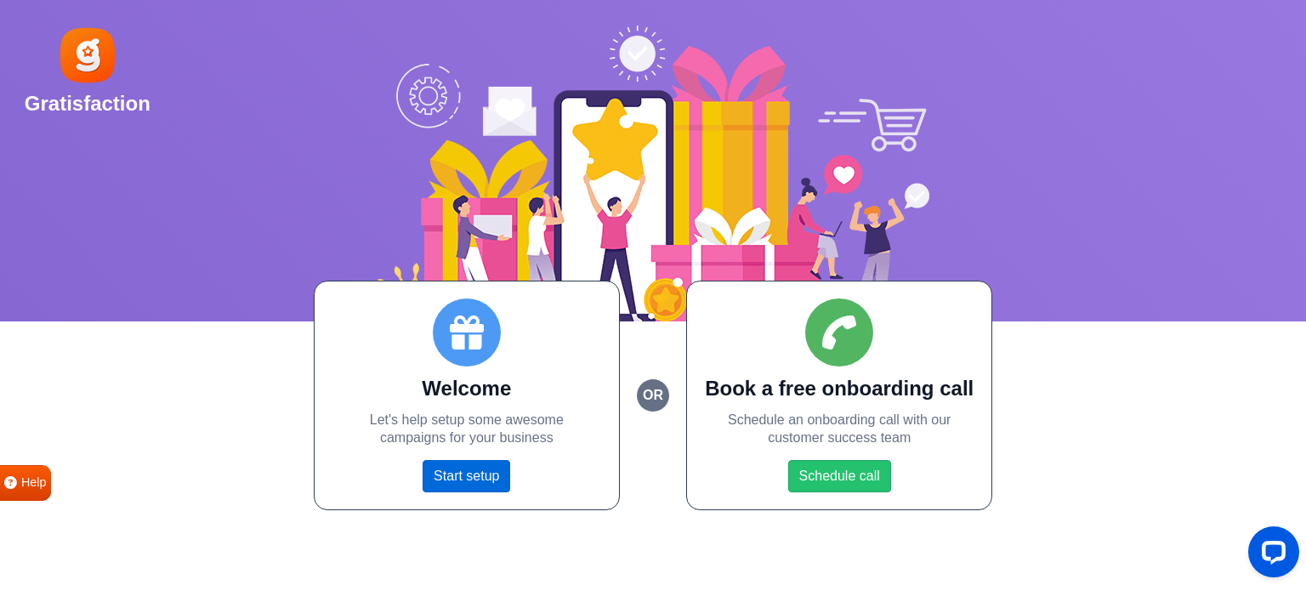
click at [453, 471] on link "Start setup" at bounding box center [467, 476] width 88 height 32
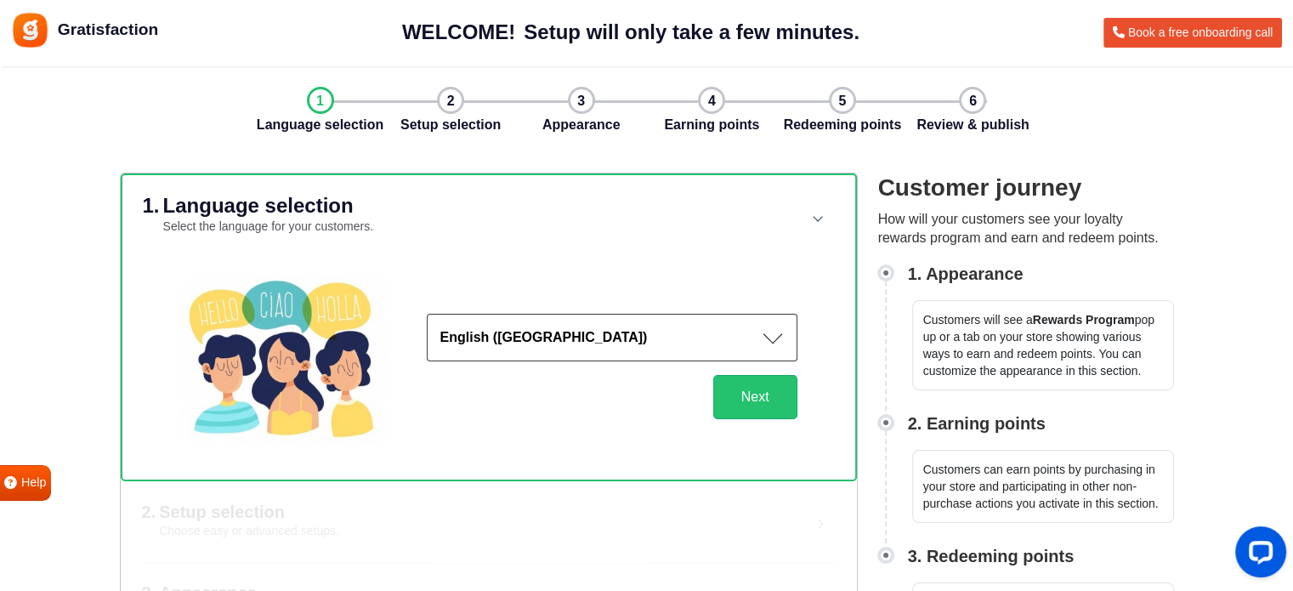
click at [871, 474] on div "Customer journey How will your customers see your loyalty rewards program and e…" at bounding box center [1016, 414] width 316 height 483
click at [758, 401] on button "Next" at bounding box center [755, 397] width 84 height 44
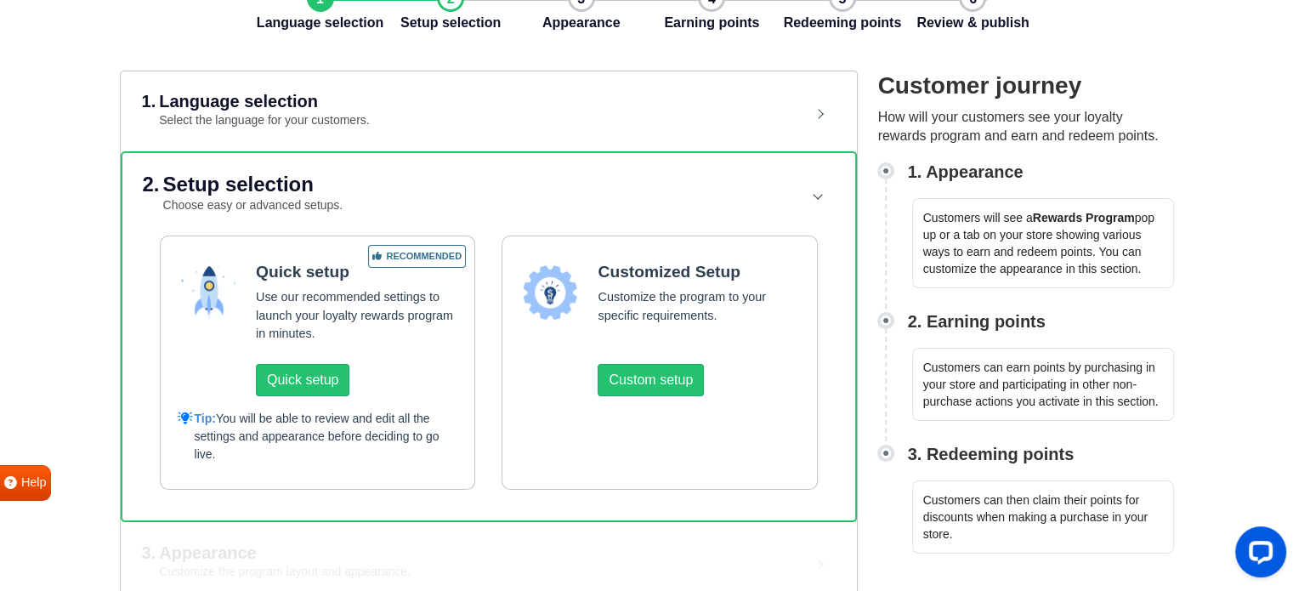
scroll to position [136, 0]
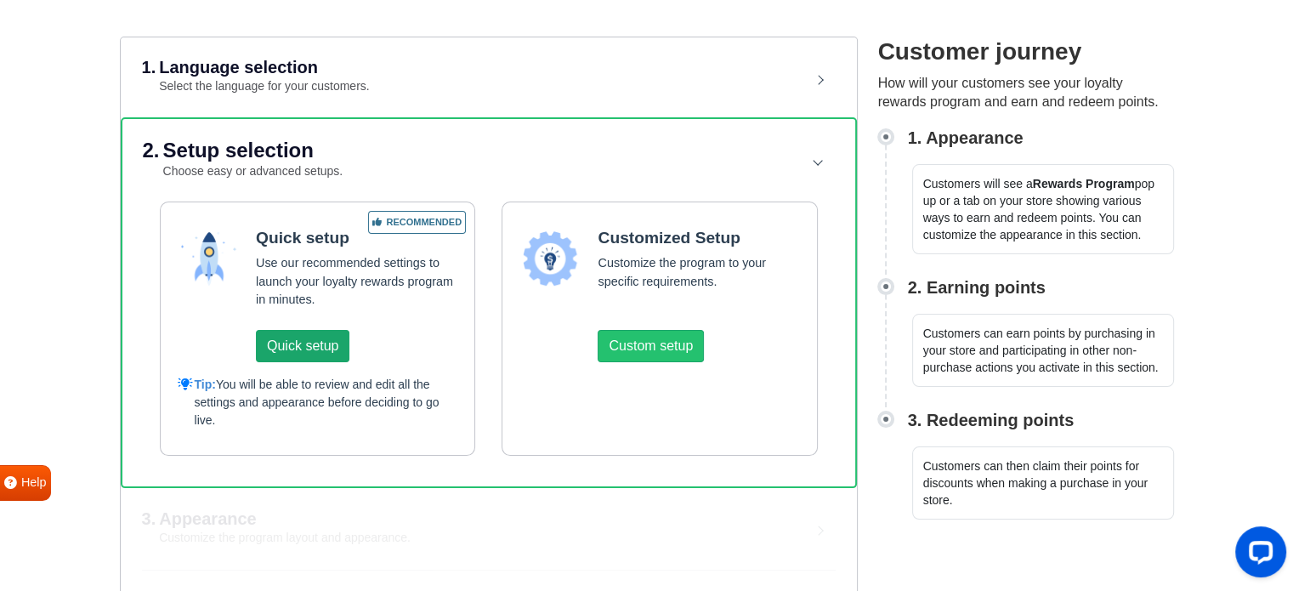
click at [320, 354] on button "Quick setup" at bounding box center [303, 346] width 94 height 32
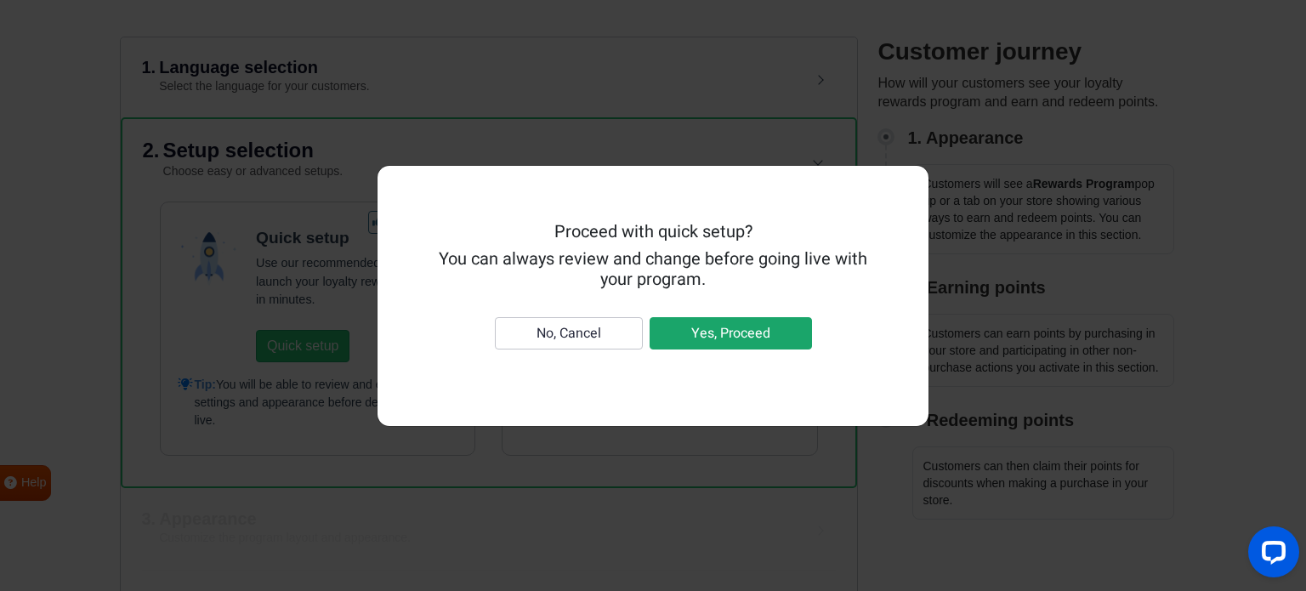
click at [706, 332] on button "Yes, Proceed" at bounding box center [731, 333] width 162 height 32
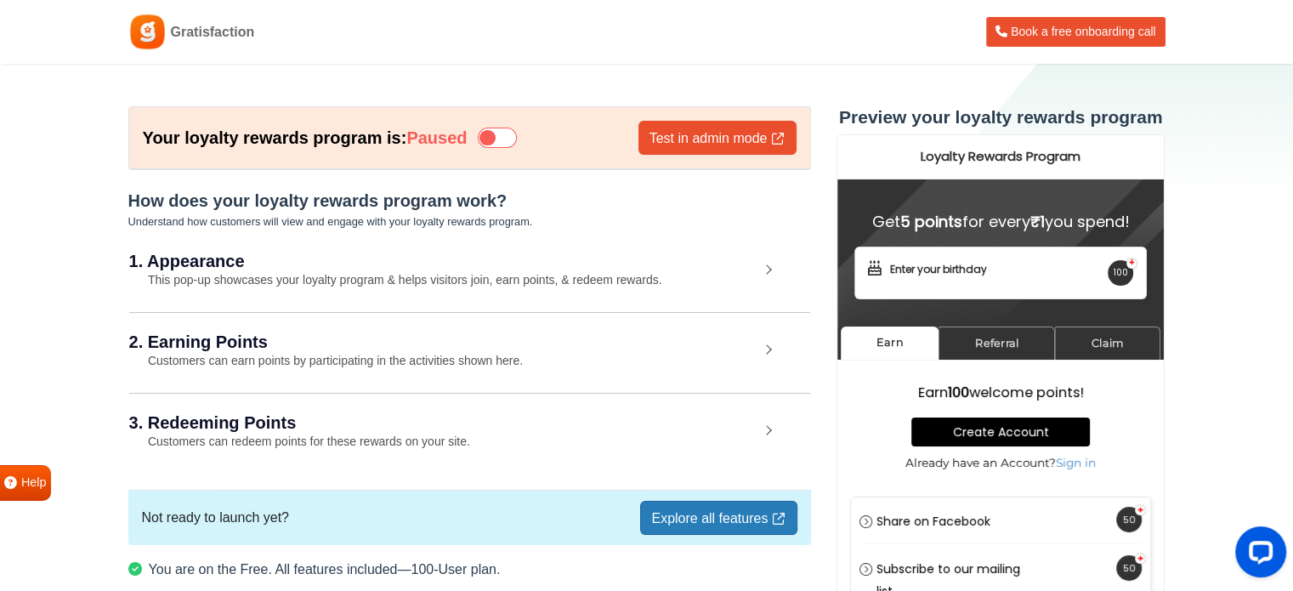
click at [758, 423] on h2 "3. Redeeming Points" at bounding box center [444, 422] width 630 height 17
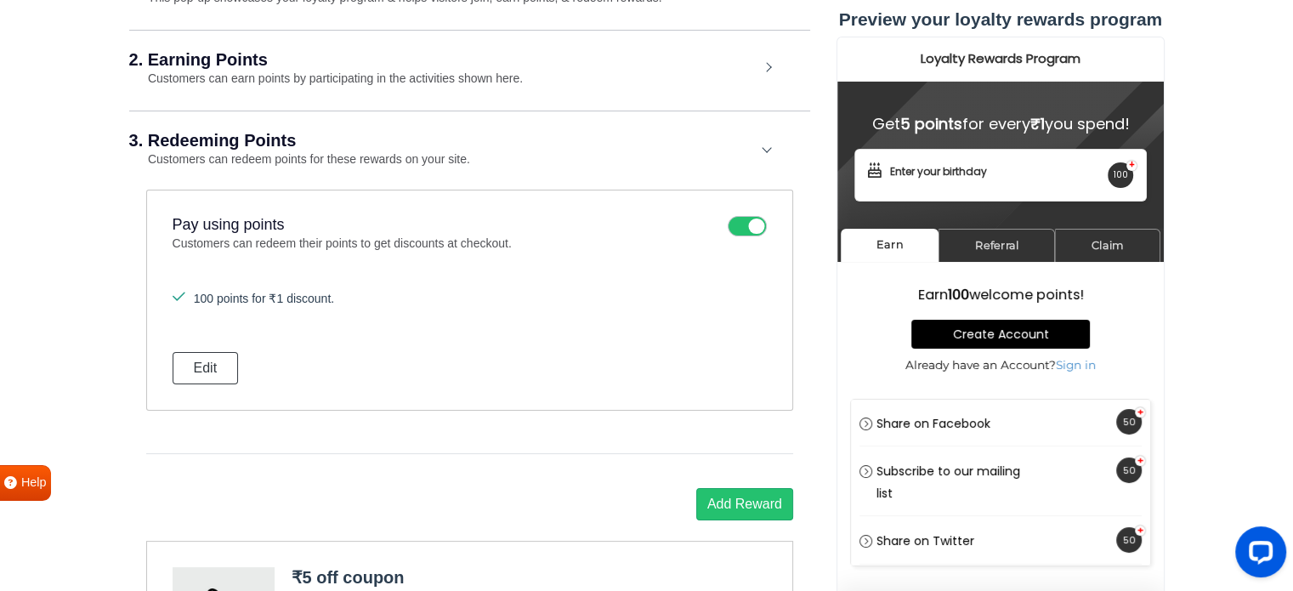
scroll to position [204, 0]
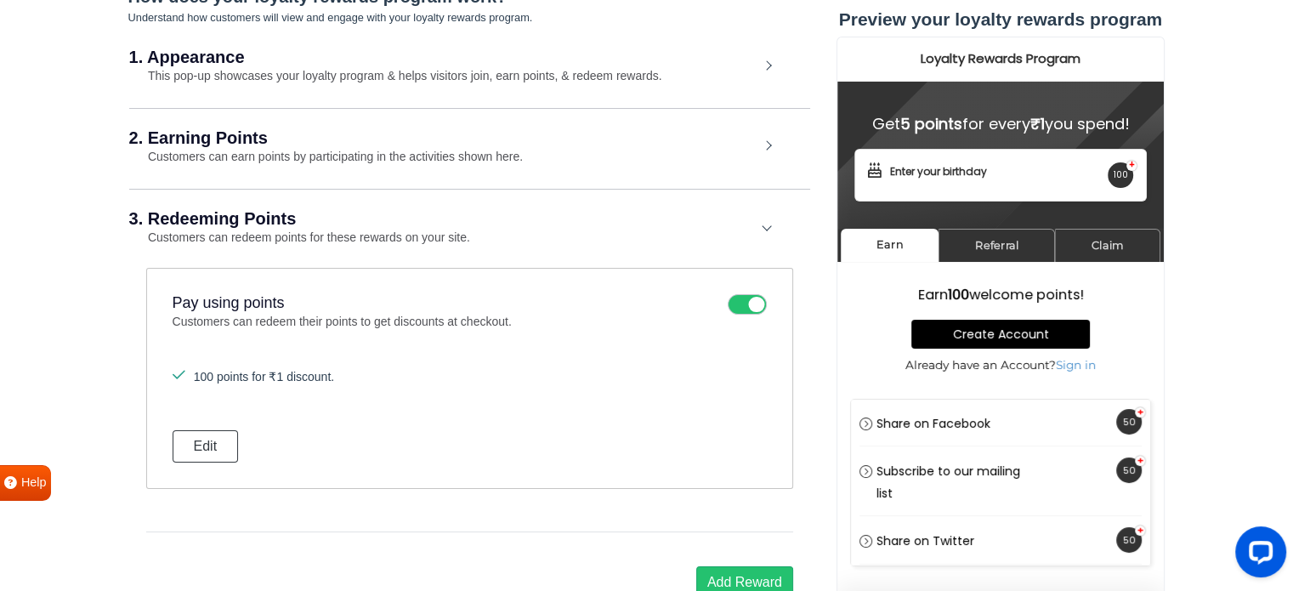
click at [405, 217] on h2 "3. Redeeming Points" at bounding box center [444, 218] width 630 height 17
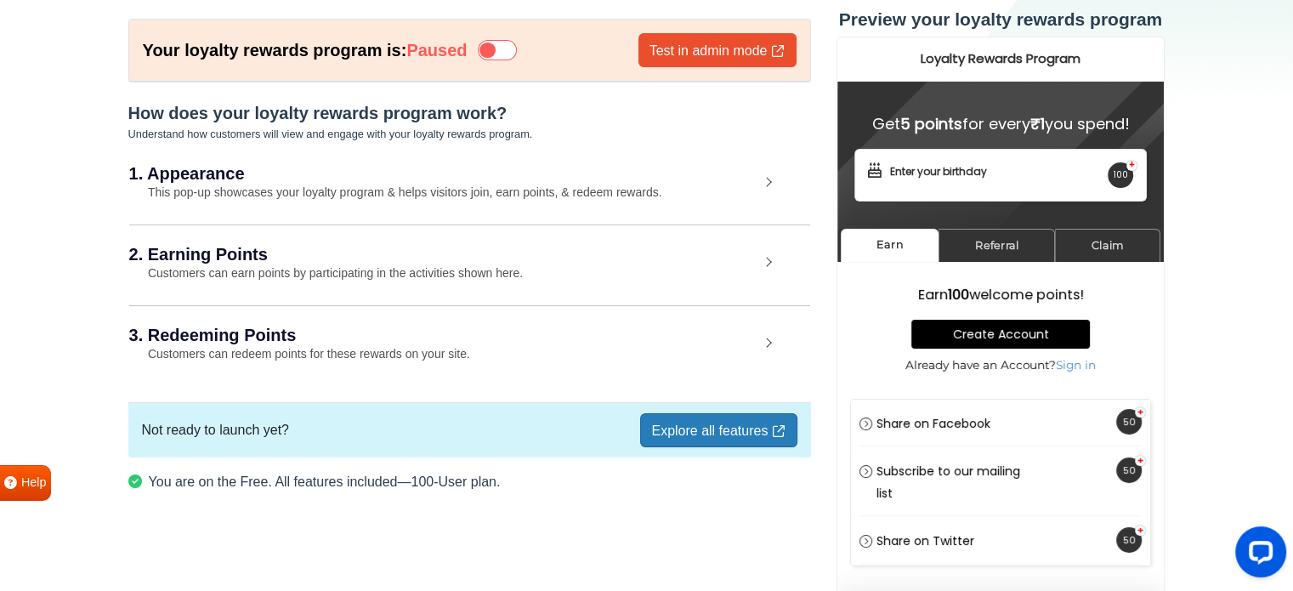
scroll to position [97, 0]
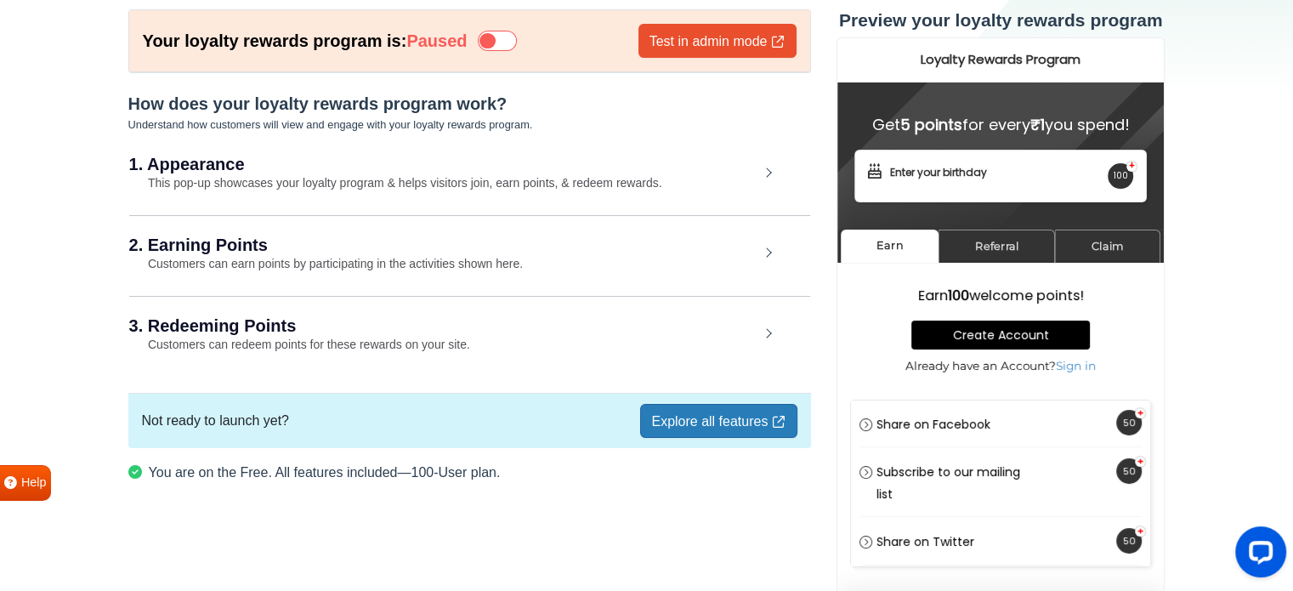
click at [769, 167] on div "1. Appearance This pop-up showcases your loyalty program & helps visitors join,…" at bounding box center [469, 174] width 681 height 78
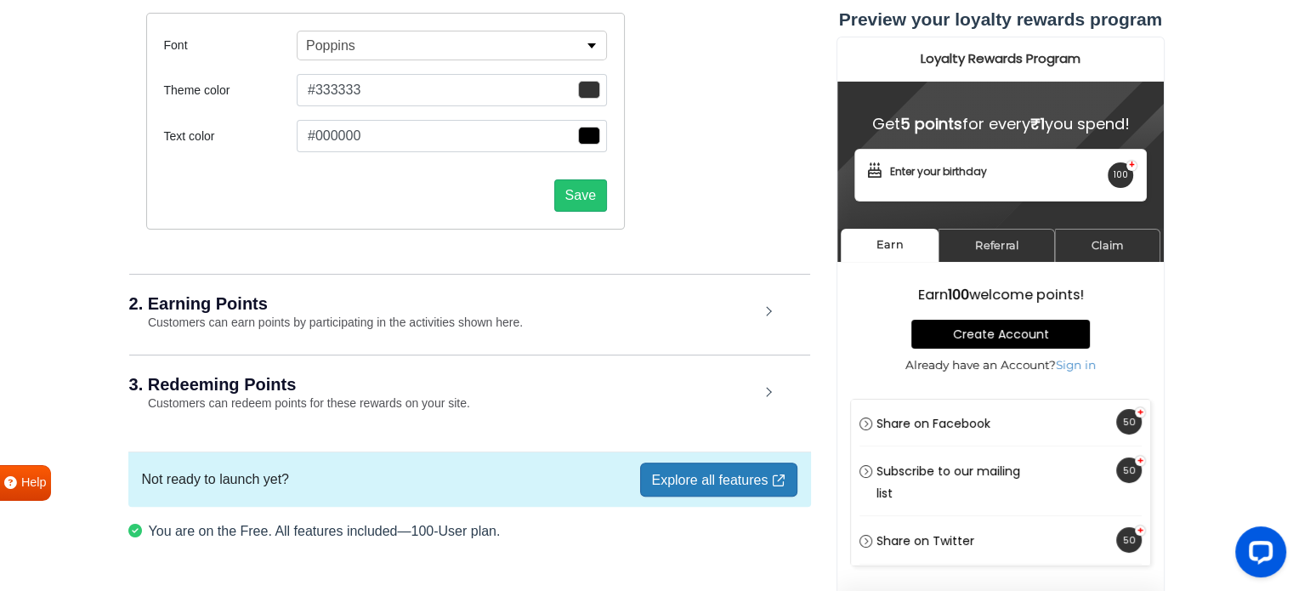
scroll to position [369, 0]
click at [766, 298] on div "2. Earning Points Customers can earn points by participating in the activities …" at bounding box center [469, 311] width 681 height 79
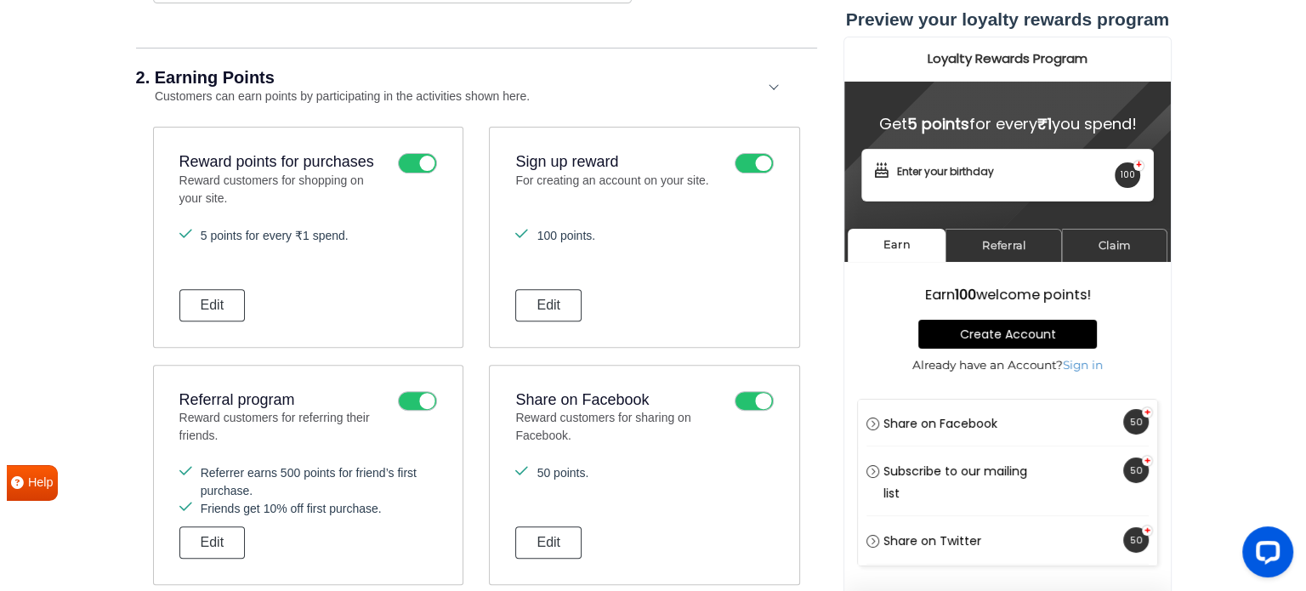
scroll to position [607, 0]
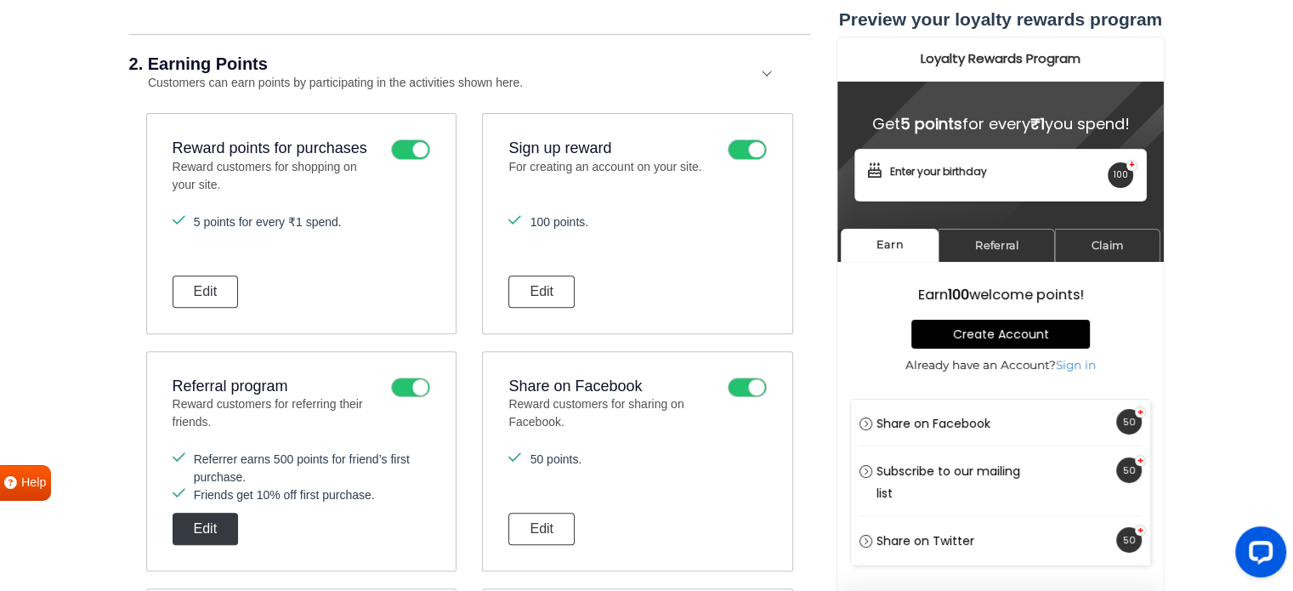
click at [217, 519] on button "Edit" at bounding box center [206, 529] width 66 height 32
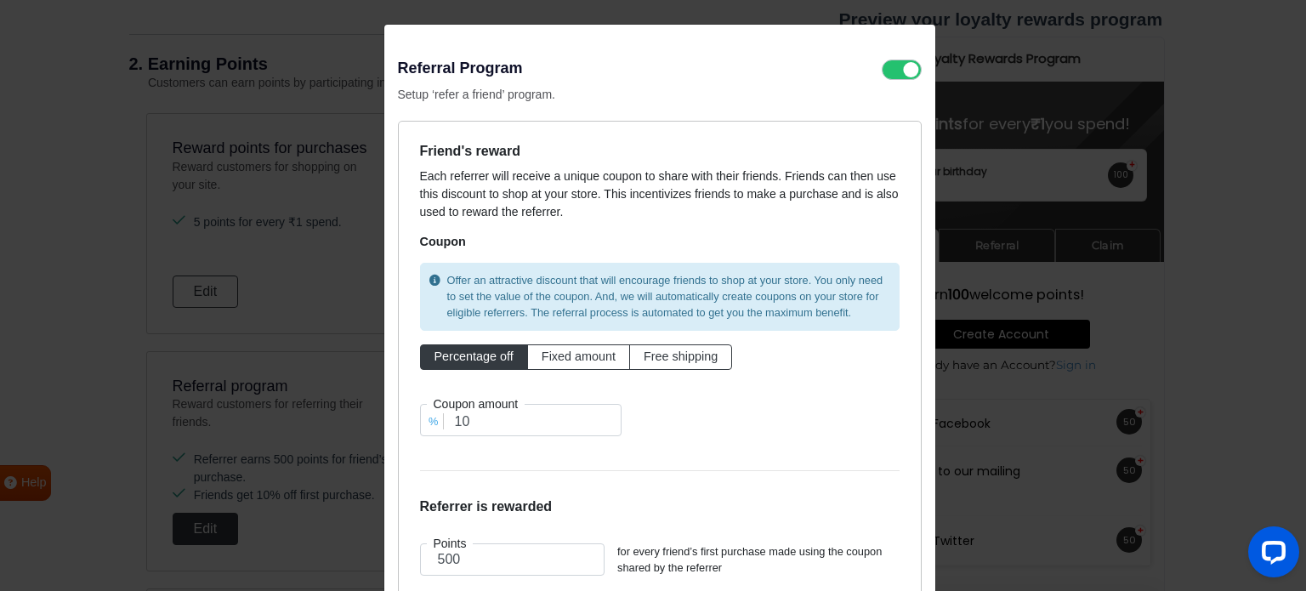
scroll to position [0, 0]
drag, startPoint x: 463, startPoint y: 553, endPoint x: 395, endPoint y: 563, distance: 68.7
click at [398, 563] on div "Friend's reward Each referrer will receive a unique coupon to share with their …" at bounding box center [660, 363] width 524 height 484
type input "200"
click at [629, 498] on h6 "Referrer is rewarded" at bounding box center [660, 506] width 480 height 16
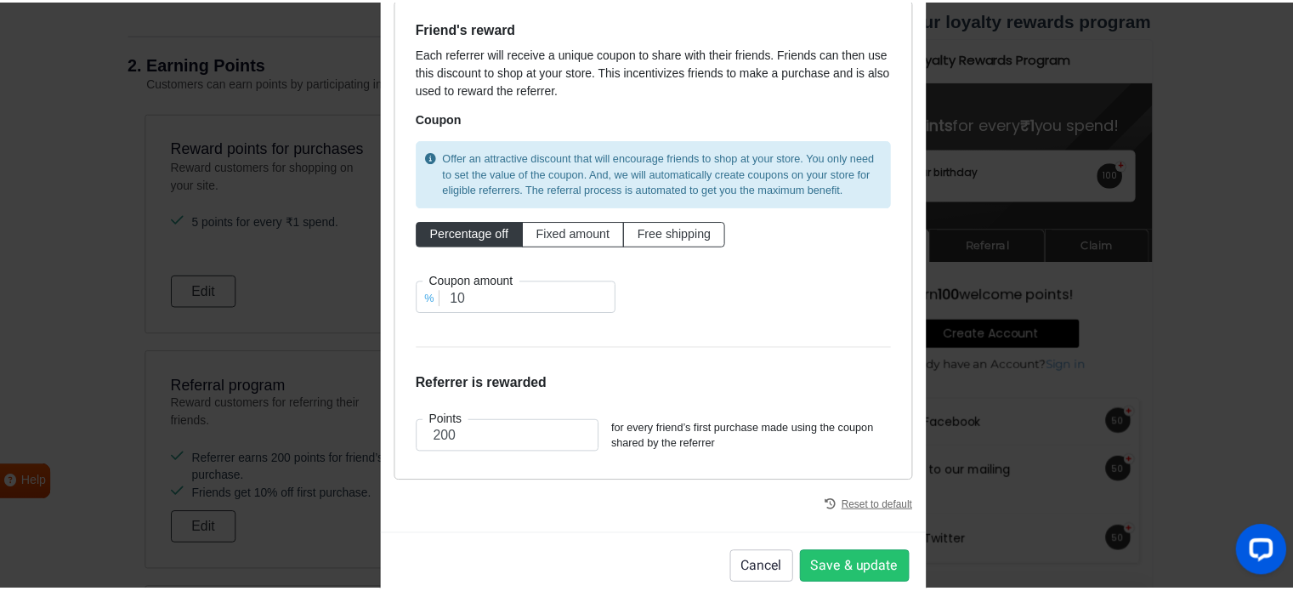
scroll to position [156, 0]
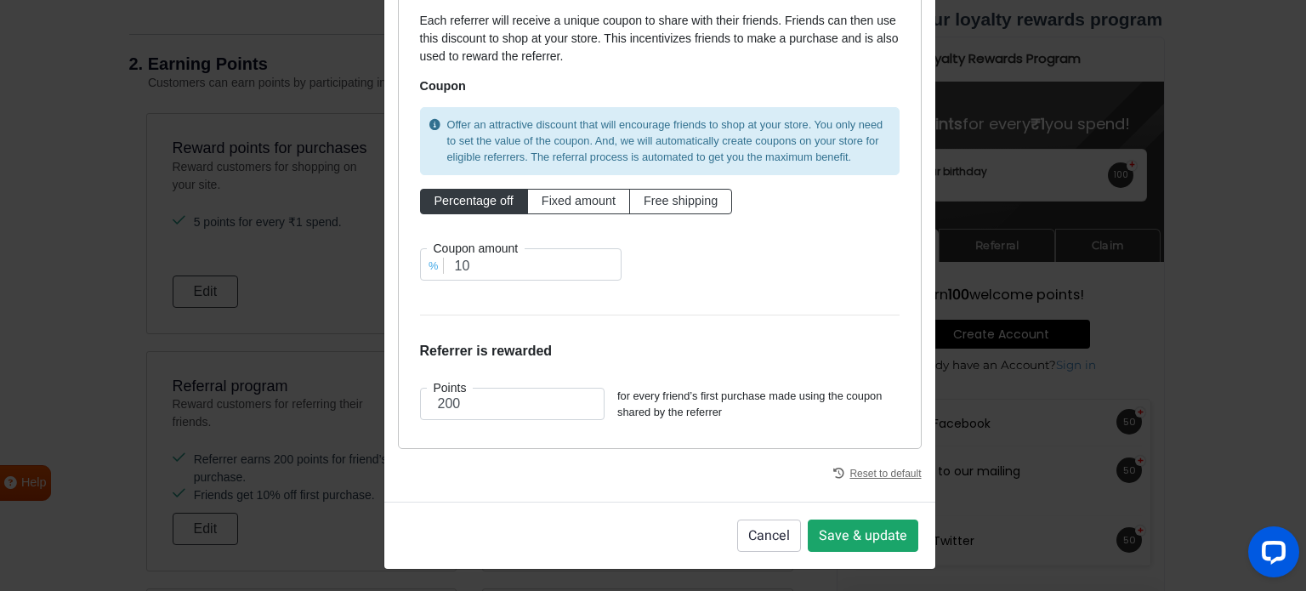
click at [869, 532] on button "Save & update" at bounding box center [863, 535] width 111 height 32
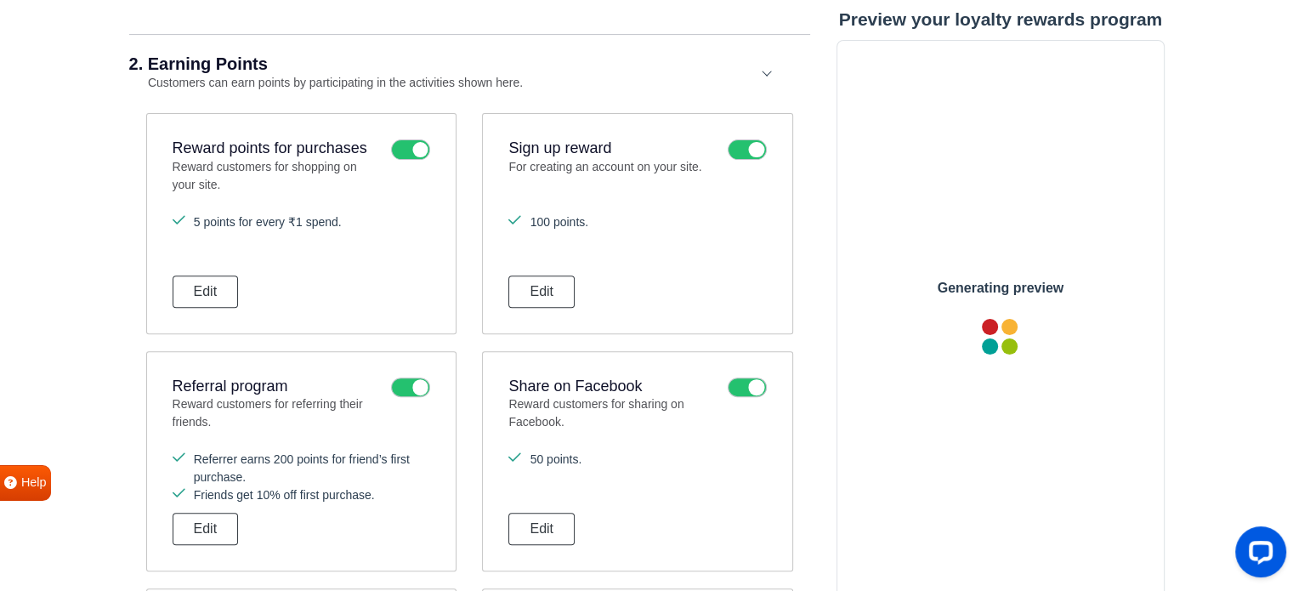
scroll to position [0, 0]
click at [824, 446] on div "Preview your loyalty rewards program Generating preview" at bounding box center [1001, 382] width 355 height 1767
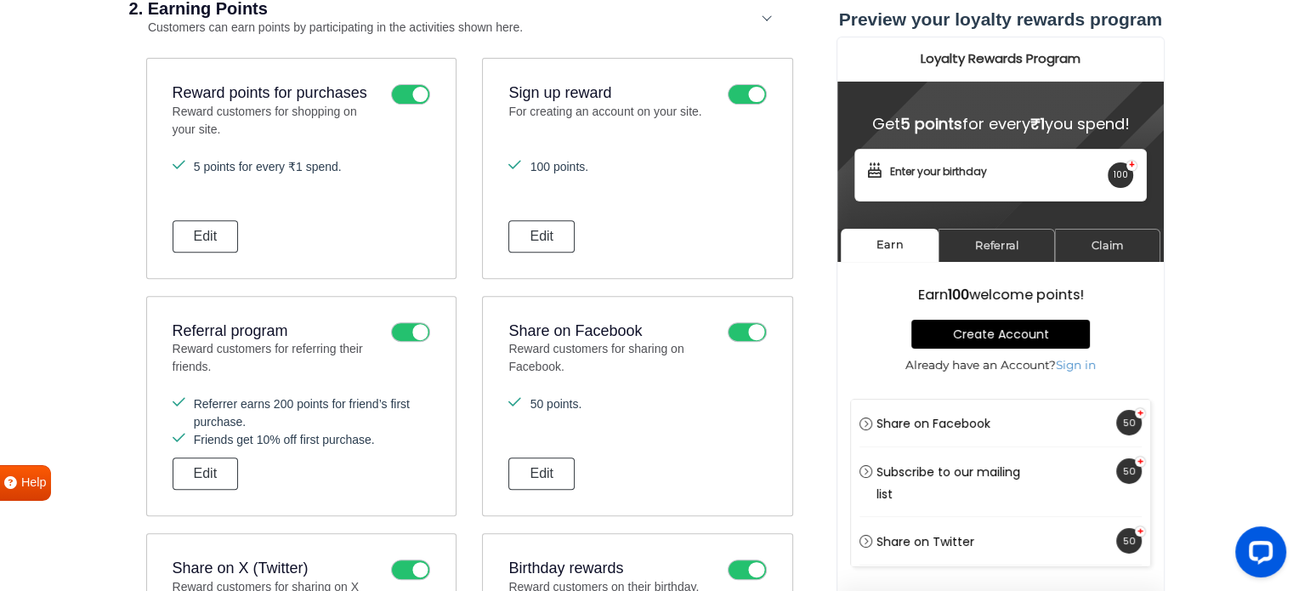
scroll to position [675, 0]
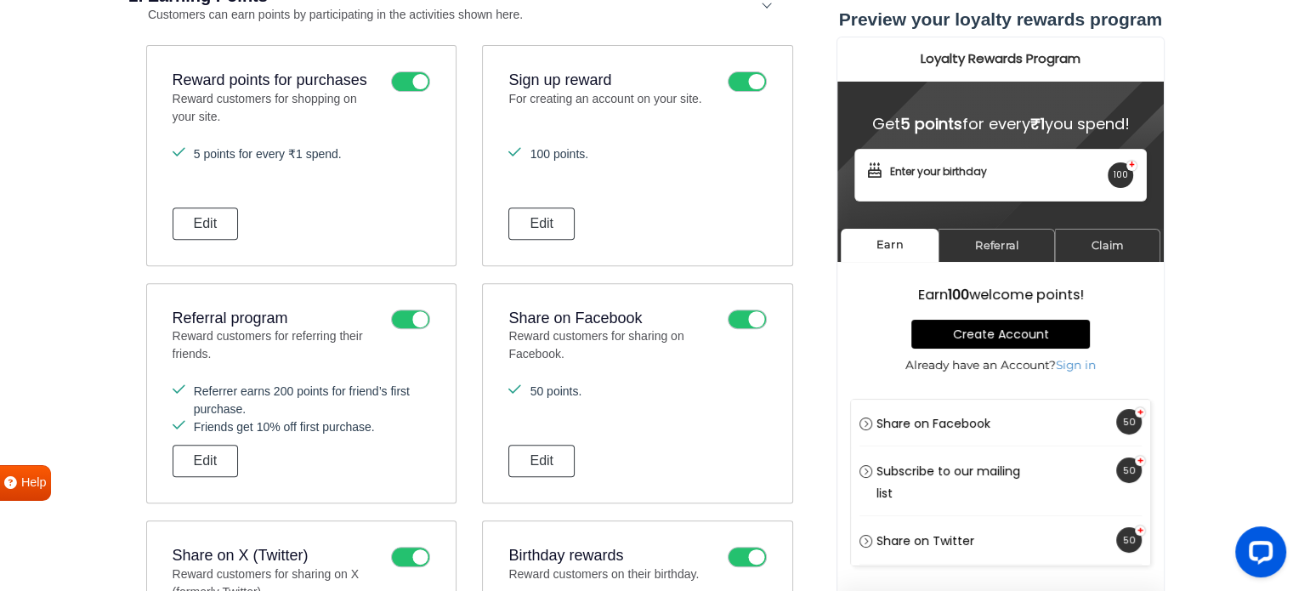
click at [741, 312] on icon at bounding box center [747, 319] width 39 height 20
click at [0, 0] on input "checkbox" at bounding box center [0, 0] width 0 height 0
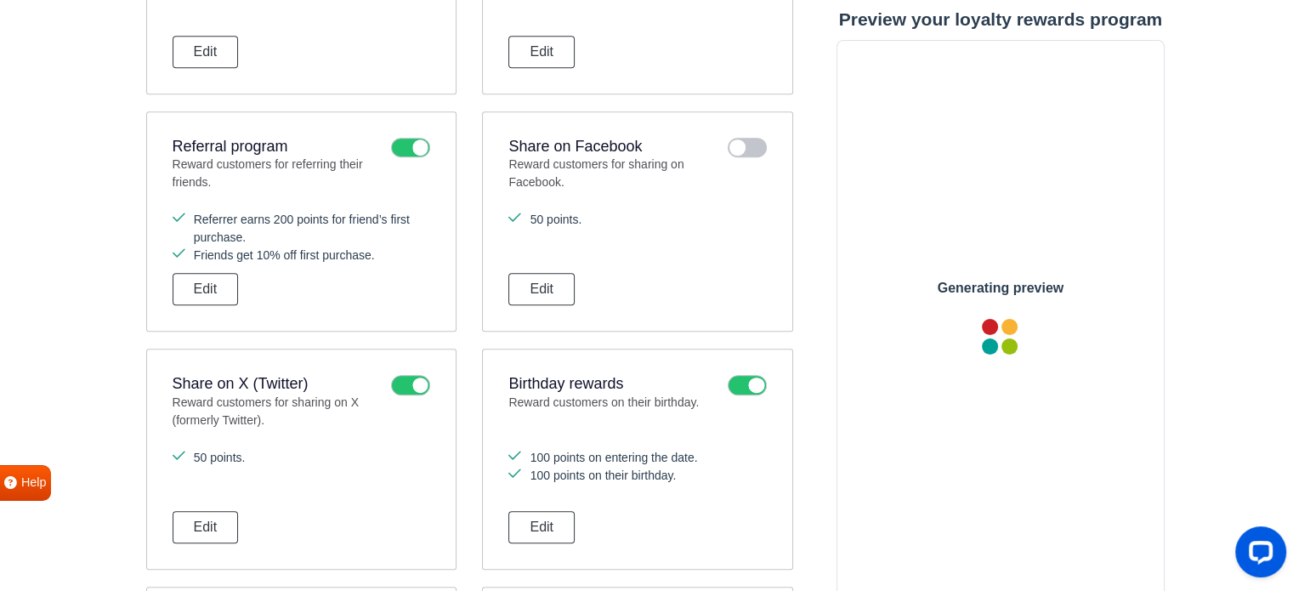
scroll to position [879, 0]
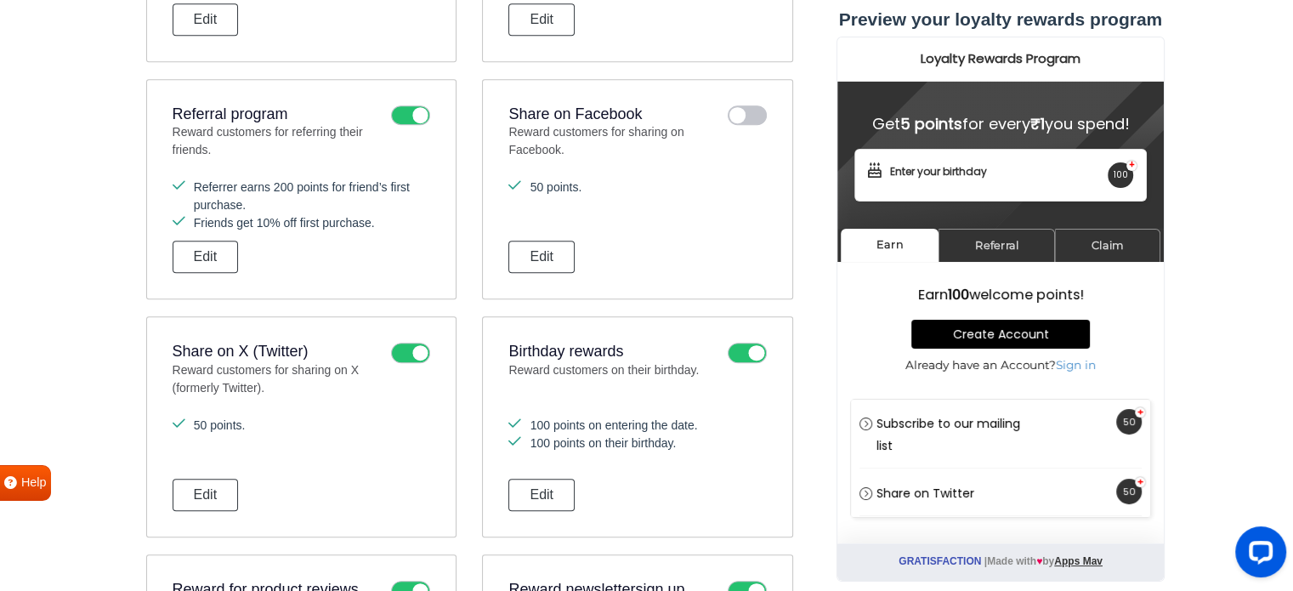
click at [405, 346] on icon at bounding box center [410, 353] width 39 height 20
click at [0, 0] on input "checkbox" at bounding box center [0, 0] width 0 height 0
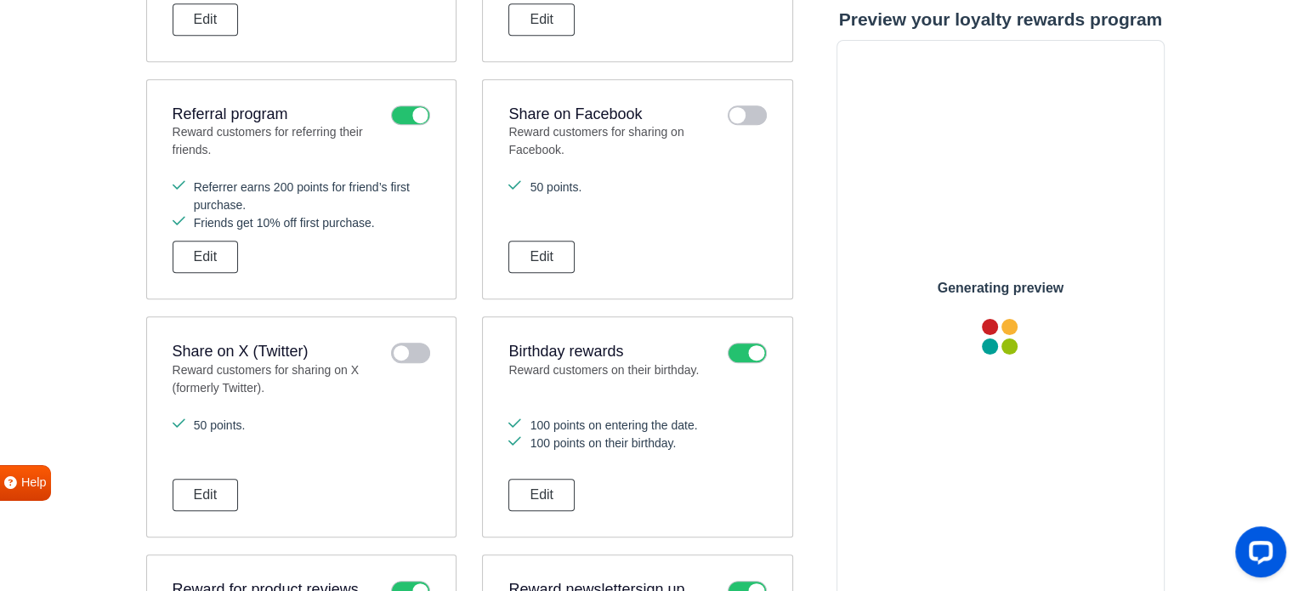
scroll to position [0, 0]
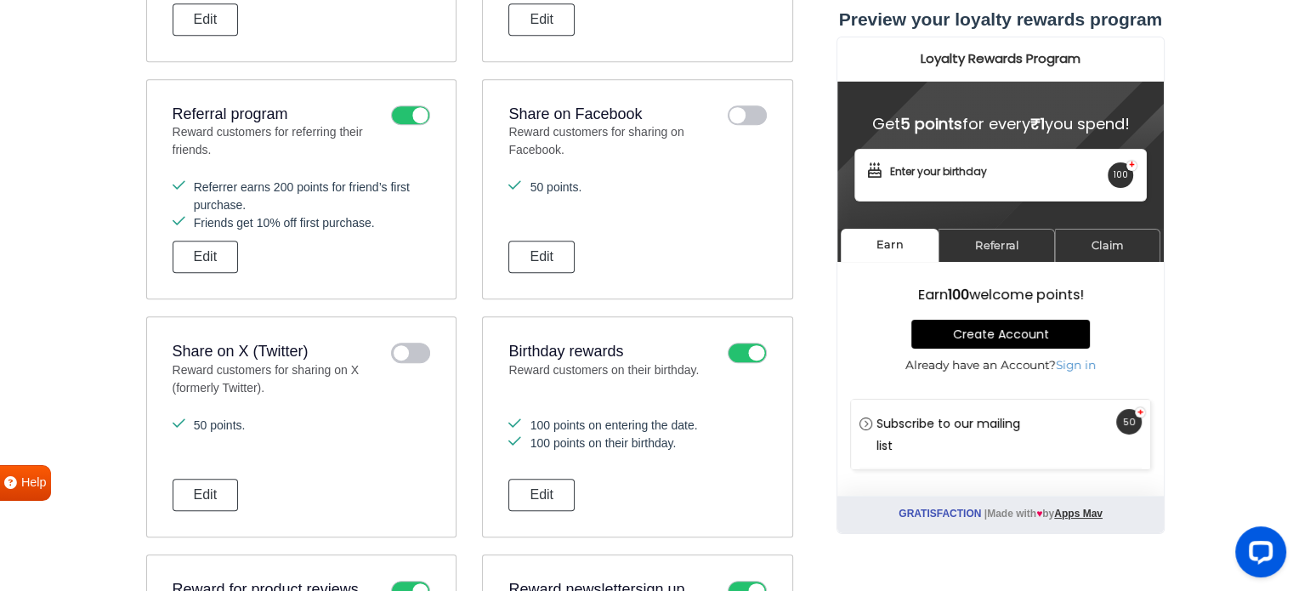
click at [745, 355] on icon at bounding box center [747, 353] width 39 height 20
click at [0, 0] on input "checkbox" at bounding box center [0, 0] width 0 height 0
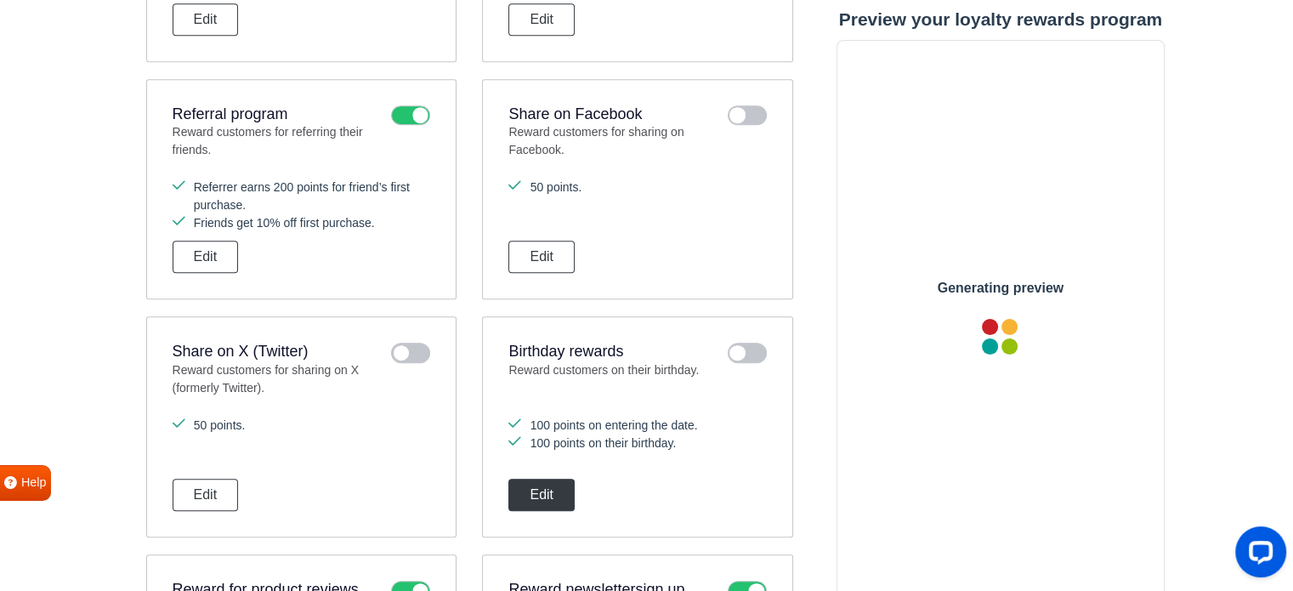
click at [557, 491] on button "Edit" at bounding box center [541, 495] width 66 height 32
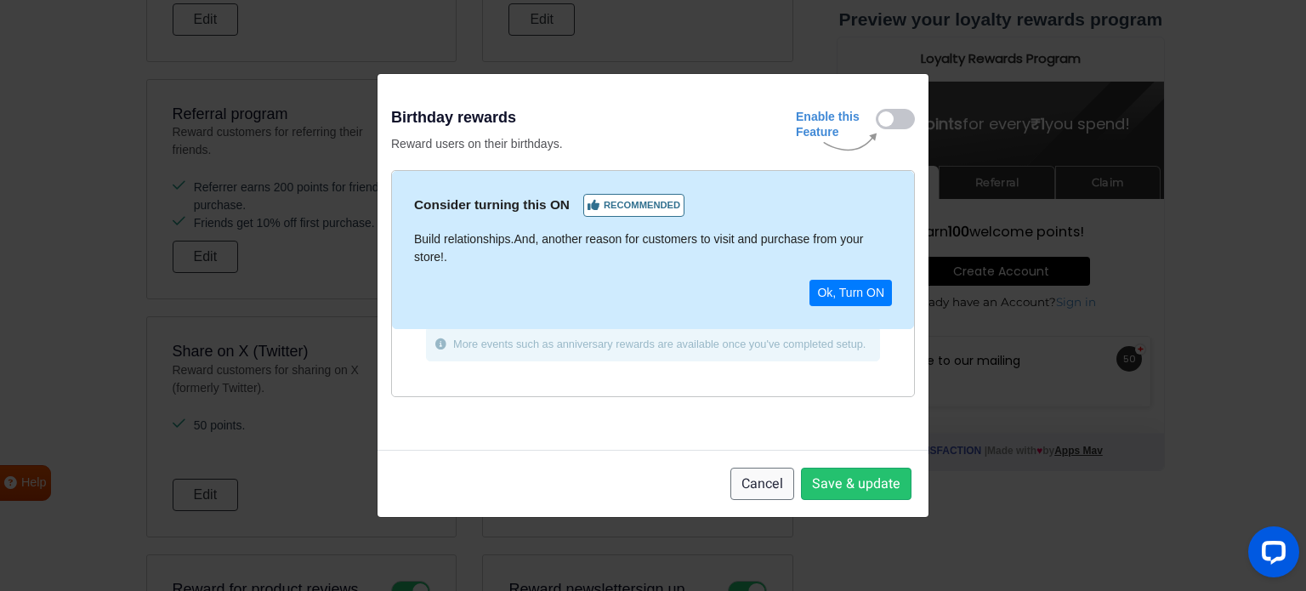
click at [764, 490] on button "Cancel" at bounding box center [762, 484] width 64 height 32
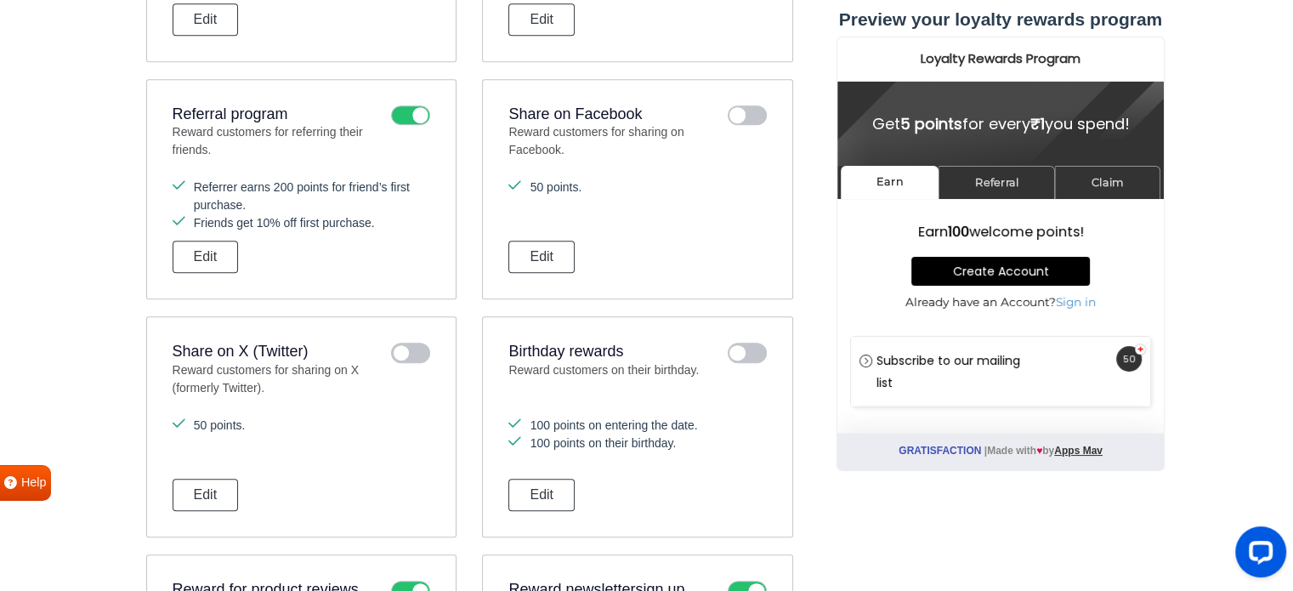
click at [751, 346] on icon at bounding box center [747, 353] width 39 height 20
click at [0, 0] on input "checkbox" at bounding box center [0, 0] width 0 height 0
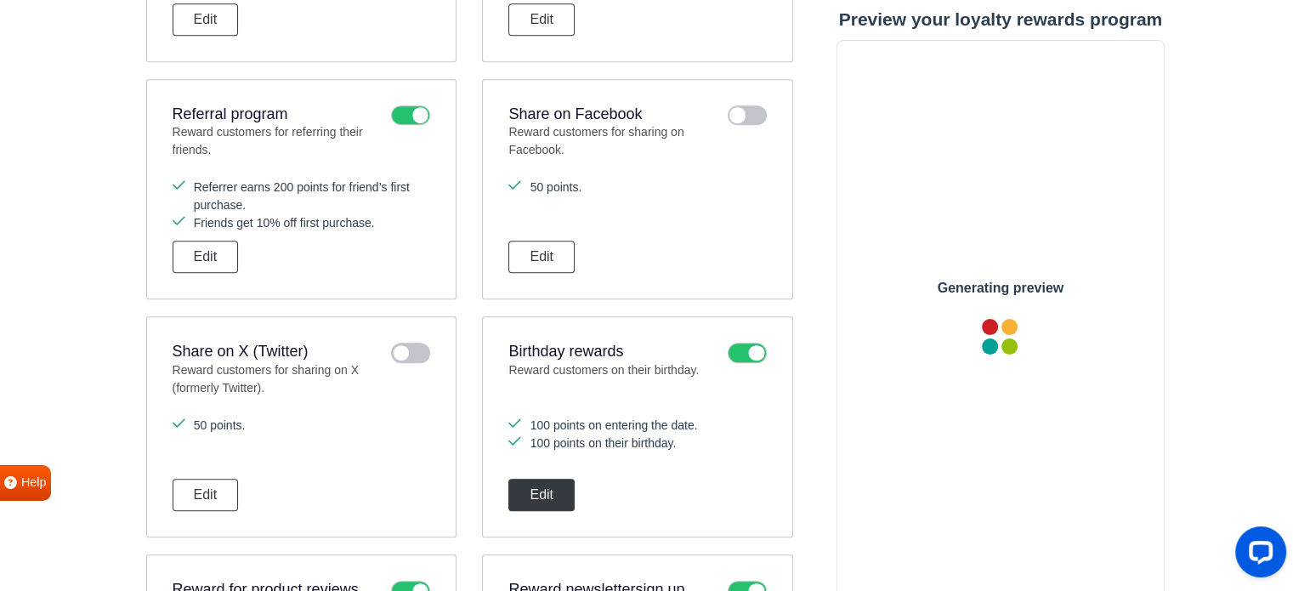
click at [530, 489] on button "Edit" at bounding box center [541, 495] width 66 height 32
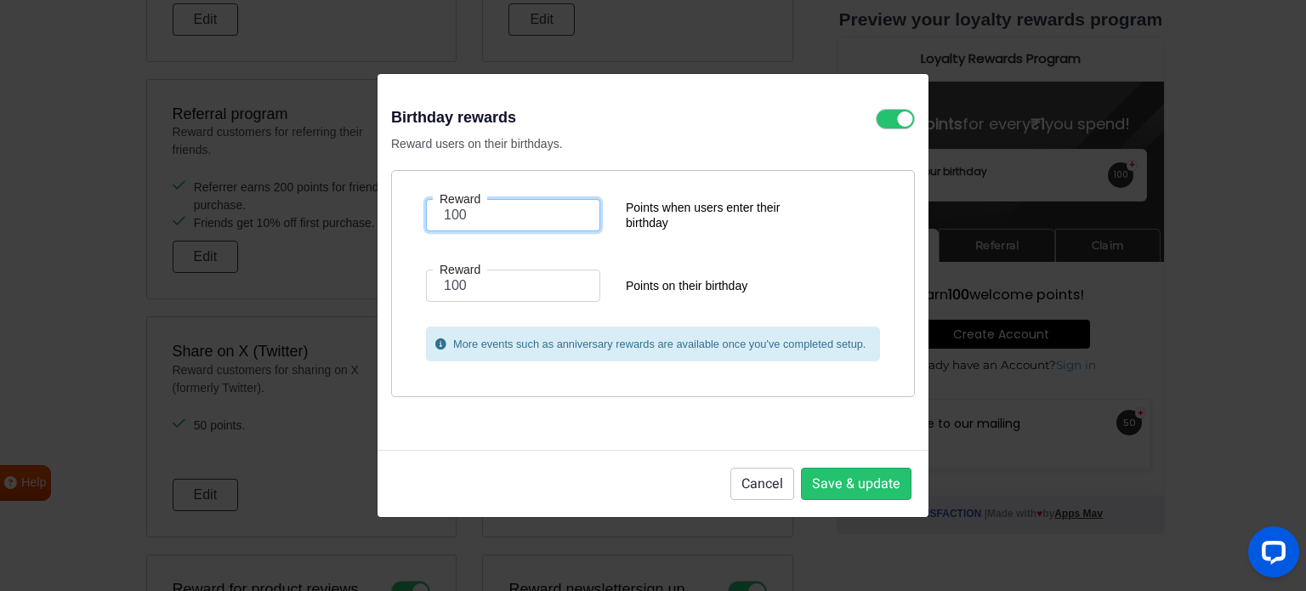
drag, startPoint x: 542, startPoint y: 217, endPoint x: 451, endPoint y: 220, distance: 91.0
click at [451, 220] on input "100" at bounding box center [513, 215] width 174 height 32
type input "1"
type input "10"
click at [495, 249] on form "Reward 10 Points when users enter their birthday Reward 100 Points on their bir…" at bounding box center [653, 280] width 480 height 162
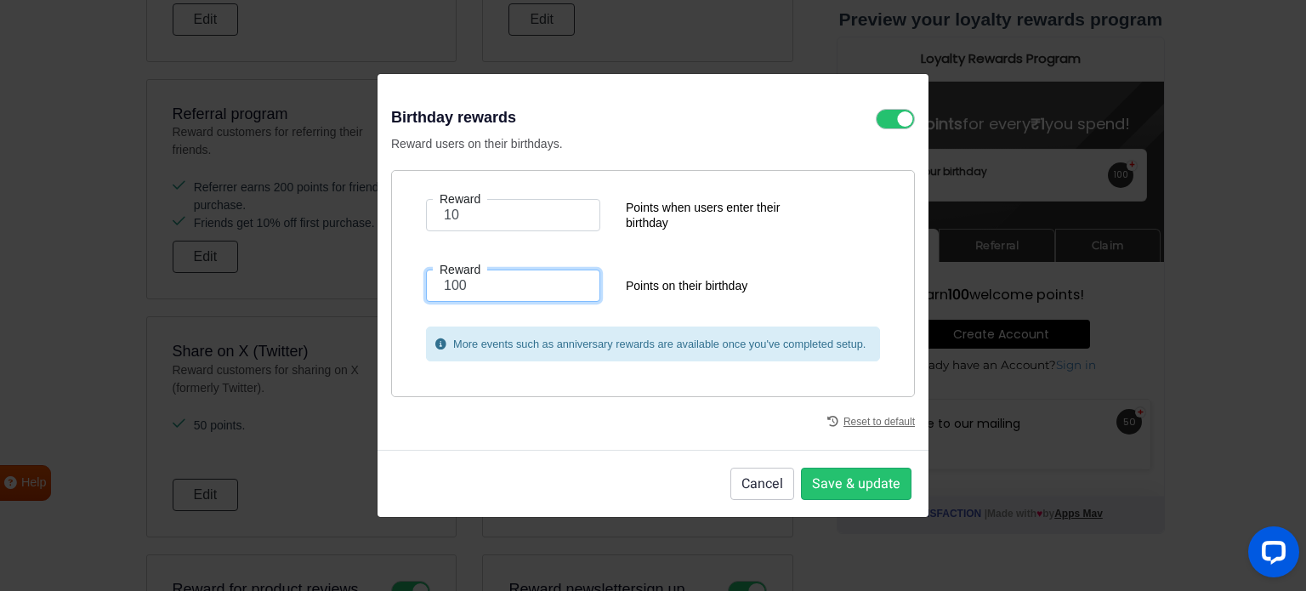
drag, startPoint x: 550, startPoint y: 278, endPoint x: 452, endPoint y: 281, distance: 97.8
click at [452, 281] on input "100" at bounding box center [513, 286] width 174 height 32
type input "1"
type input "90"
click at [542, 319] on form "Reward 10 Points when users enter their birthday Reward 90 Points on their birt…" at bounding box center [653, 280] width 480 height 162
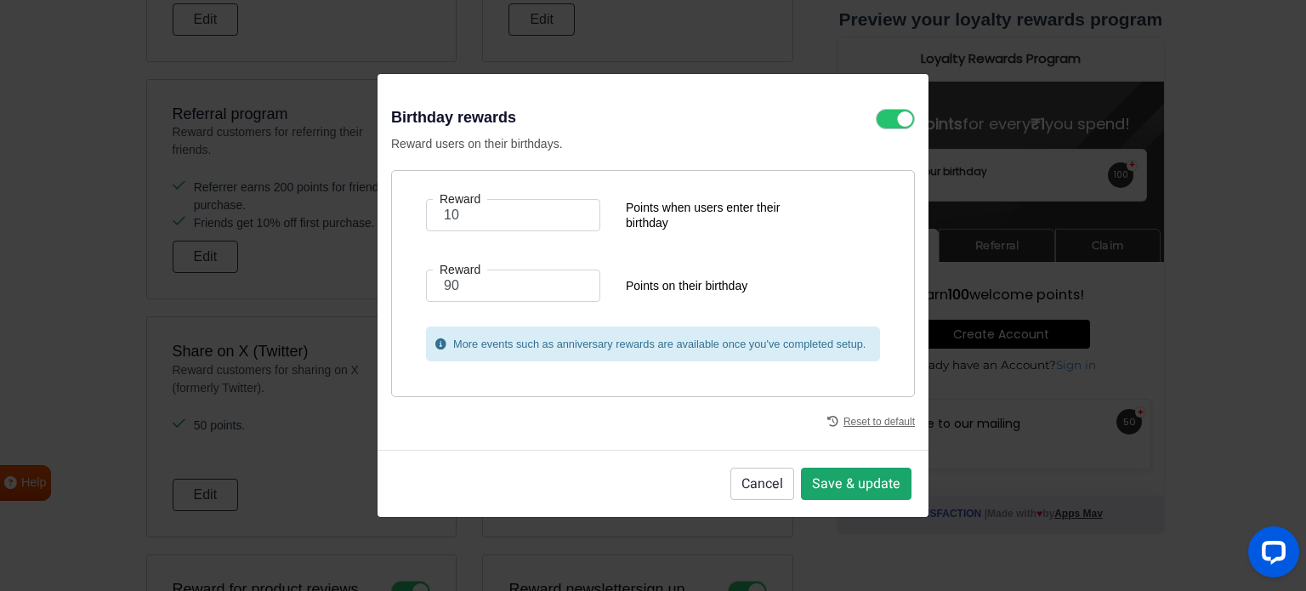
click at [871, 491] on button "Save & update" at bounding box center [856, 484] width 111 height 32
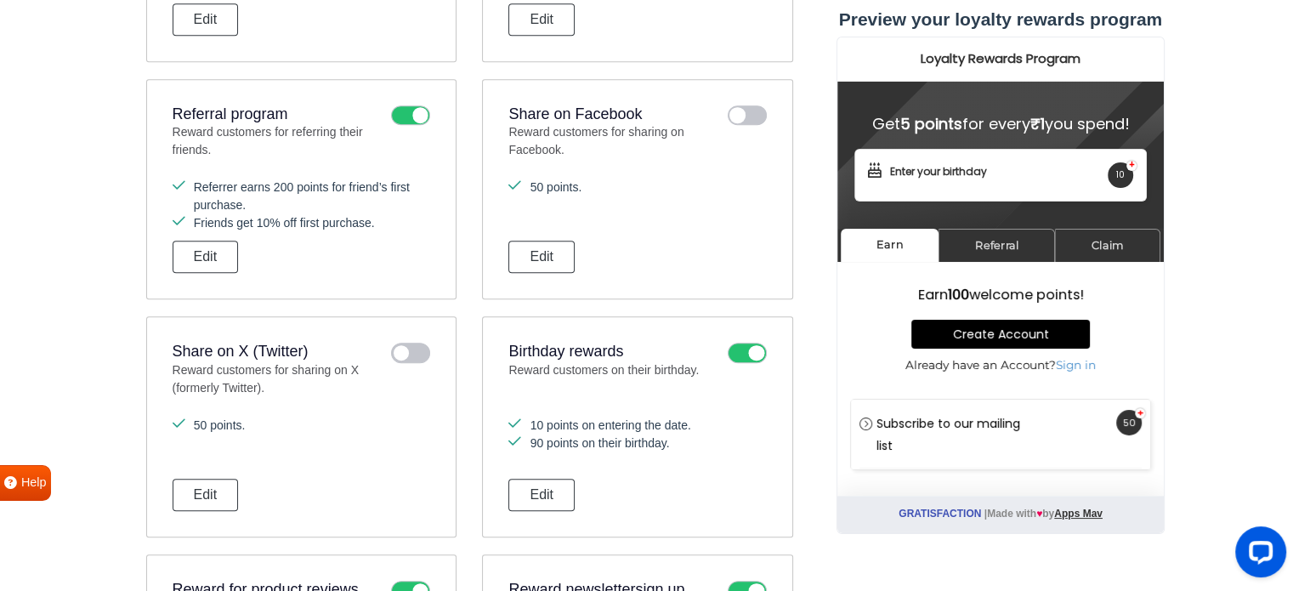
click at [810, 499] on div "2. Earning Points Customers can earn points by participating in the activities …" at bounding box center [469, 276] width 683 height 1031
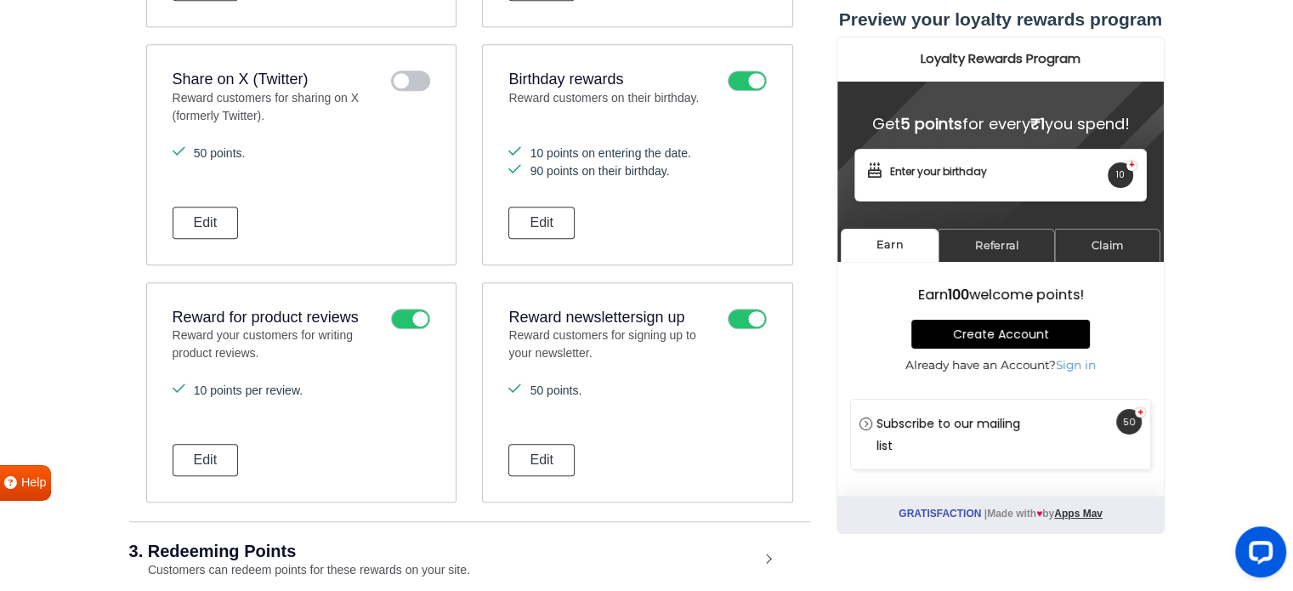
scroll to position [1185, 0]
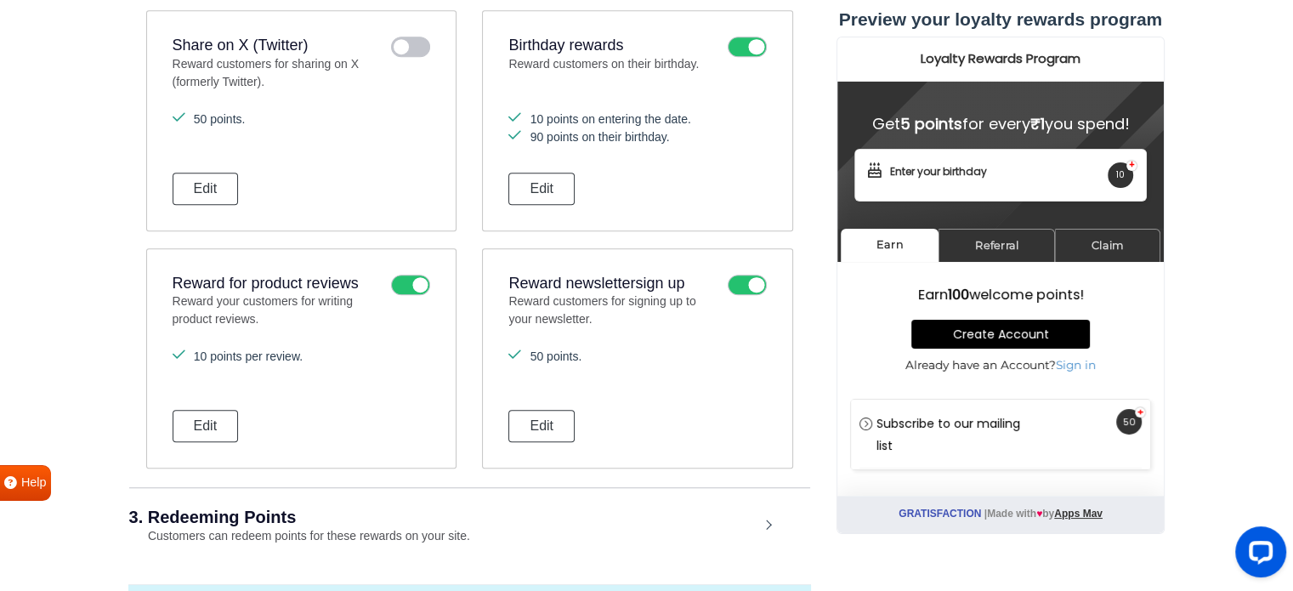
click at [404, 285] on icon at bounding box center [410, 285] width 39 height 20
click at [0, 0] on input "checkbox" at bounding box center [0, 0] width 0 height 0
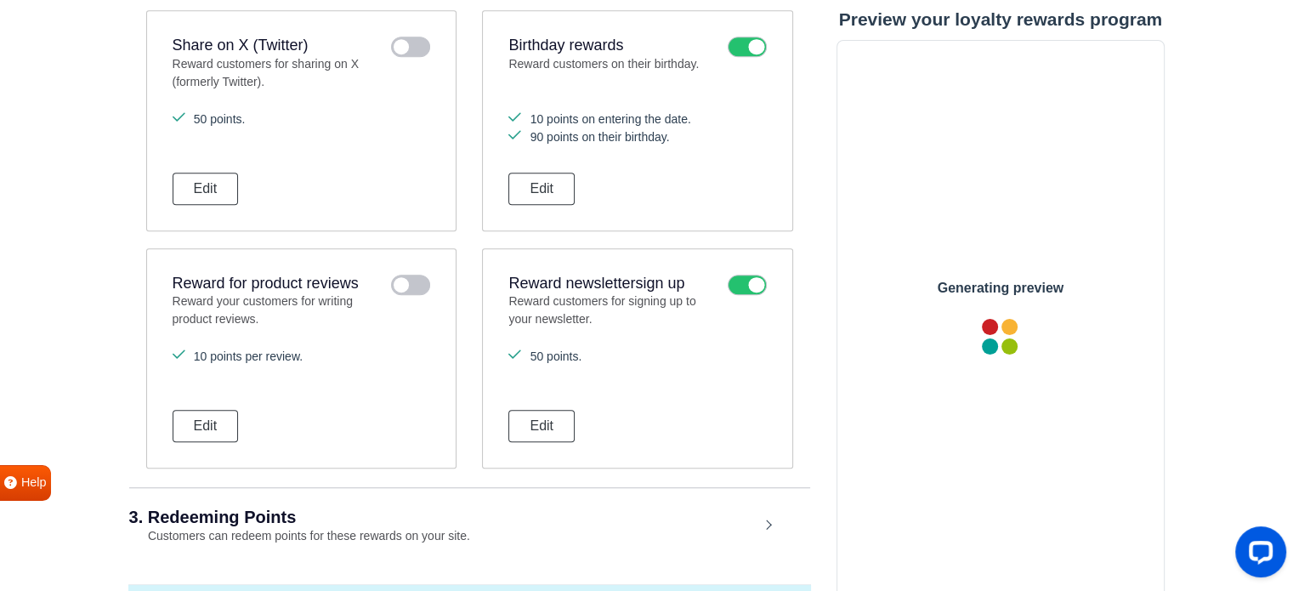
scroll to position [0, 0]
click at [745, 285] on icon at bounding box center [747, 285] width 39 height 20
click at [0, 0] on input "checkbox" at bounding box center [0, 0] width 0 height 0
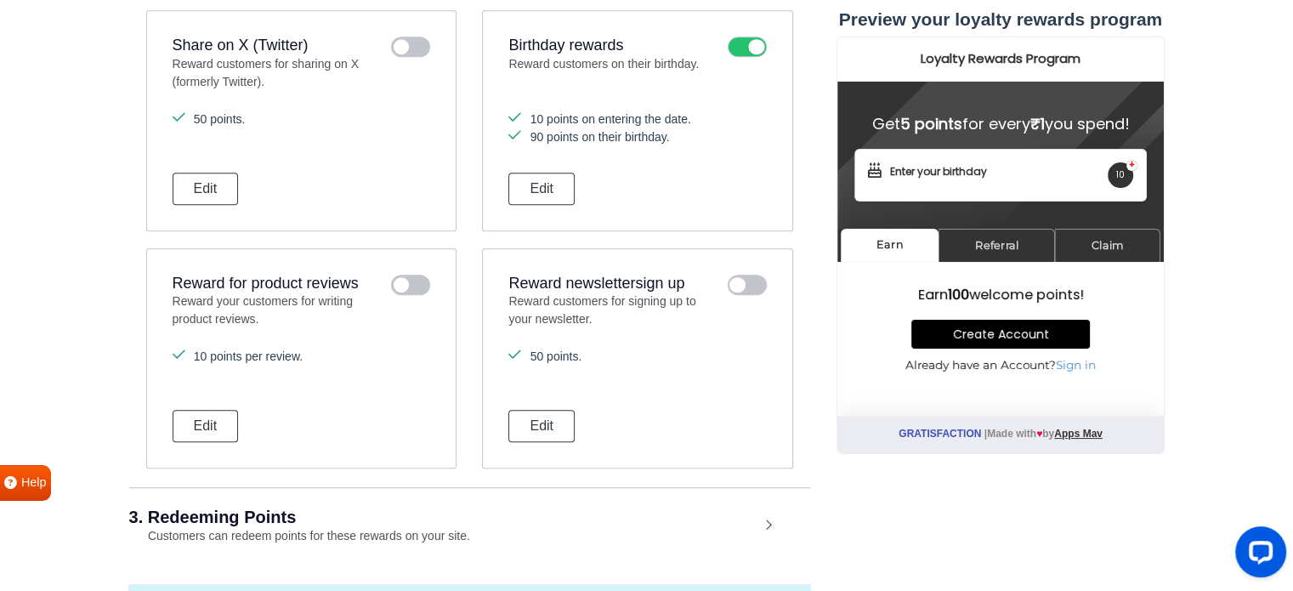
click at [805, 415] on div "Reward points for purchases Reward customers for shopping on your site. 5 point…" at bounding box center [469, 2] width 681 height 968
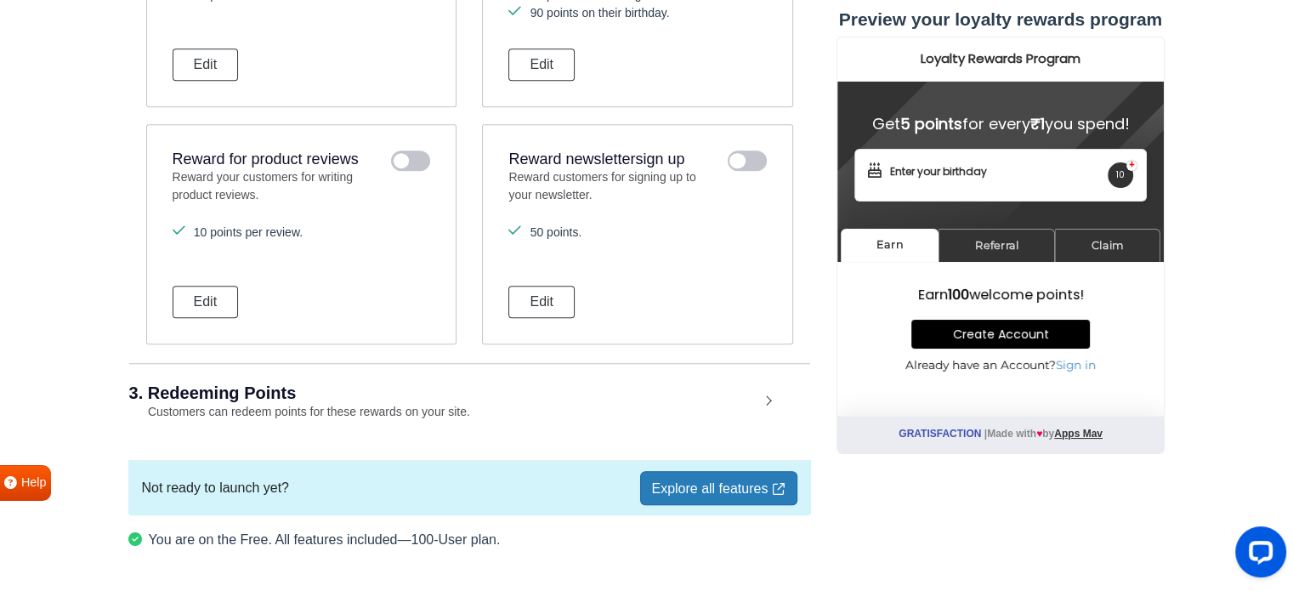
scroll to position [1360, 0]
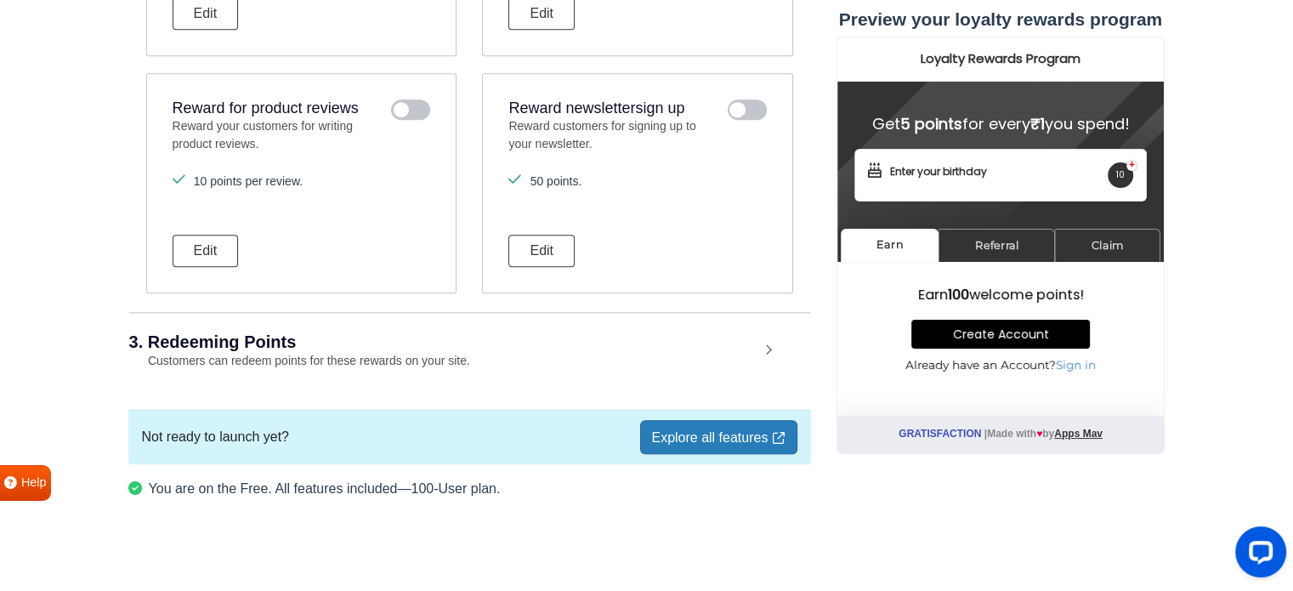
click at [310, 344] on div "3. Redeeming Points Customers can redeem points for these rewards on your site." at bounding box center [469, 351] width 681 height 79
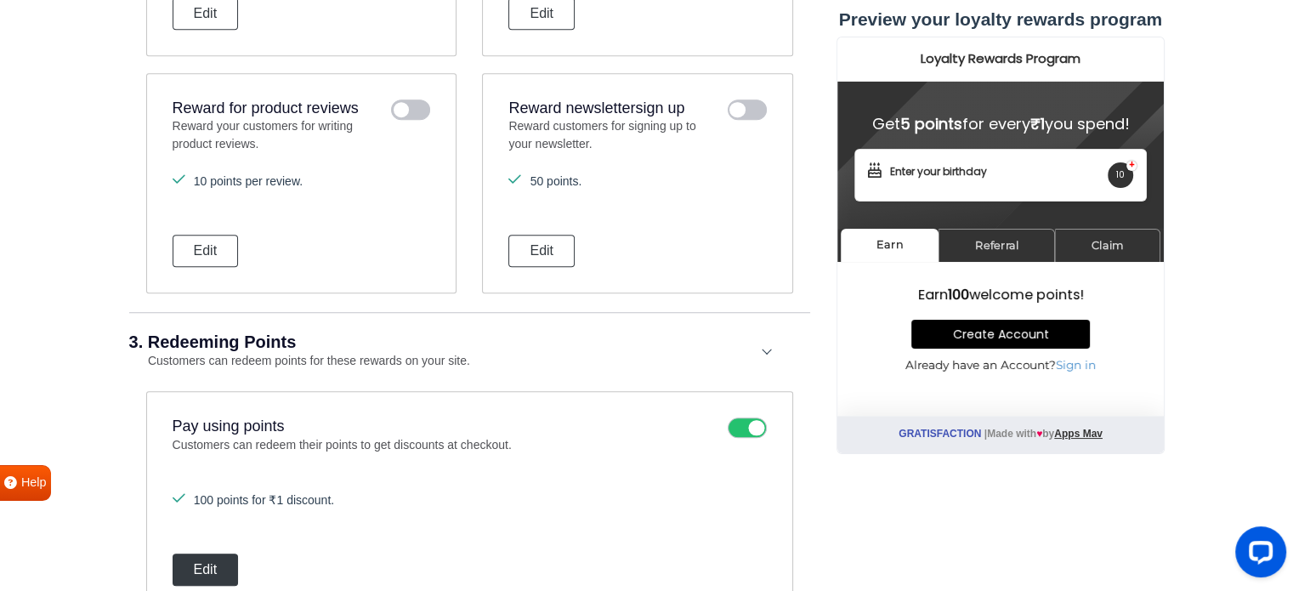
click at [197, 561] on button "Edit" at bounding box center [206, 569] width 66 height 32
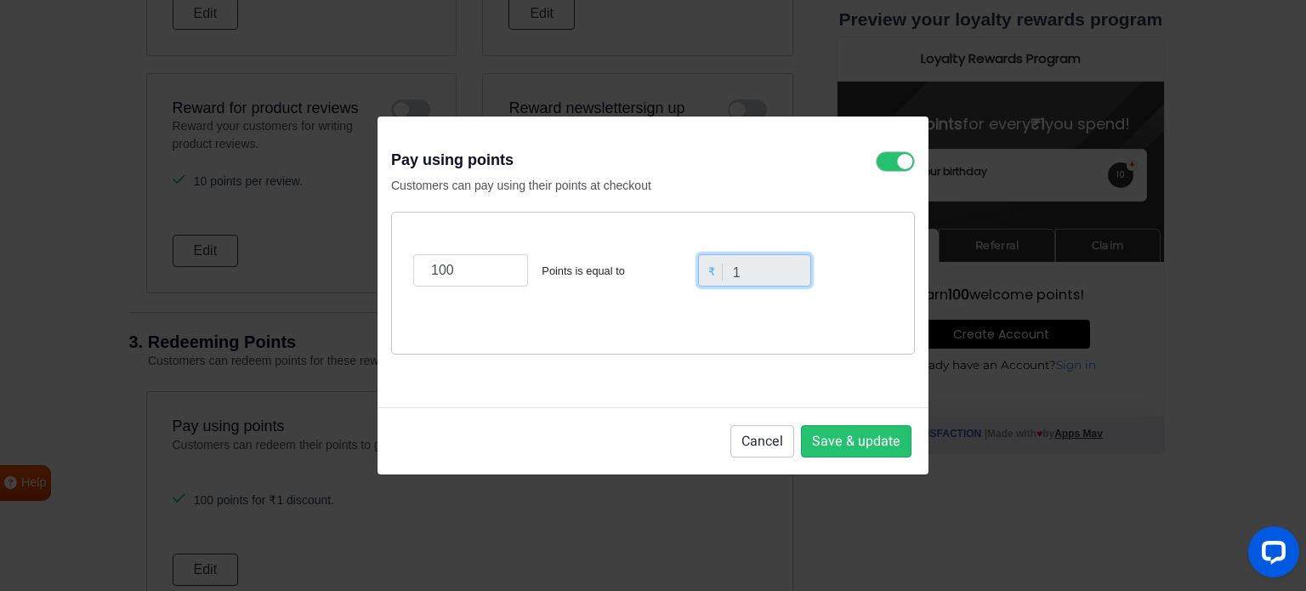
drag, startPoint x: 747, startPoint y: 270, endPoint x: 711, endPoint y: 271, distance: 36.6
click at [711, 271] on div "₹ 1" at bounding box center [755, 270] width 122 height 32
click at [758, 276] on input "1" at bounding box center [755, 270] width 114 height 32
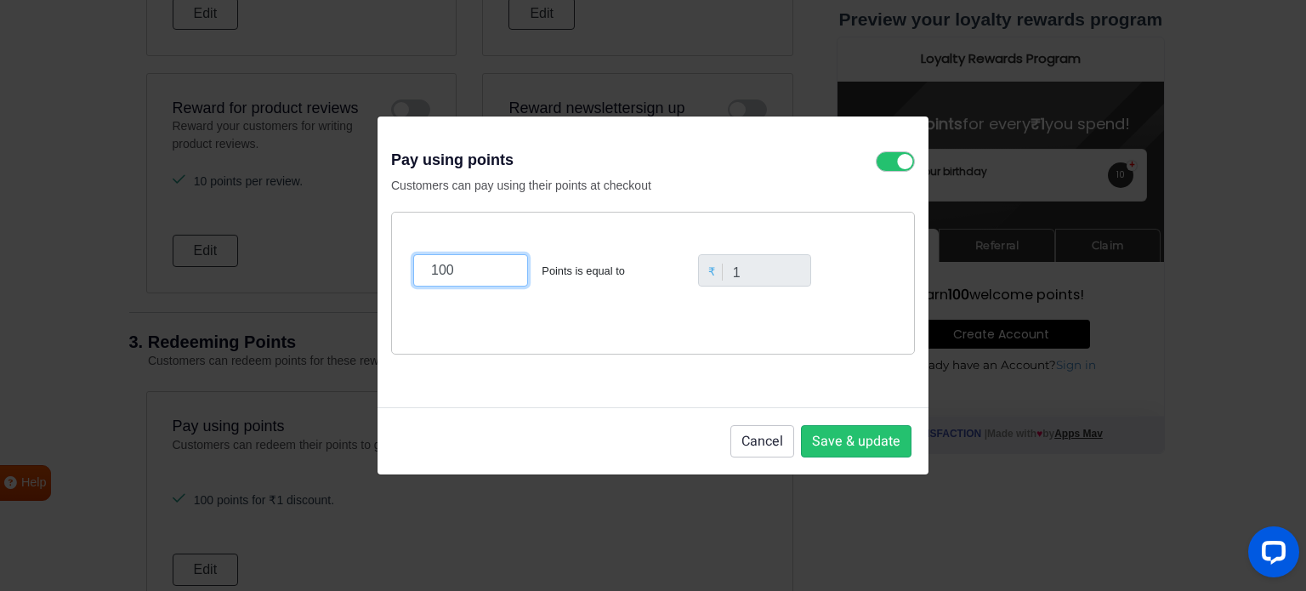
click at [480, 278] on input "100" at bounding box center [470, 270] width 115 height 32
type input "1"
click at [550, 309] on div "0.5 Point is equal to Enter a minimum value of 1 ₹ 1" at bounding box center [653, 277] width 488 height 87
click at [864, 375] on u "Reset to default" at bounding box center [878, 379] width 71 height 15
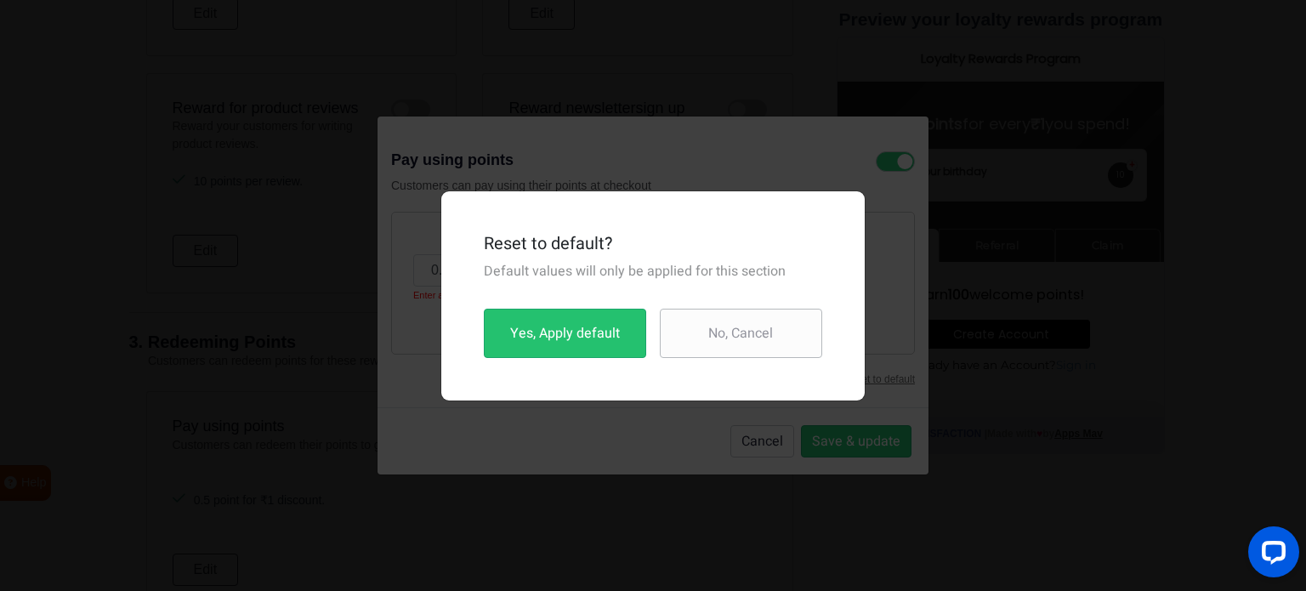
click at [758, 329] on button "No, Cancel" at bounding box center [741, 333] width 162 height 49
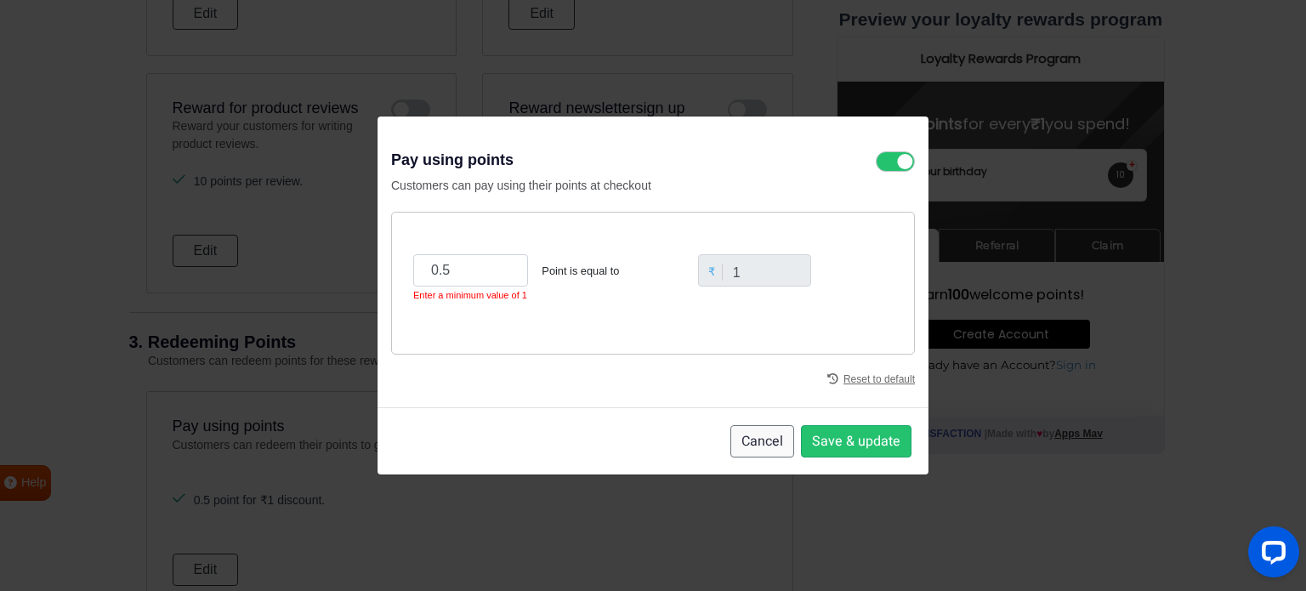
click at [752, 441] on button "Cancel" at bounding box center [762, 441] width 64 height 32
type input "100"
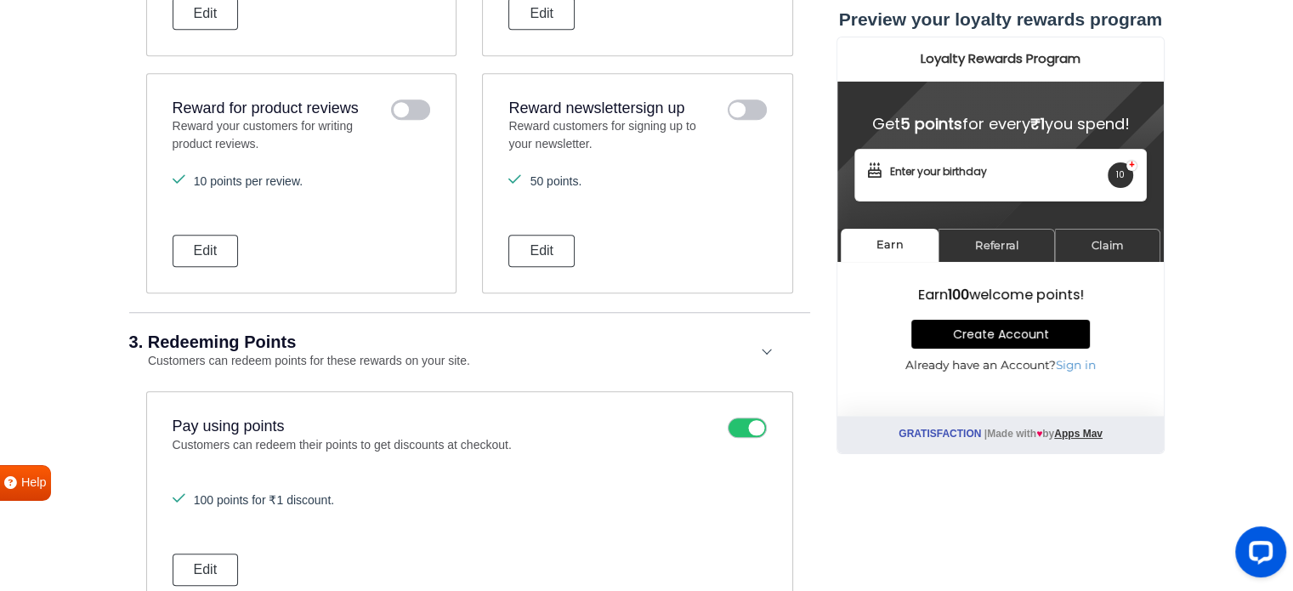
click at [469, 472] on div "Pay using points Customers can redeem their points to get discounts at checkout…" at bounding box center [469, 501] width 647 height 221
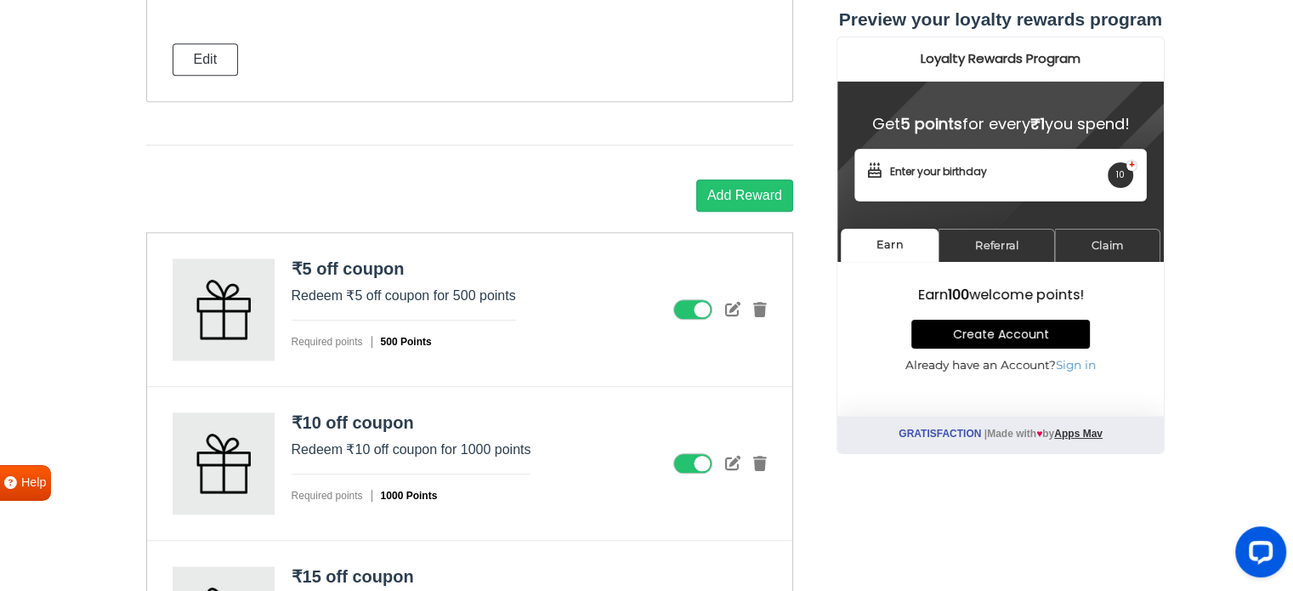
scroll to position [1904, 0]
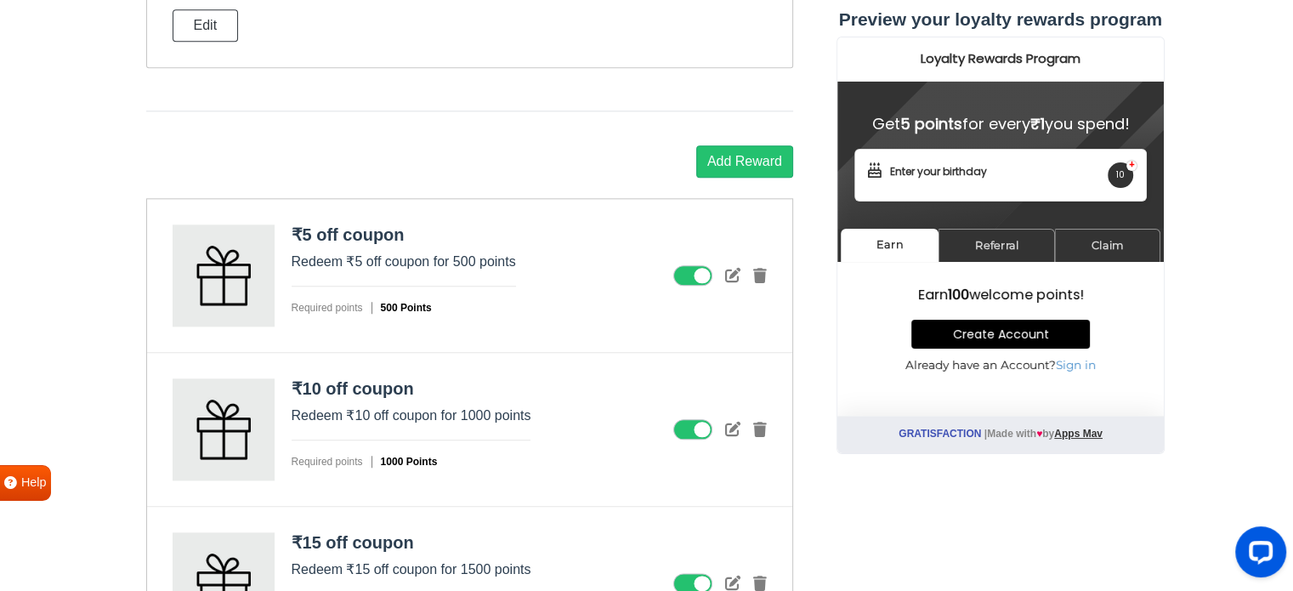
click at [684, 428] on icon at bounding box center [692, 429] width 39 height 20
click at [0, 0] on input "checkbox" at bounding box center [0, 0] width 0 height 0
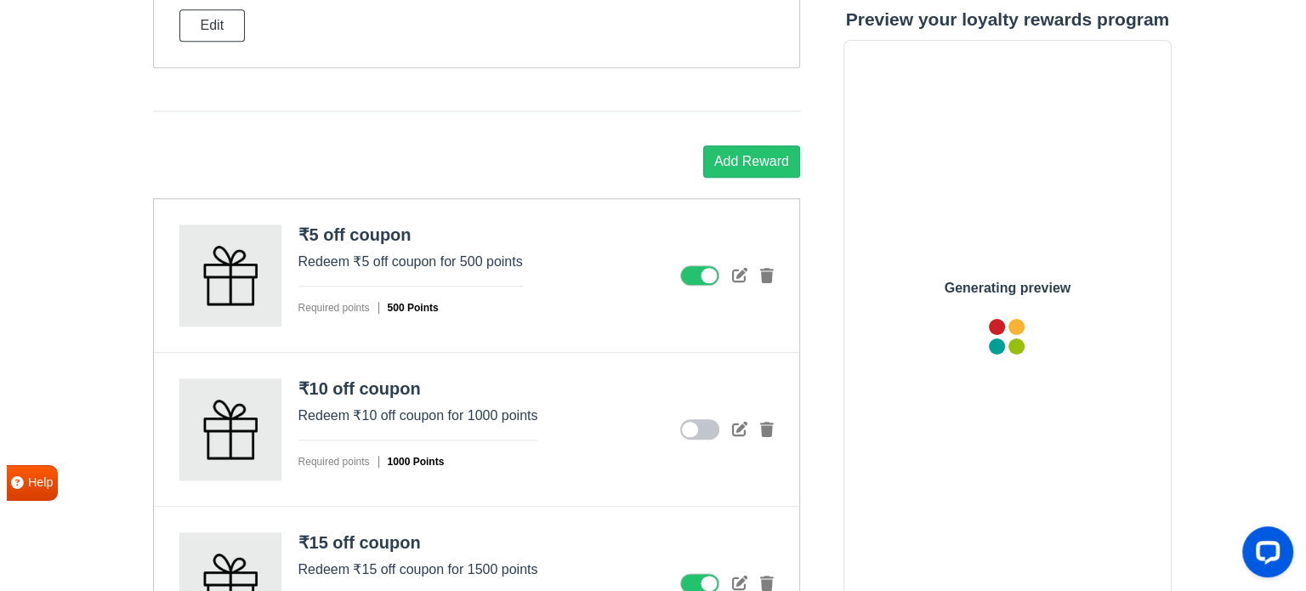
scroll to position [0, 0]
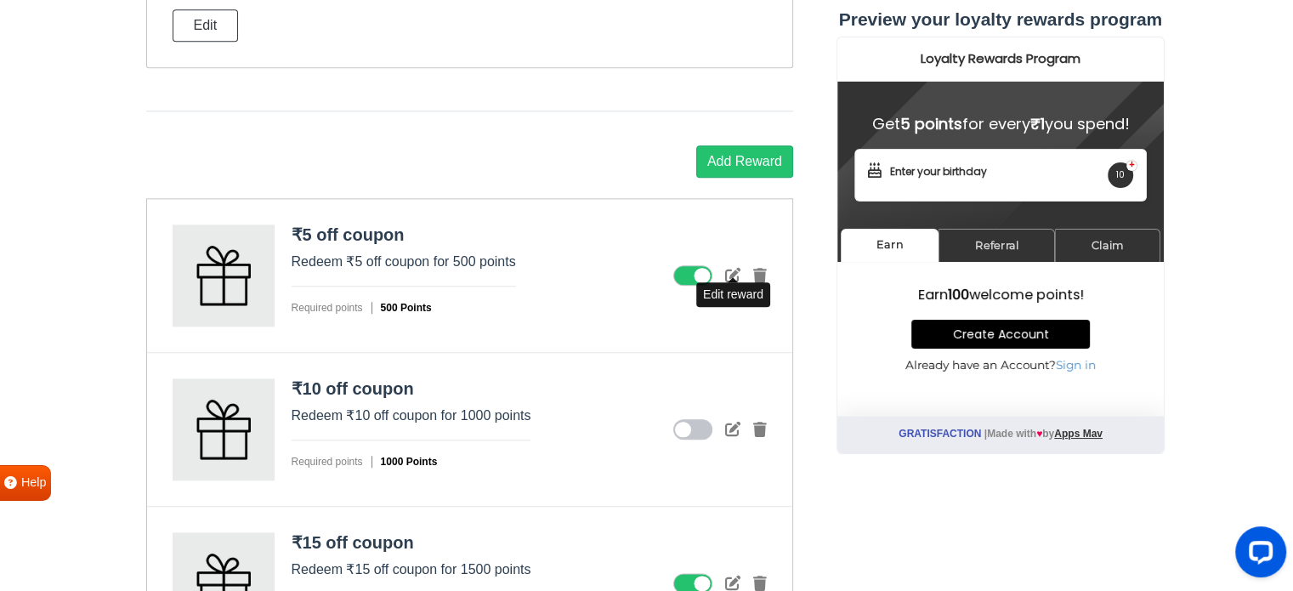
click at [728, 274] on icon at bounding box center [732, 274] width 15 height 15
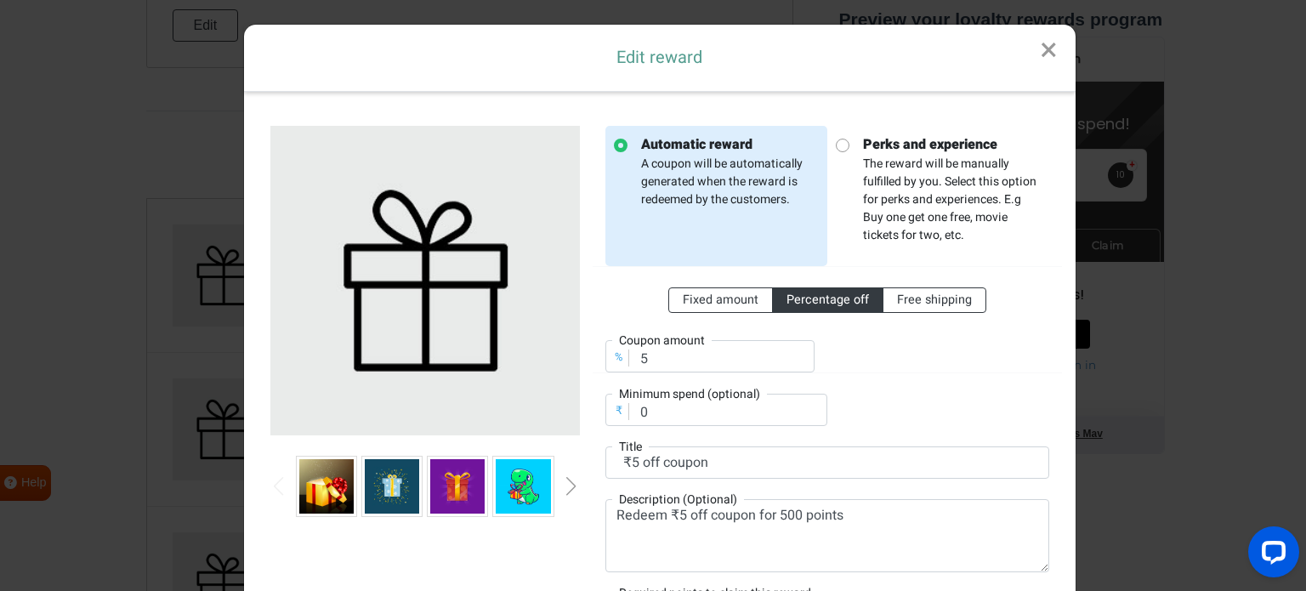
click at [1045, 50] on link "×" at bounding box center [1049, 51] width 54 height 52
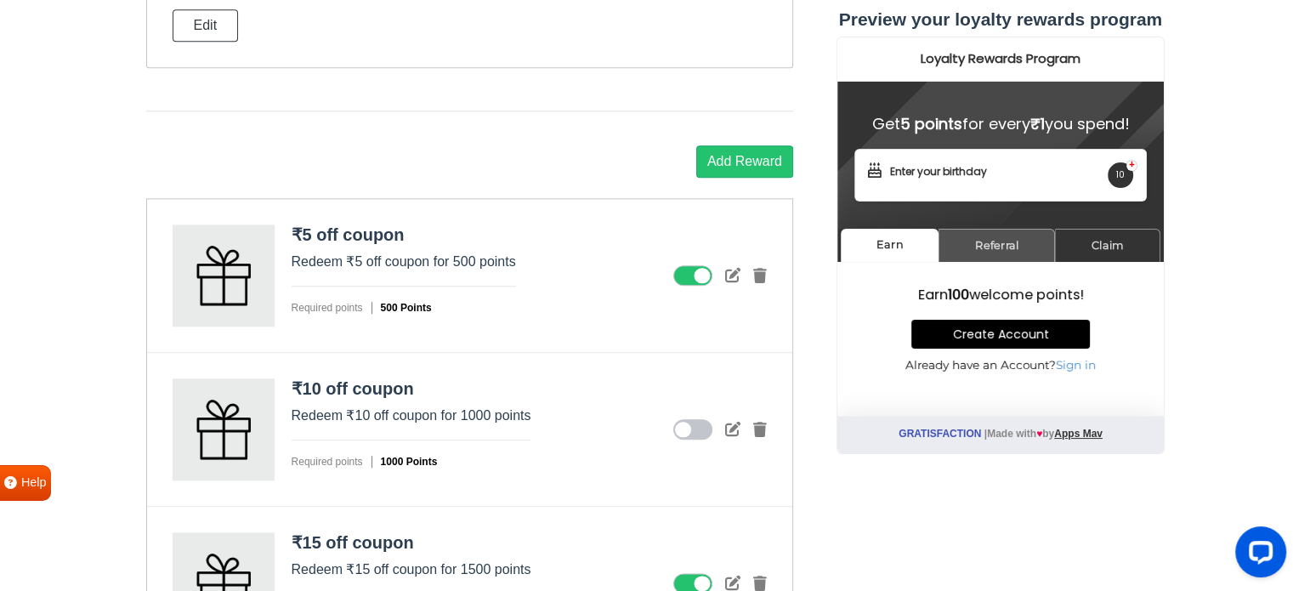
click at [1013, 244] on link "Referral" at bounding box center [996, 245] width 116 height 33
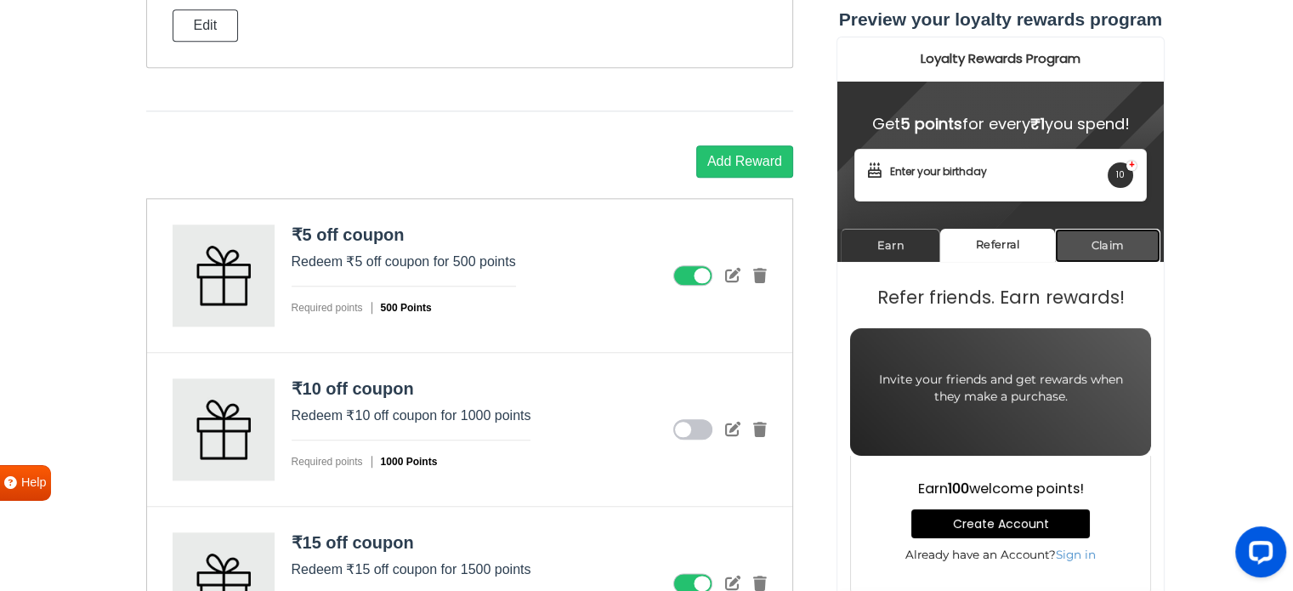
click at [1114, 245] on link "Claim" at bounding box center [1106, 245] width 105 height 33
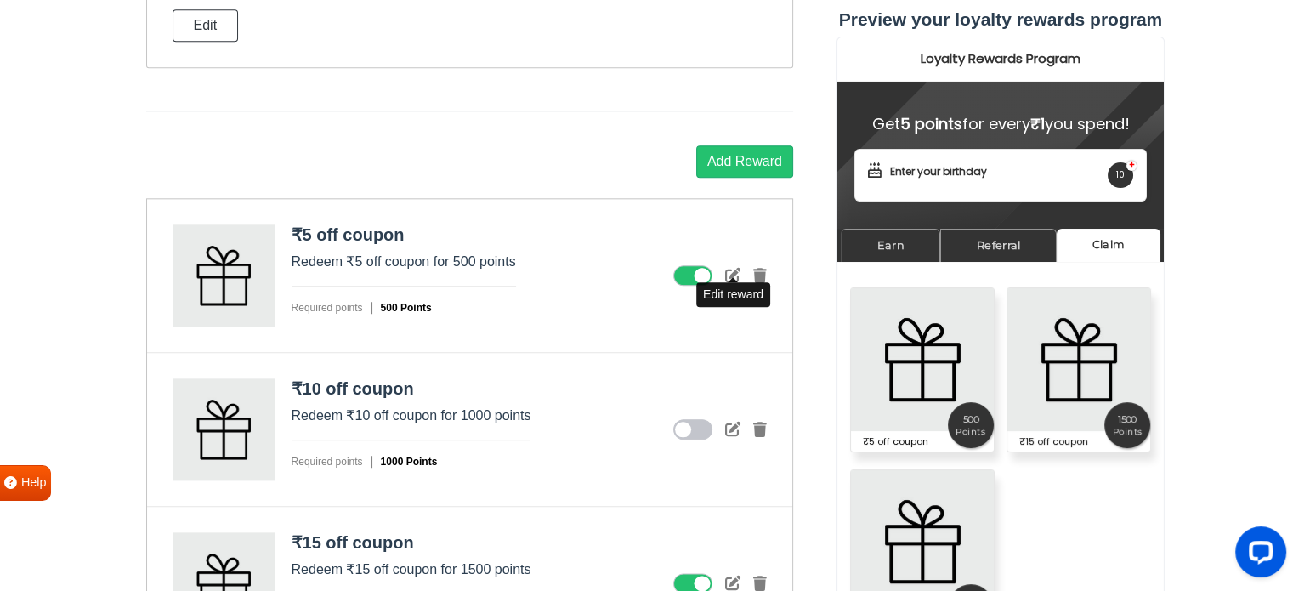
click at [735, 267] on icon at bounding box center [732, 274] width 15 height 15
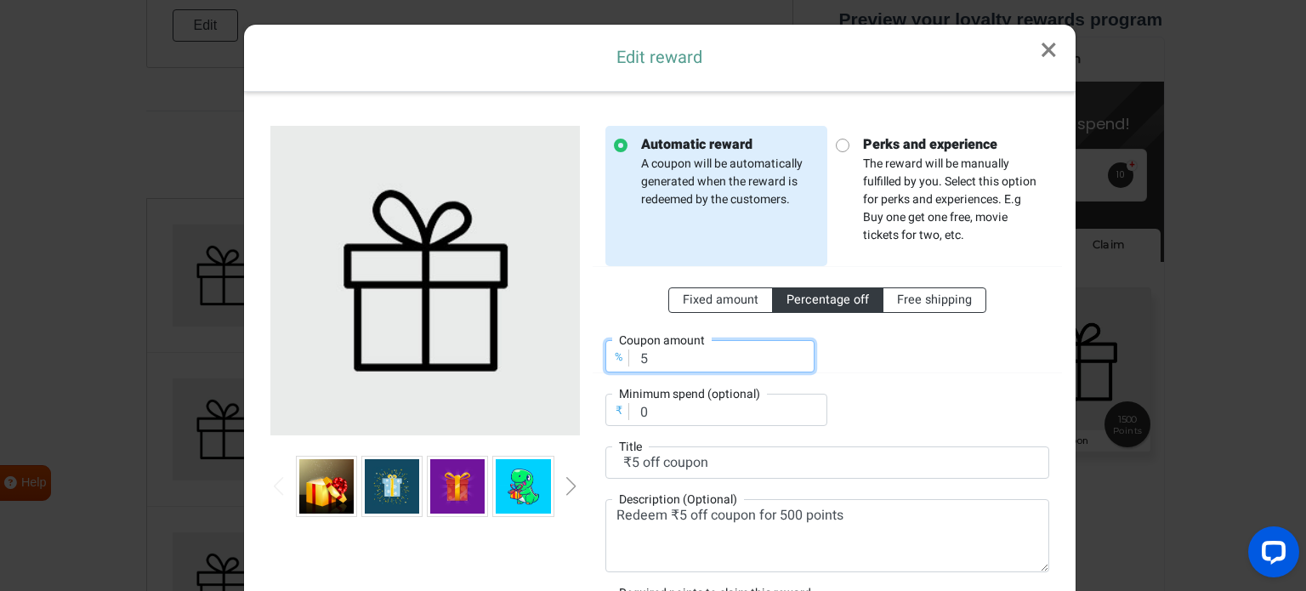
click at [658, 349] on input "5" at bounding box center [709, 356] width 209 height 32
type input "100"
click at [748, 437] on div "Automatic reward A coupon will be automatically generated when the reward is re…" at bounding box center [827, 385] width 469 height 519
click at [881, 413] on div "Fixed amount Percentage off Free shipping % Coupon amount 100 ₹ Minimum spend (…" at bounding box center [827, 346] width 444 height 160
click at [728, 295] on span "Fixed amount" at bounding box center [721, 300] width 76 height 18
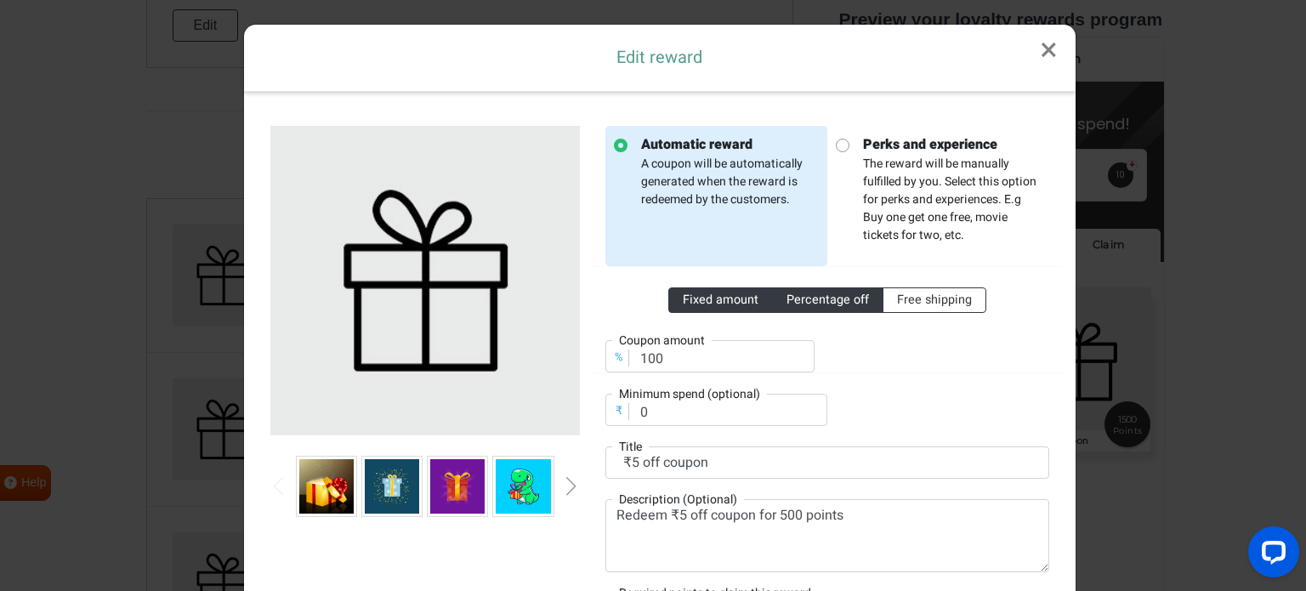
click at [694, 295] on input "Fixed amount" at bounding box center [688, 296] width 11 height 11
radio input "true"
click at [906, 292] on span "Free shipping" at bounding box center [934, 300] width 75 height 18
click at [906, 292] on input "Free shipping" at bounding box center [902, 296] width 11 height 11
radio input "true"
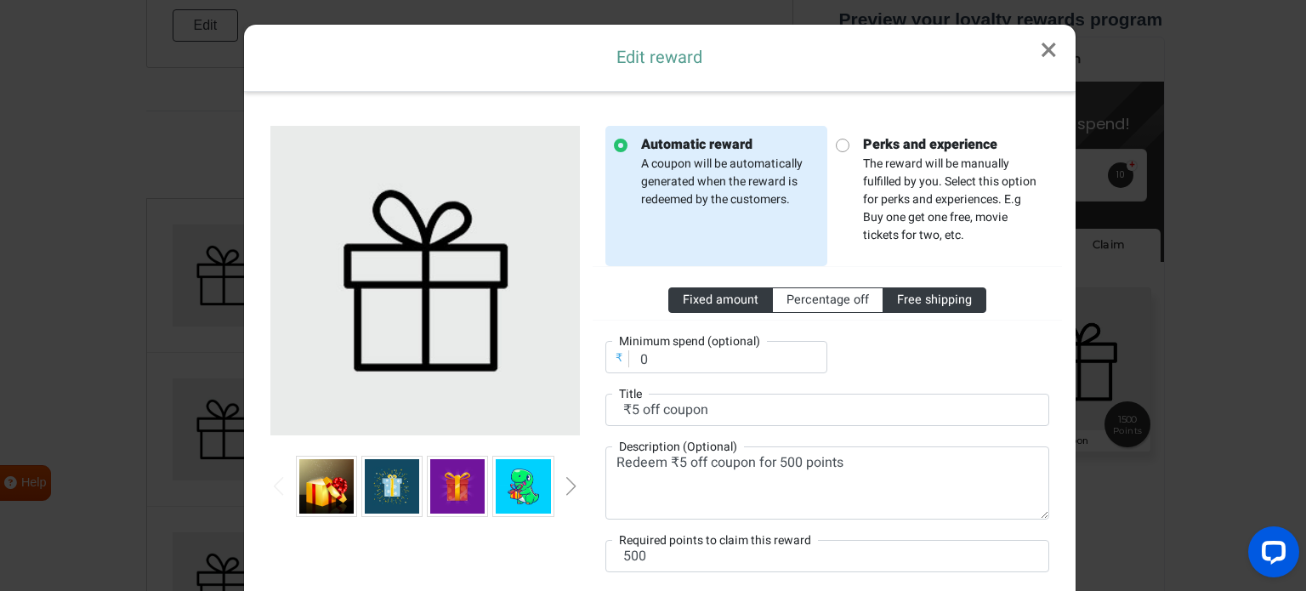
click at [741, 295] on span "Fixed amount" at bounding box center [721, 300] width 76 height 18
click at [694, 295] on input "Fixed amount" at bounding box center [688, 296] width 11 height 11
radio input "true"
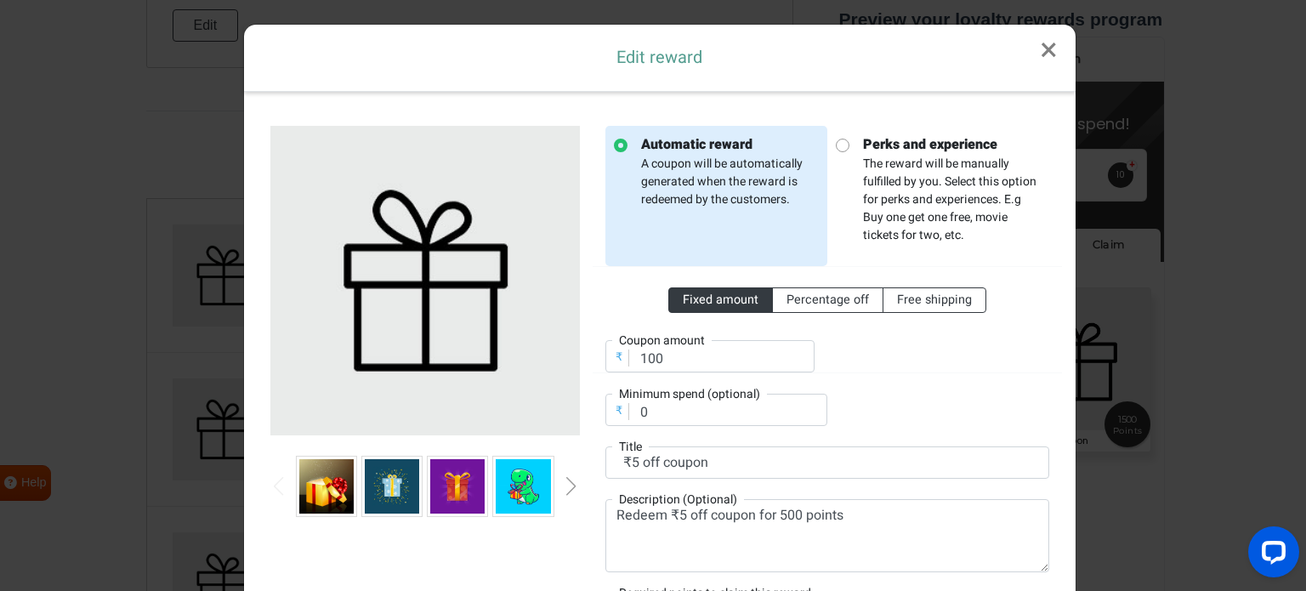
click at [877, 404] on div "Fixed amount Percentage off Free shipping ₹ Coupon amount 100 ₹ Minimum spend (…" at bounding box center [827, 346] width 444 height 160
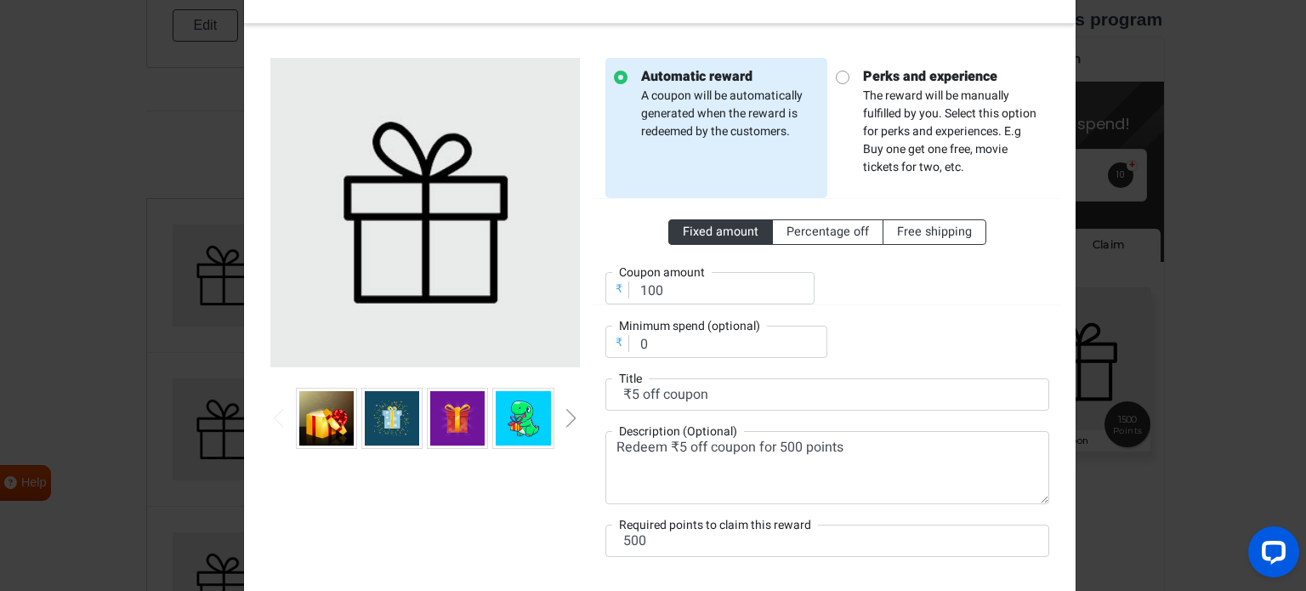
scroll to position [102, 0]
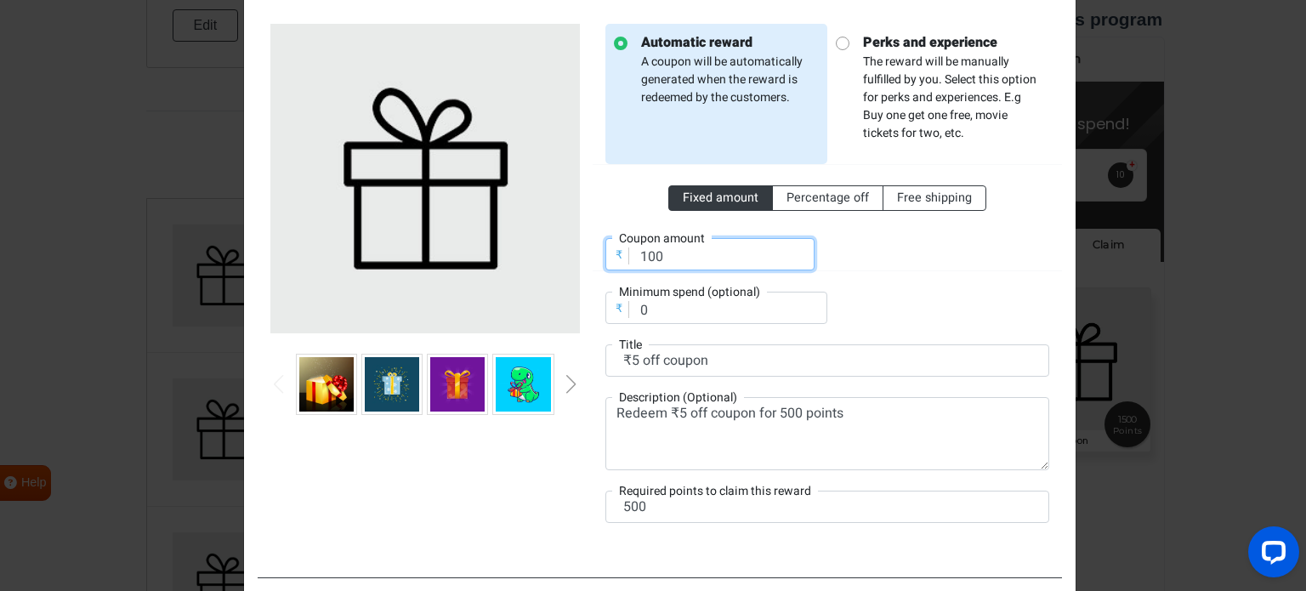
drag, startPoint x: 670, startPoint y: 247, endPoint x: 611, endPoint y: 237, distance: 59.4
click at [611, 238] on div "₹ Coupon amount 100" at bounding box center [709, 254] width 209 height 32
type input "35"
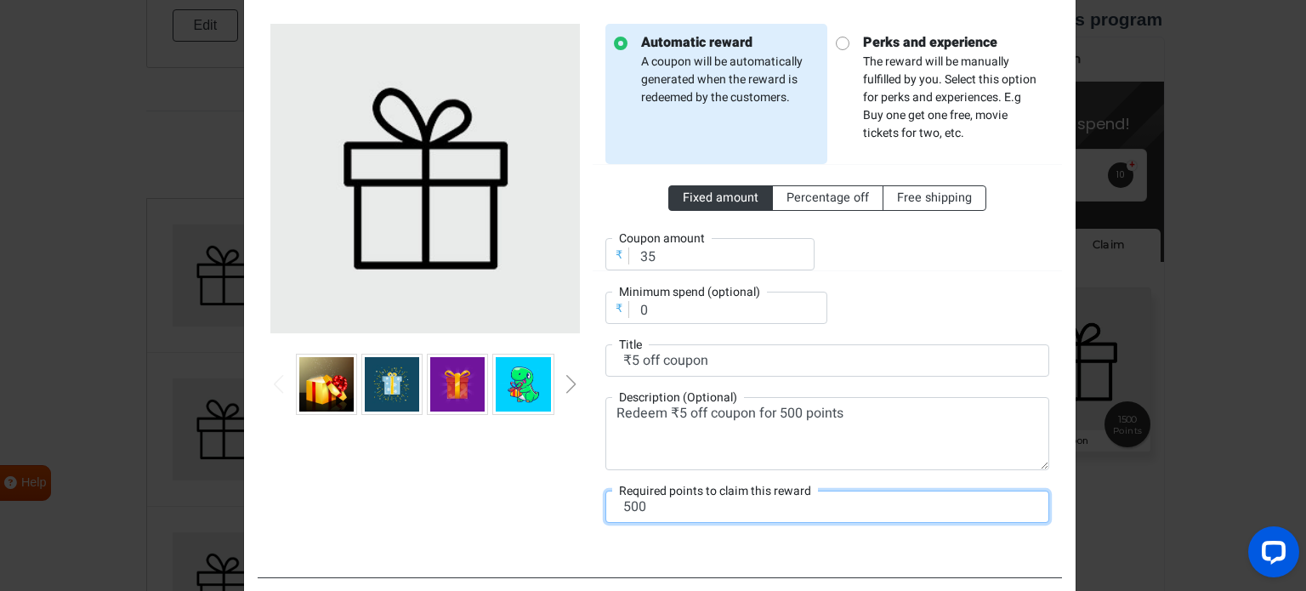
click at [649, 510] on input "500" at bounding box center [827, 507] width 444 height 32
drag, startPoint x: 653, startPoint y: 501, endPoint x: 531, endPoint y: 506, distance: 122.5
click at [531, 506] on div "Automatic reward A coupon will be automatically generated when the reward is re…" at bounding box center [660, 283] width 804 height 560
type input "100"
click at [531, 506] on div at bounding box center [425, 283] width 335 height 519
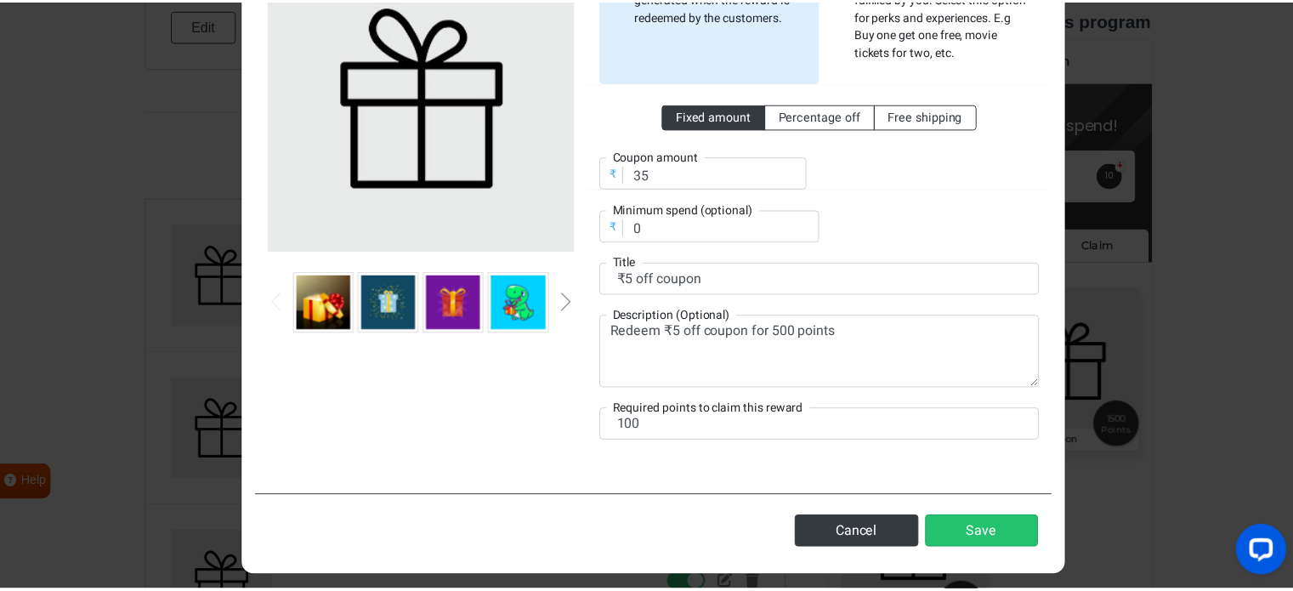
scroll to position [191, 0]
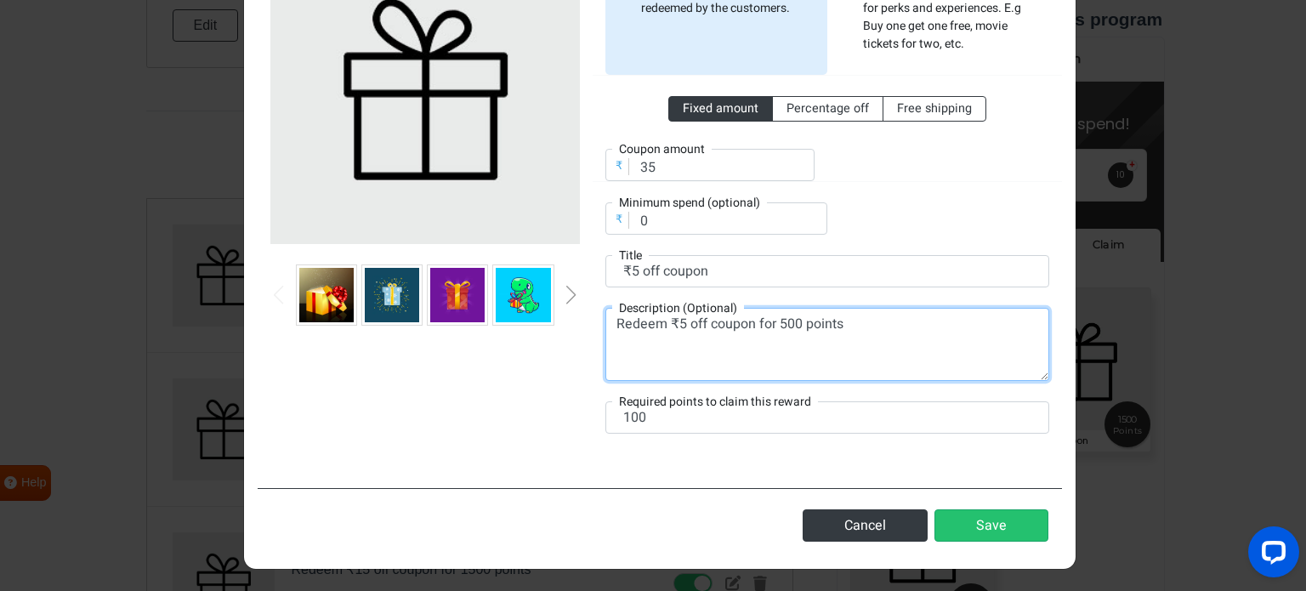
click at [670, 320] on textarea "Redeem ₹5 off coupon for 500 points" at bounding box center [827, 344] width 444 height 73
type textarea "Redeem ₹35 off coupon for 100 points"
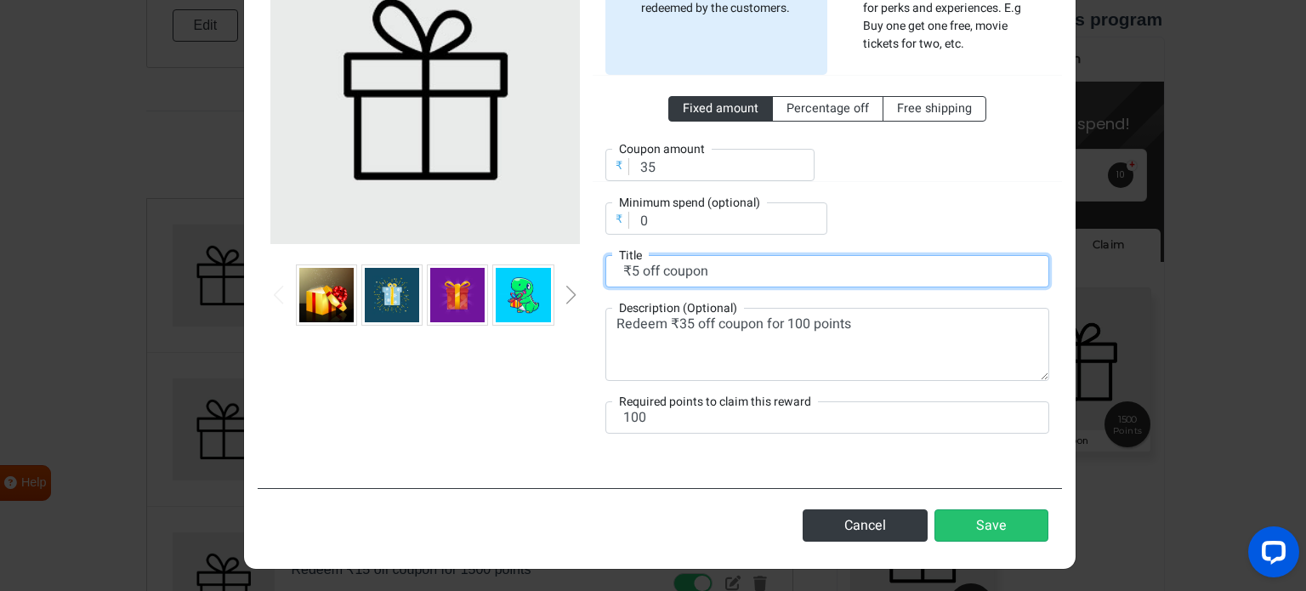
click at [624, 267] on input "₹5 off coupon" at bounding box center [827, 271] width 444 height 32
type input "₹35 off coupon"
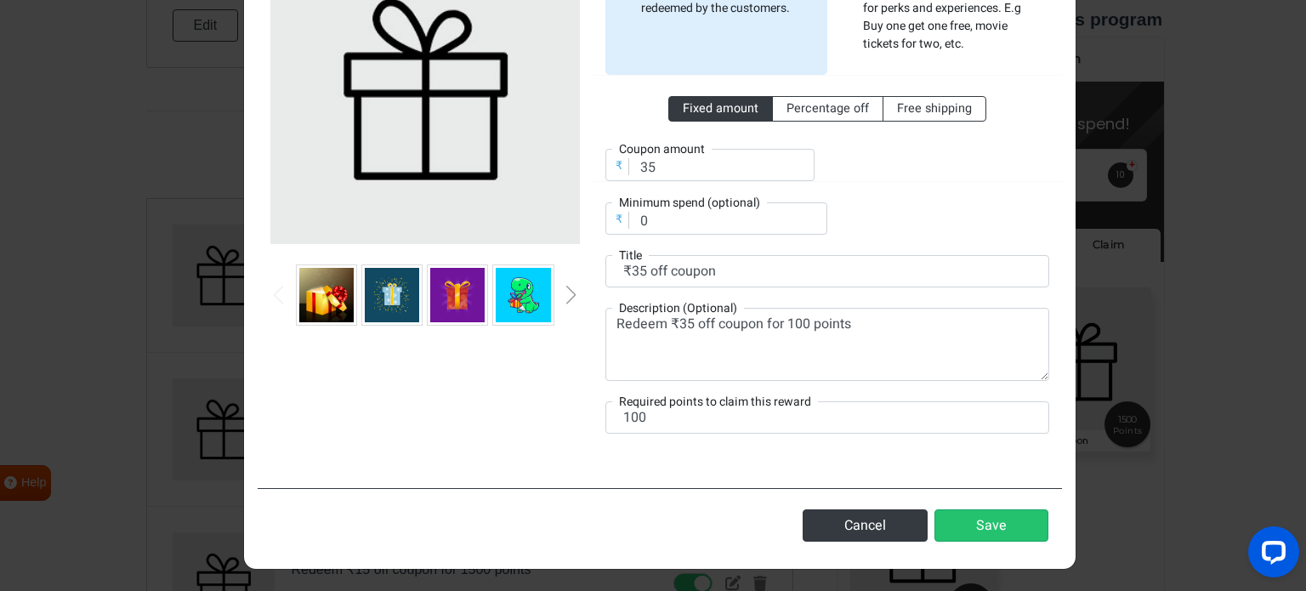
click at [457, 301] on img at bounding box center [457, 295] width 54 height 54
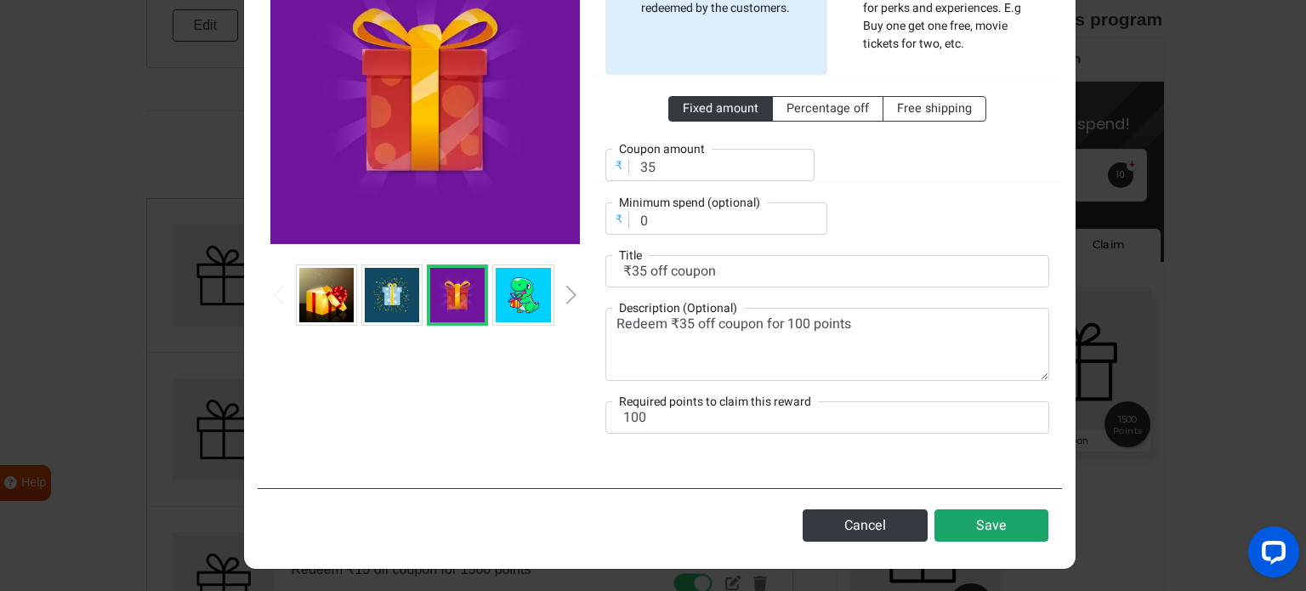
click at [996, 518] on button "Save" at bounding box center [991, 525] width 114 height 32
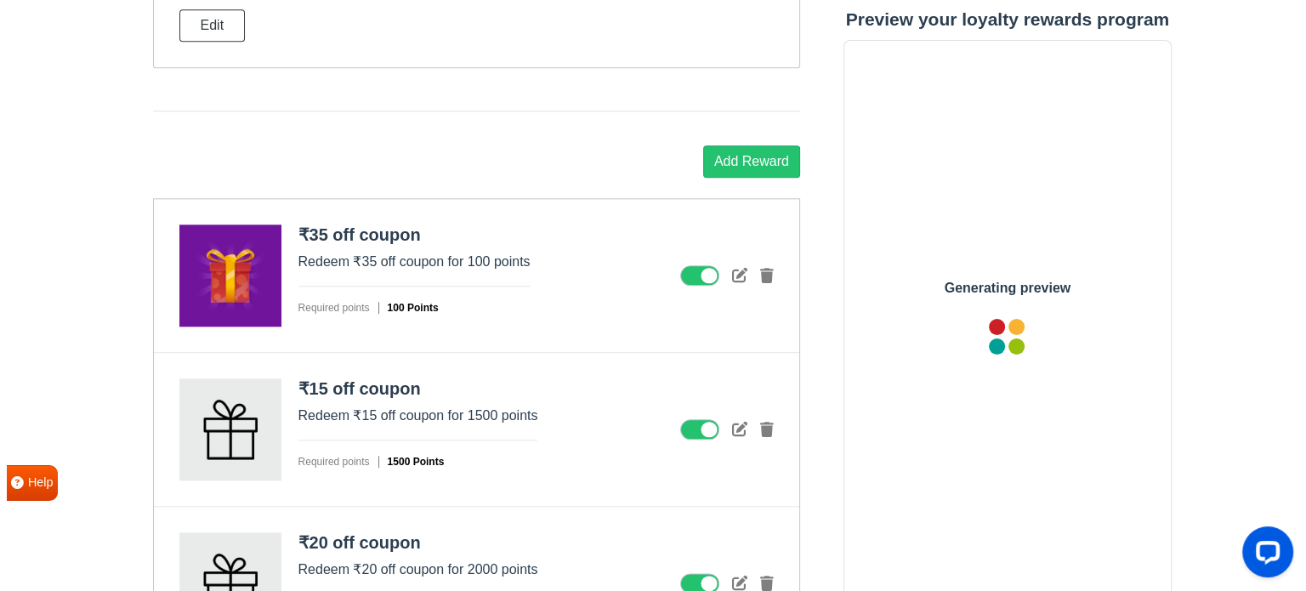
scroll to position [0, 0]
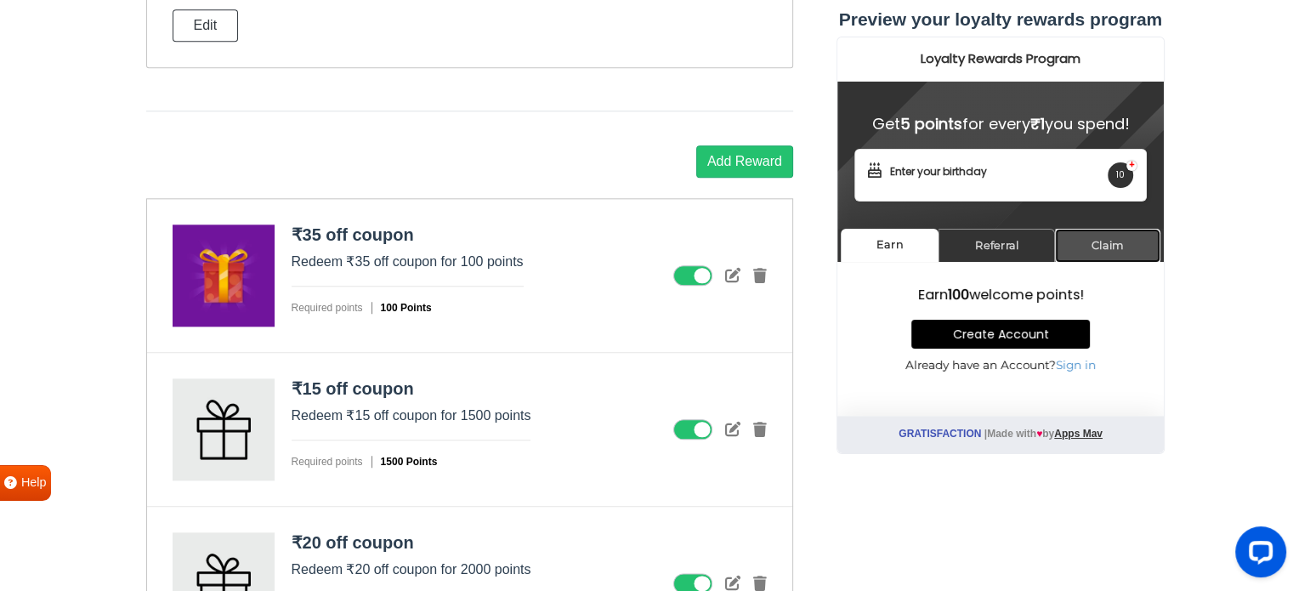
click at [1108, 243] on link "Claim" at bounding box center [1106, 245] width 105 height 33
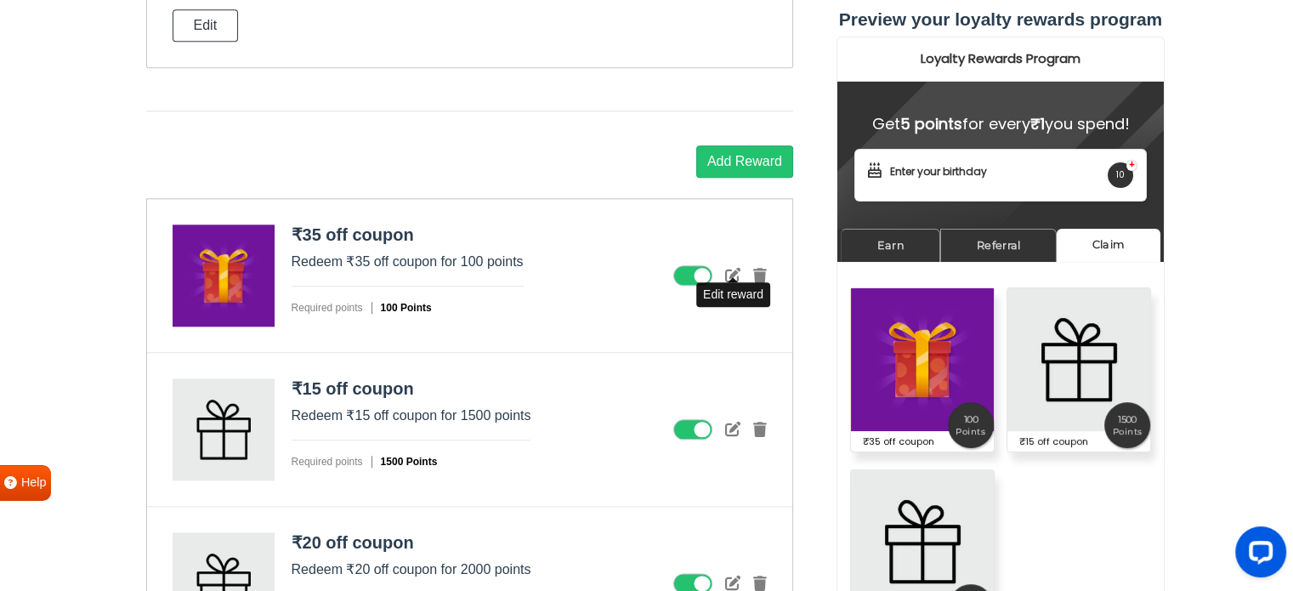
click at [735, 268] on icon at bounding box center [732, 274] width 15 height 15
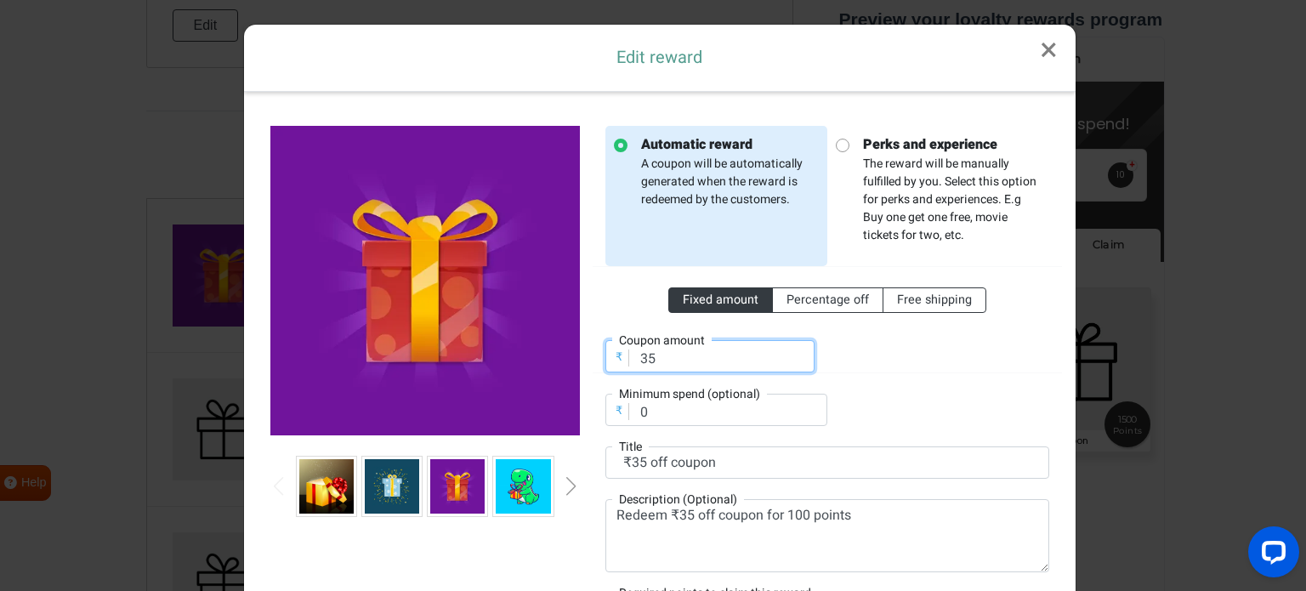
click at [645, 355] on input "35" at bounding box center [709, 356] width 209 height 32
type input "3"
type input "30"
click at [955, 436] on div "Automatic reward A coupon will be automatically generated when the reward is re…" at bounding box center [827, 385] width 469 height 519
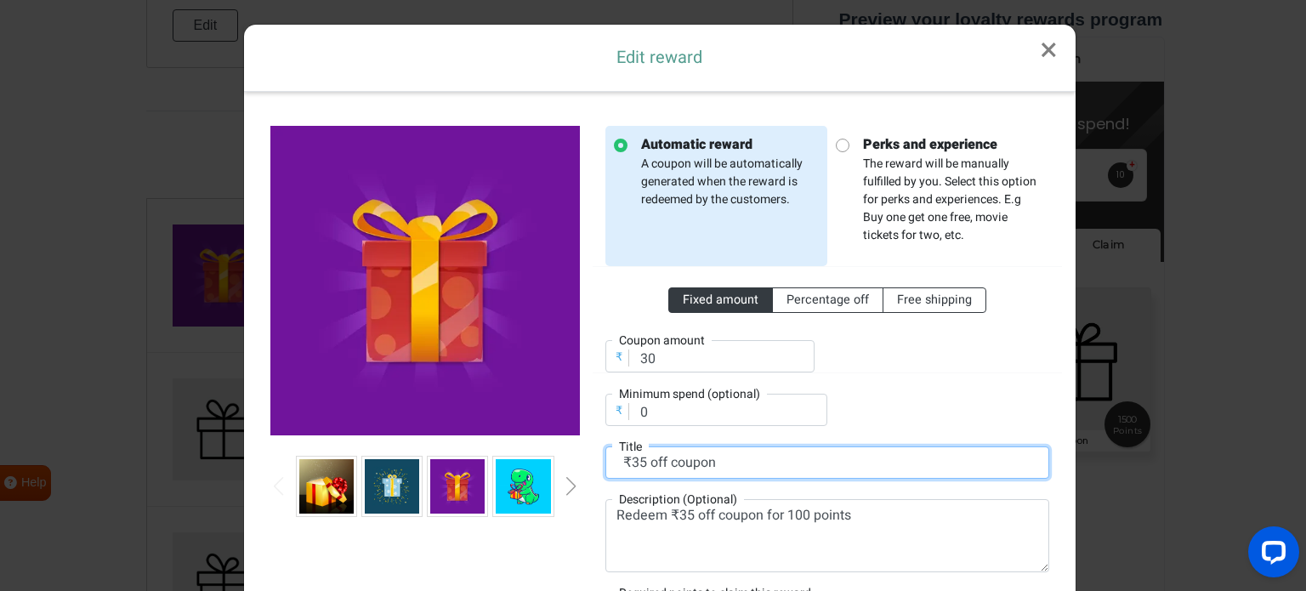
click at [638, 465] on input "₹35 off coupon" at bounding box center [827, 462] width 444 height 32
type input "₹3 off coupon"
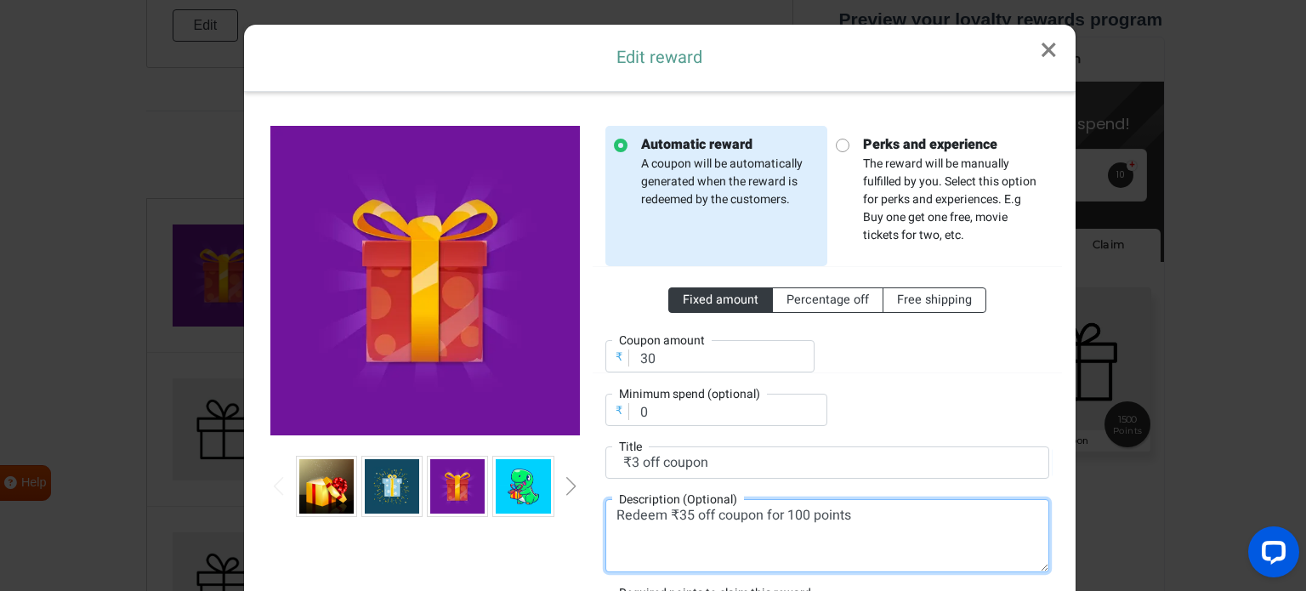
click at [679, 519] on textarea "Redeem ₹35 off coupon for 100 points" at bounding box center [827, 535] width 444 height 73
type textarea "Redeem ₹30 off coupon for 100 points"
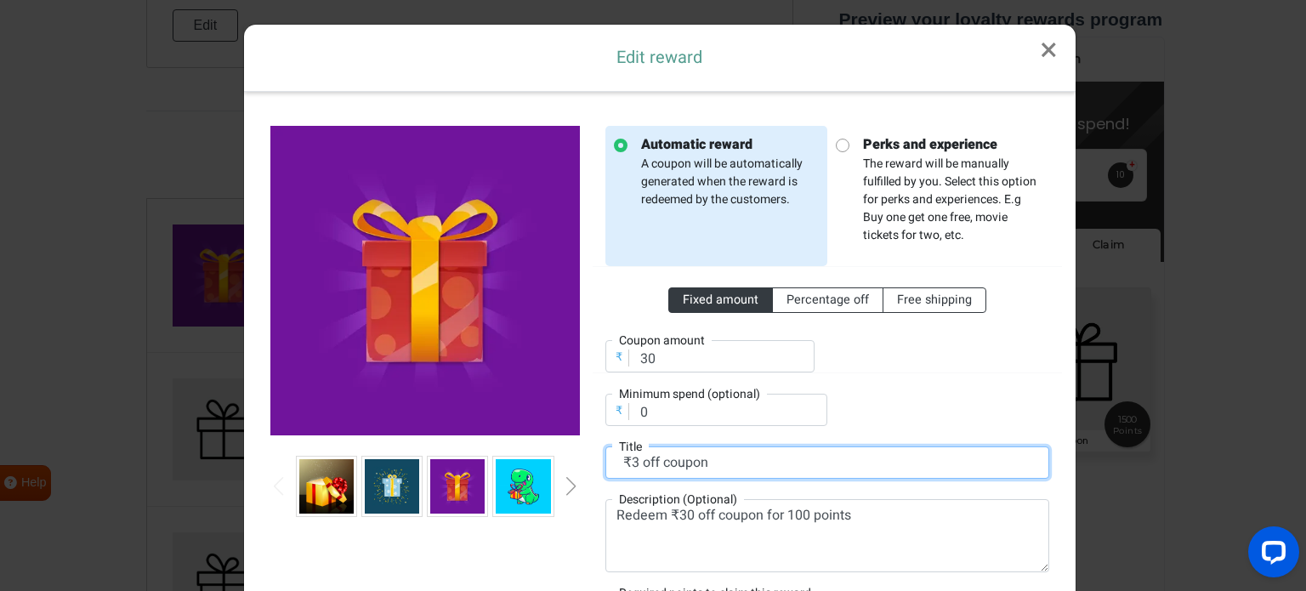
click at [635, 457] on input "₹3 off coupon" at bounding box center [827, 462] width 444 height 32
type input "₹30 off coupon"
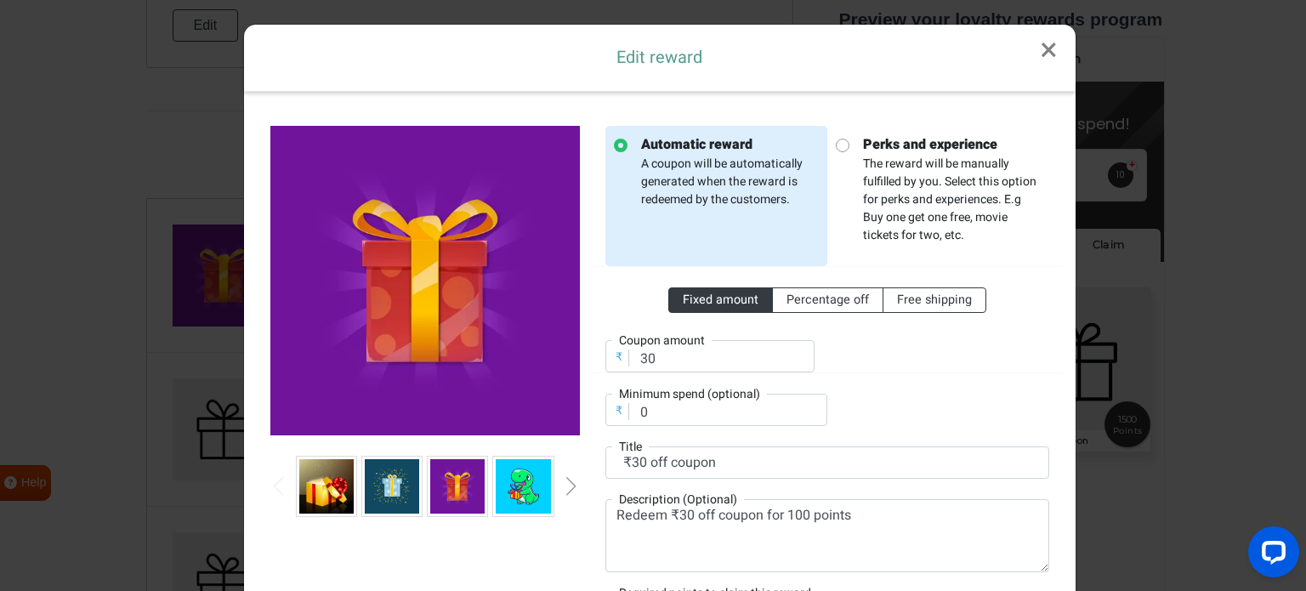
click at [898, 414] on div "Fixed amount Percentage off Free shipping ₹ Coupon amount 30 ₹ Minimum spend (o…" at bounding box center [827, 346] width 444 height 160
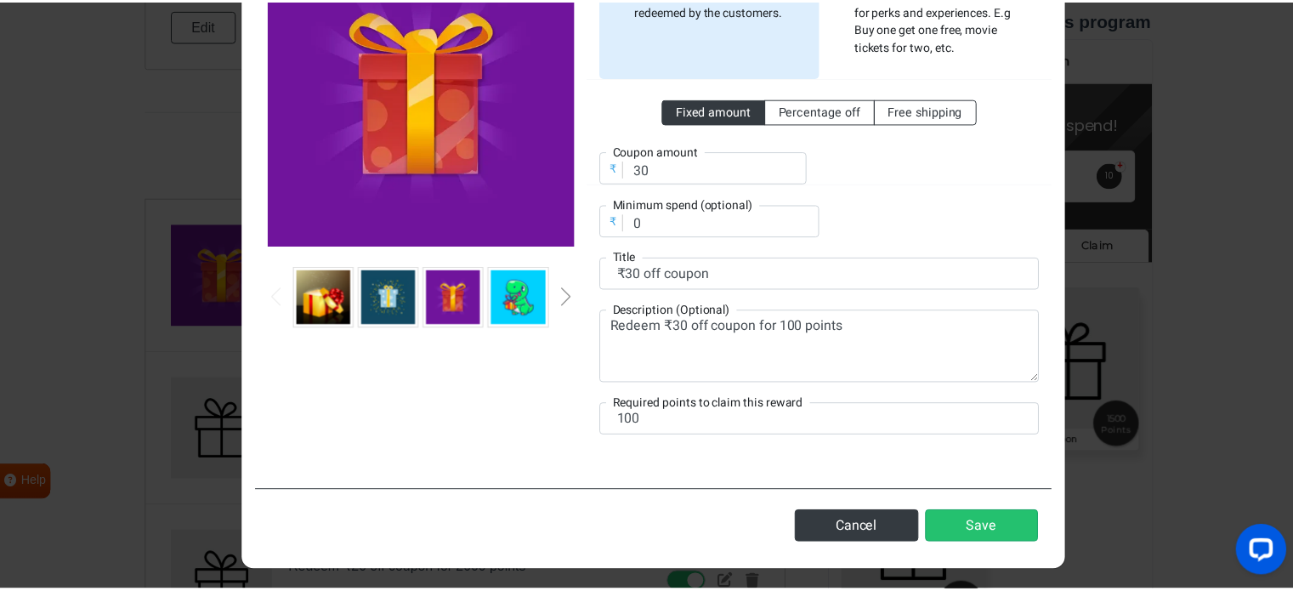
scroll to position [191, 0]
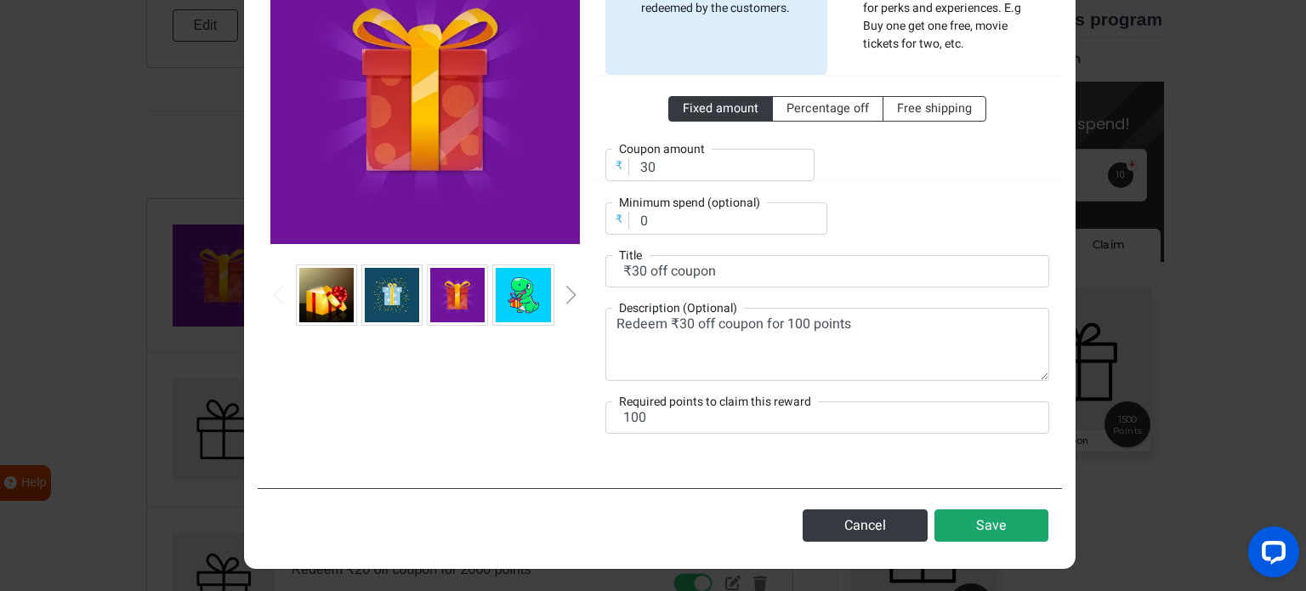
click at [969, 515] on button "Save" at bounding box center [991, 525] width 114 height 32
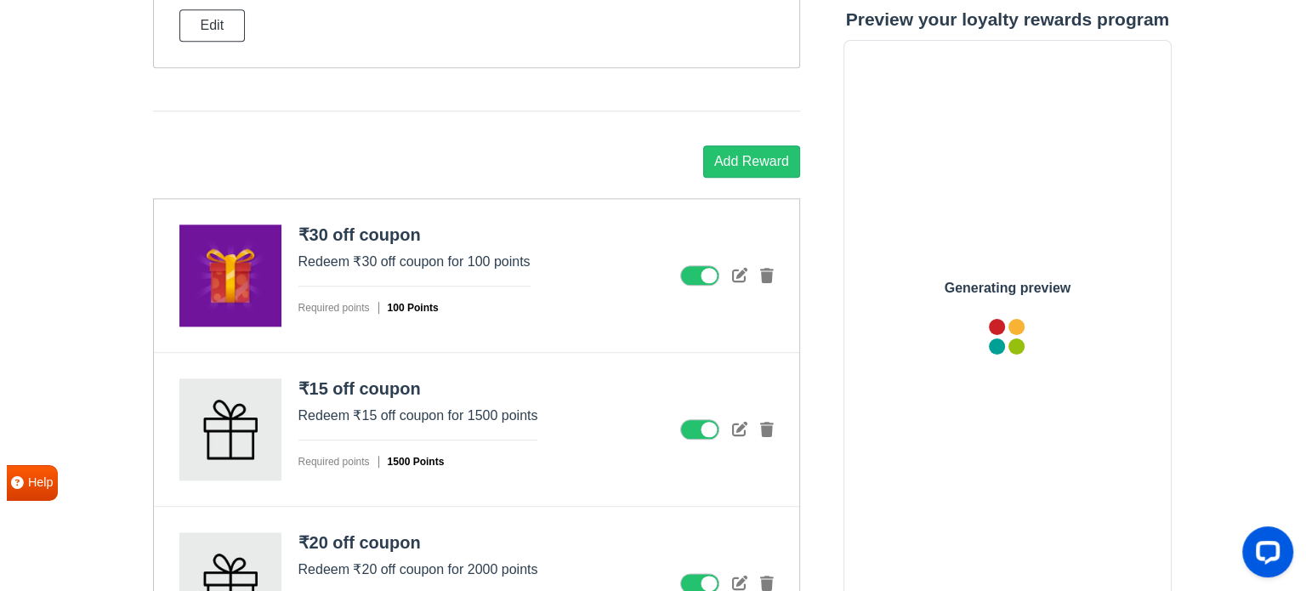
scroll to position [0, 0]
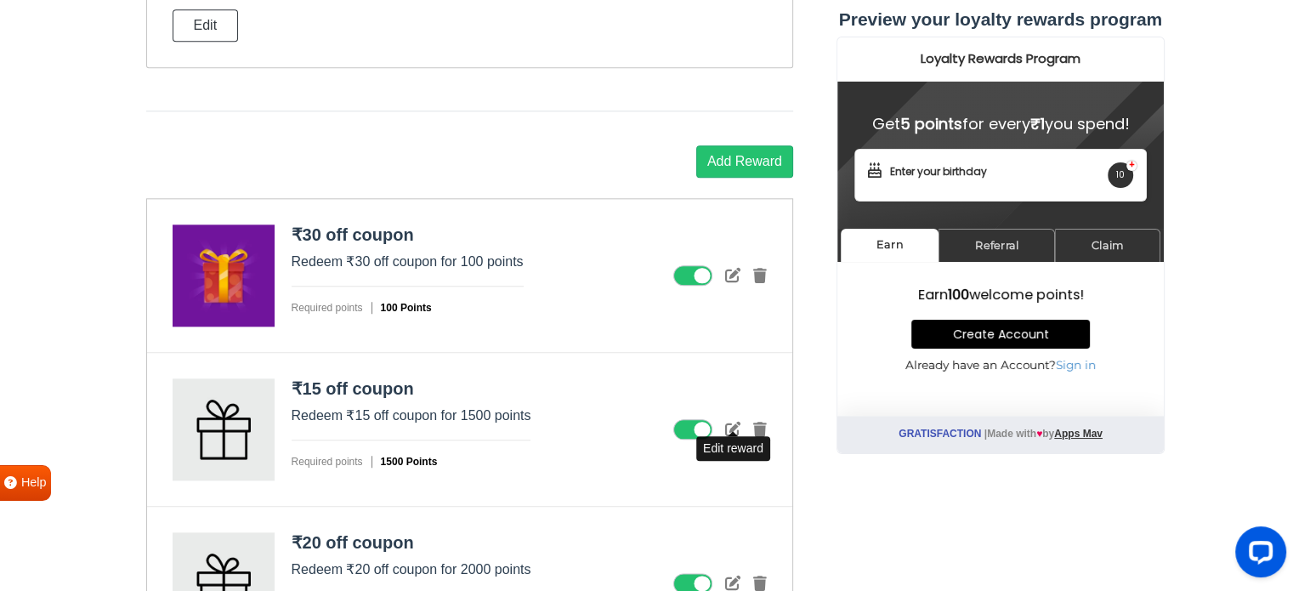
click at [731, 428] on icon at bounding box center [732, 428] width 15 height 15
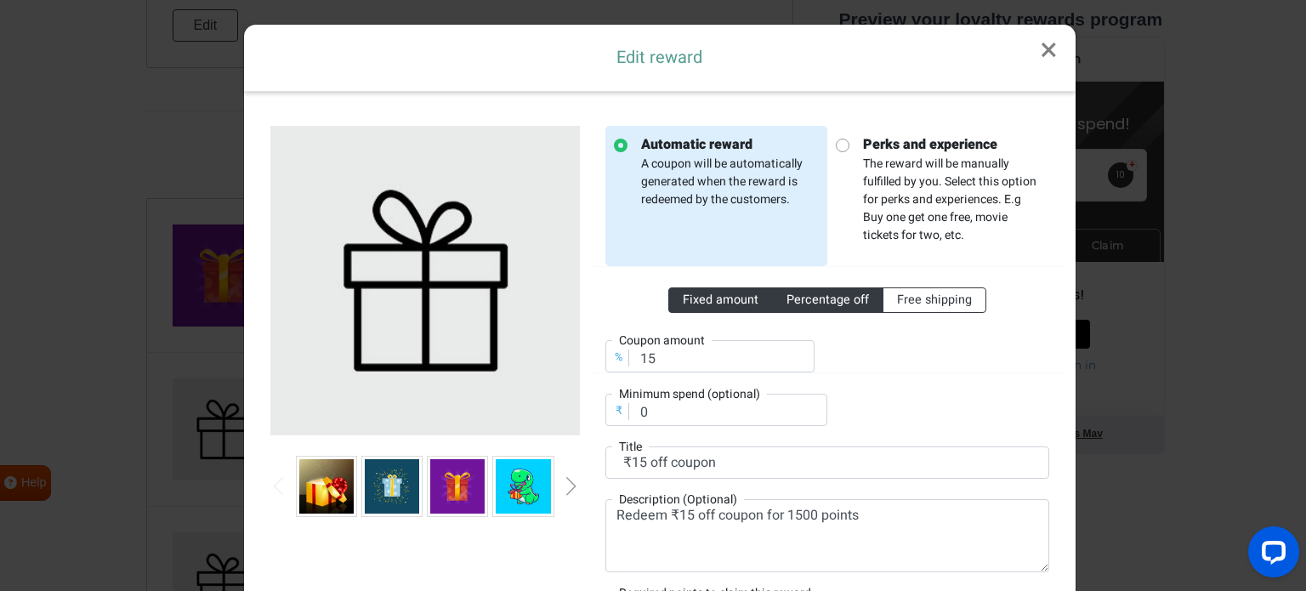
click at [721, 302] on span "Fixed amount" at bounding box center [721, 300] width 76 height 18
click at [694, 302] on input "Fixed amount" at bounding box center [688, 296] width 11 height 11
radio input "true"
drag, startPoint x: 685, startPoint y: 355, endPoint x: 605, endPoint y: 357, distance: 79.9
click at [605, 357] on div "₹ Coupon amount 15" at bounding box center [709, 356] width 209 height 32
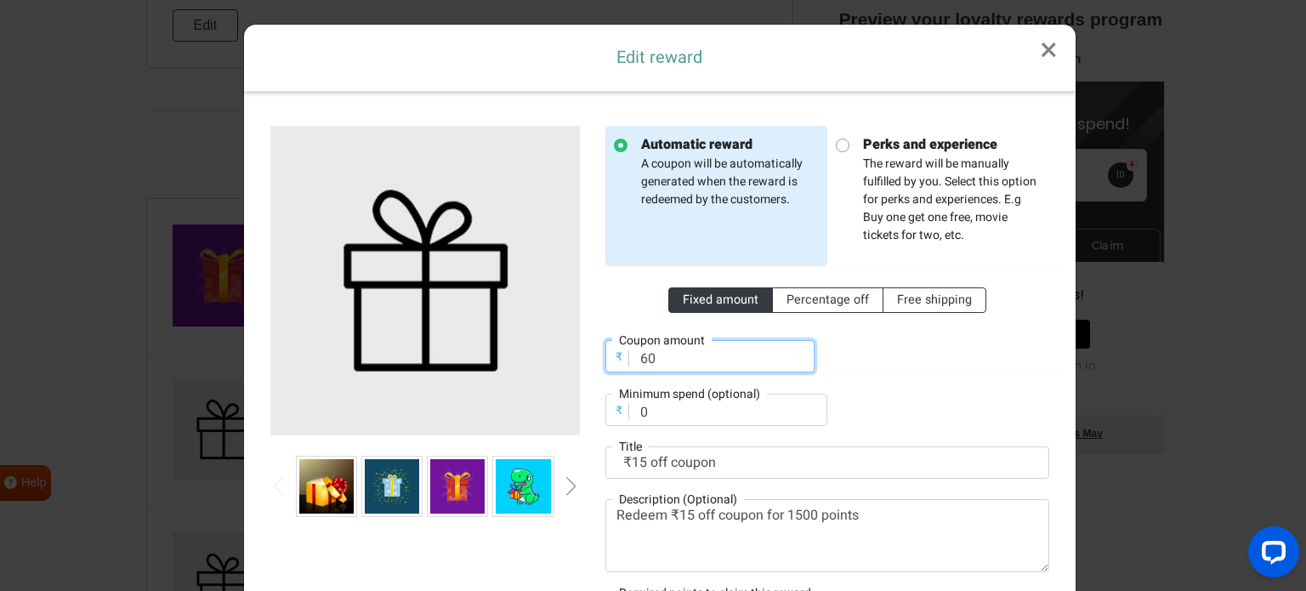
type input "60"
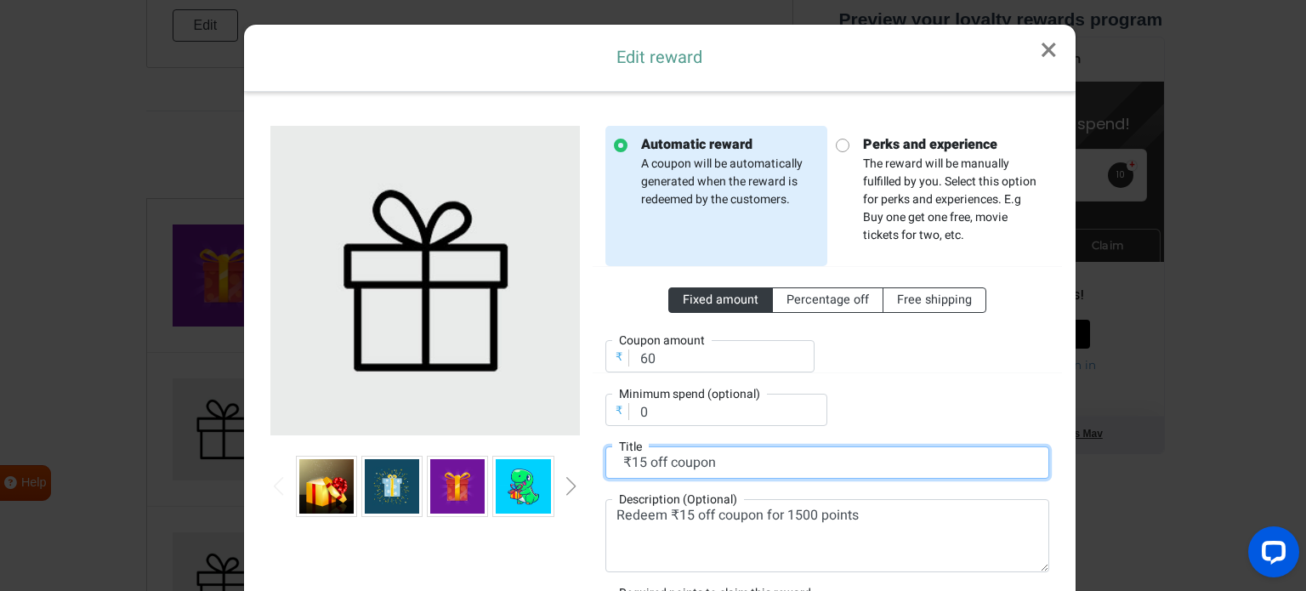
click at [633, 461] on input "₹15 off coupon" at bounding box center [827, 462] width 444 height 32
type input "₹60off coupon"
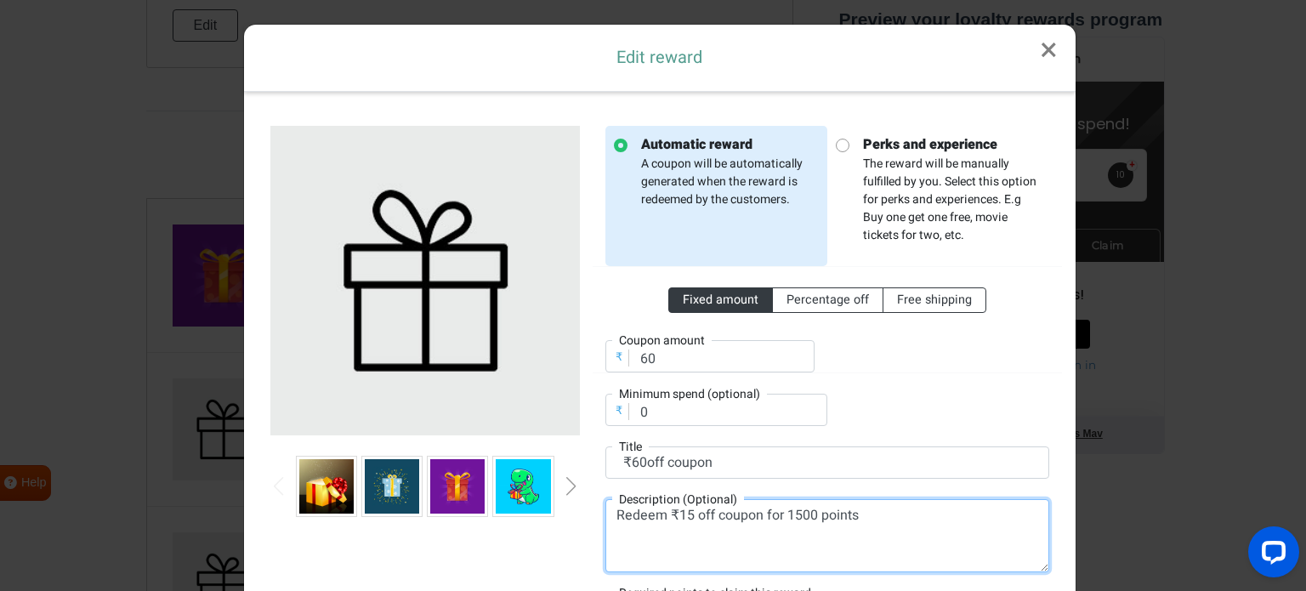
click at [678, 513] on textarea "Redeem ₹15 off coupon for 1500 points" at bounding box center [827, 535] width 444 height 73
click at [801, 518] on textarea "Redeem ₹60 off coupon for 1500 points" at bounding box center [827, 535] width 444 height 73
type textarea "Redeem ₹60 off coupon for 200 points"
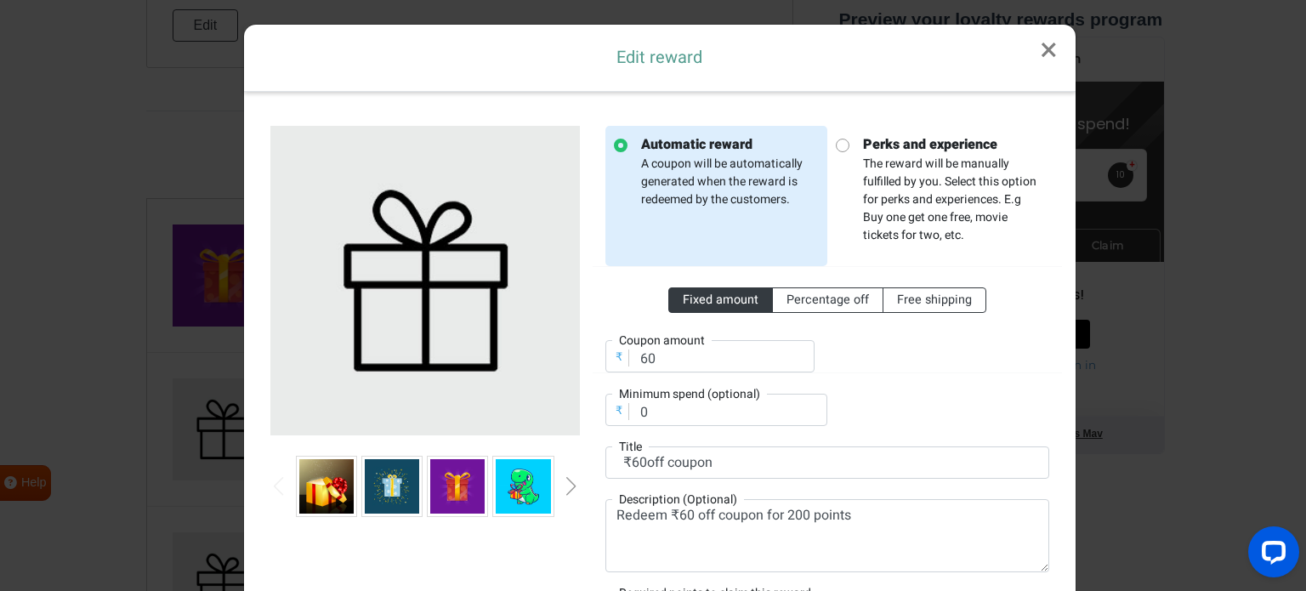
click at [939, 390] on div "Fixed amount Percentage off Free shipping ₹ Coupon amount 60 ₹ Minimum spend (o…" at bounding box center [827, 346] width 444 height 160
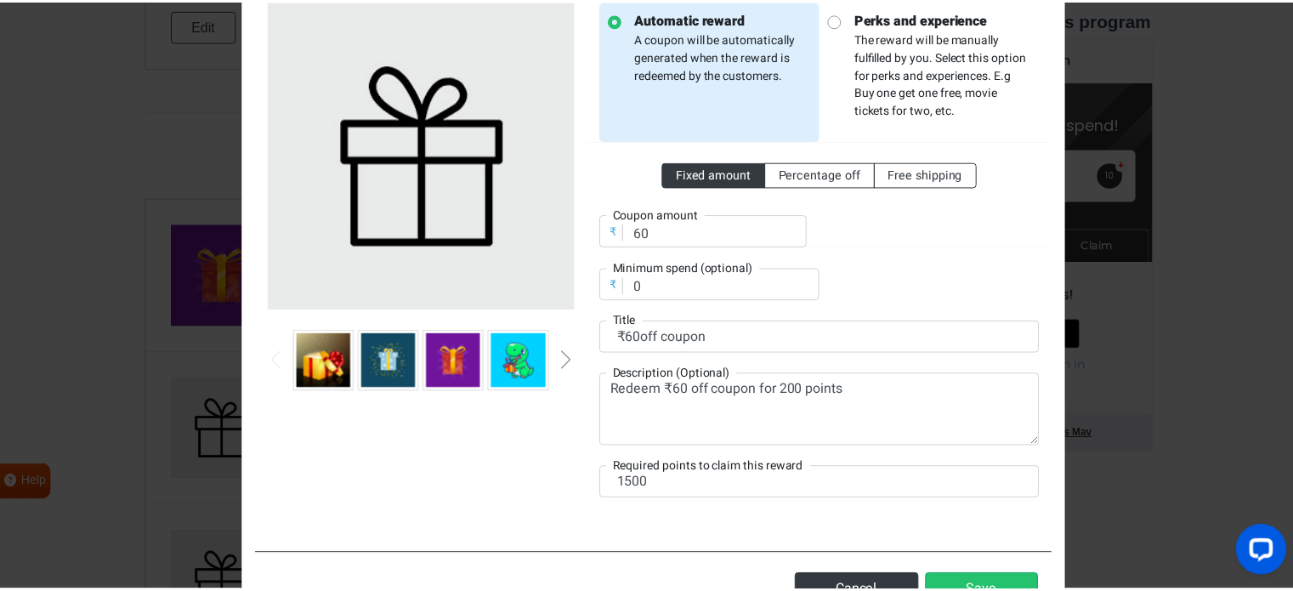
scroll to position [191, 0]
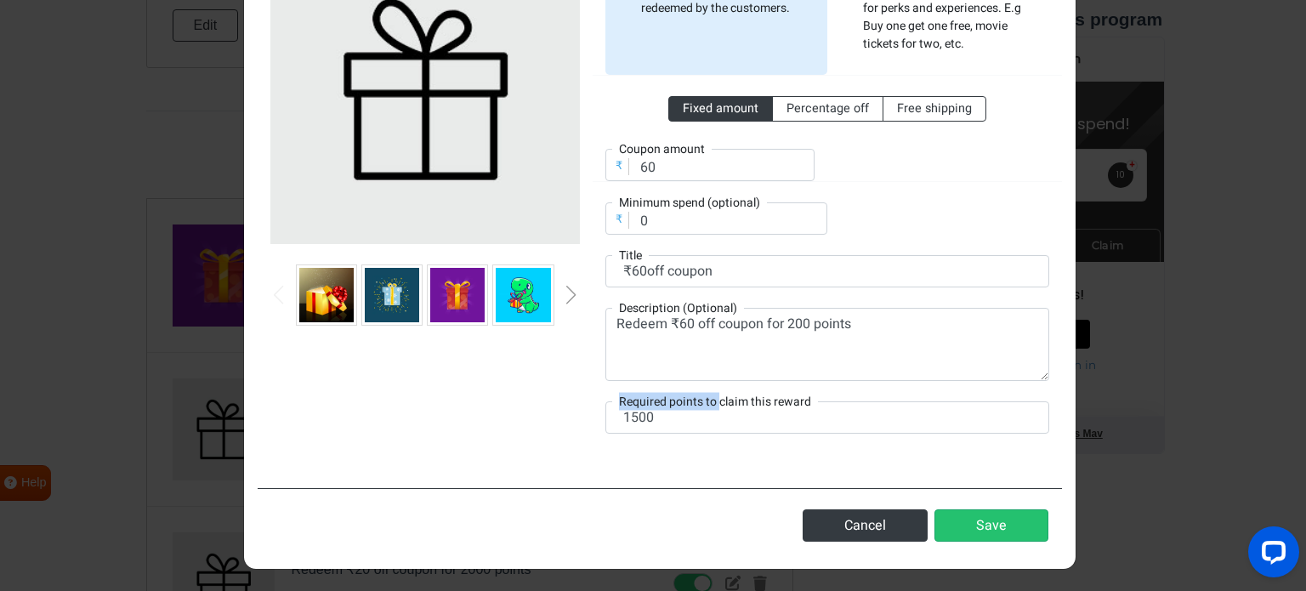
drag, startPoint x: 712, startPoint y: 407, endPoint x: 708, endPoint y: 418, distance: 11.8
click at [708, 418] on div "Required points to claim this reward 1500" at bounding box center [827, 417] width 444 height 32
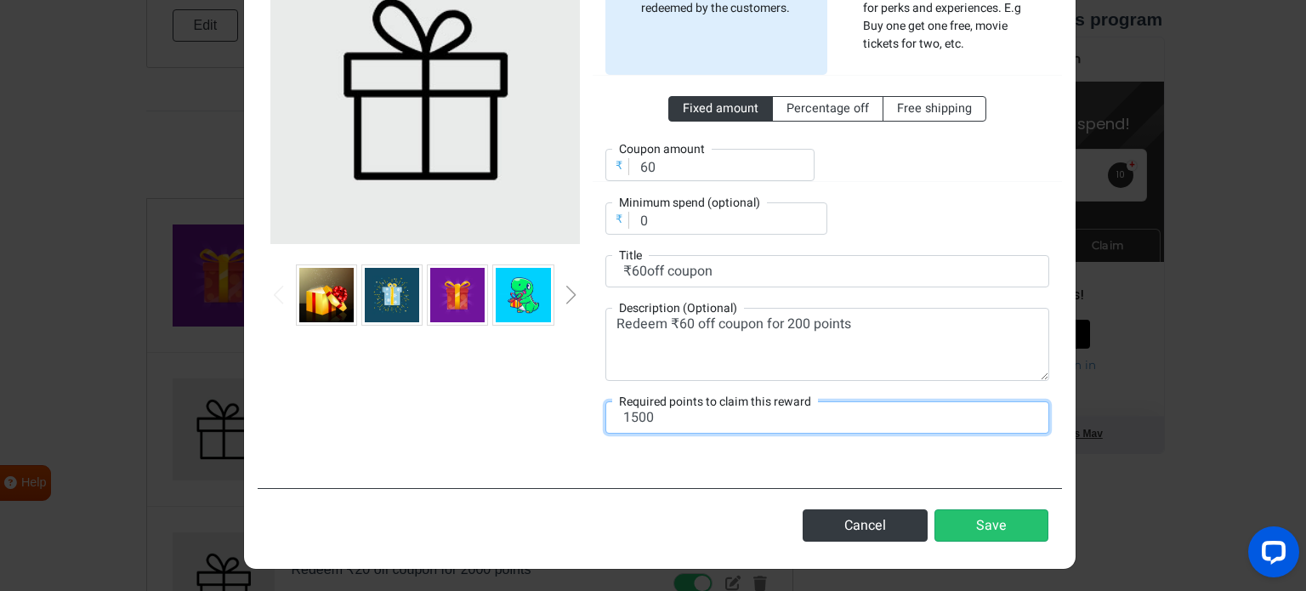
click at [708, 418] on input "1500" at bounding box center [827, 417] width 444 height 32
type input "200"
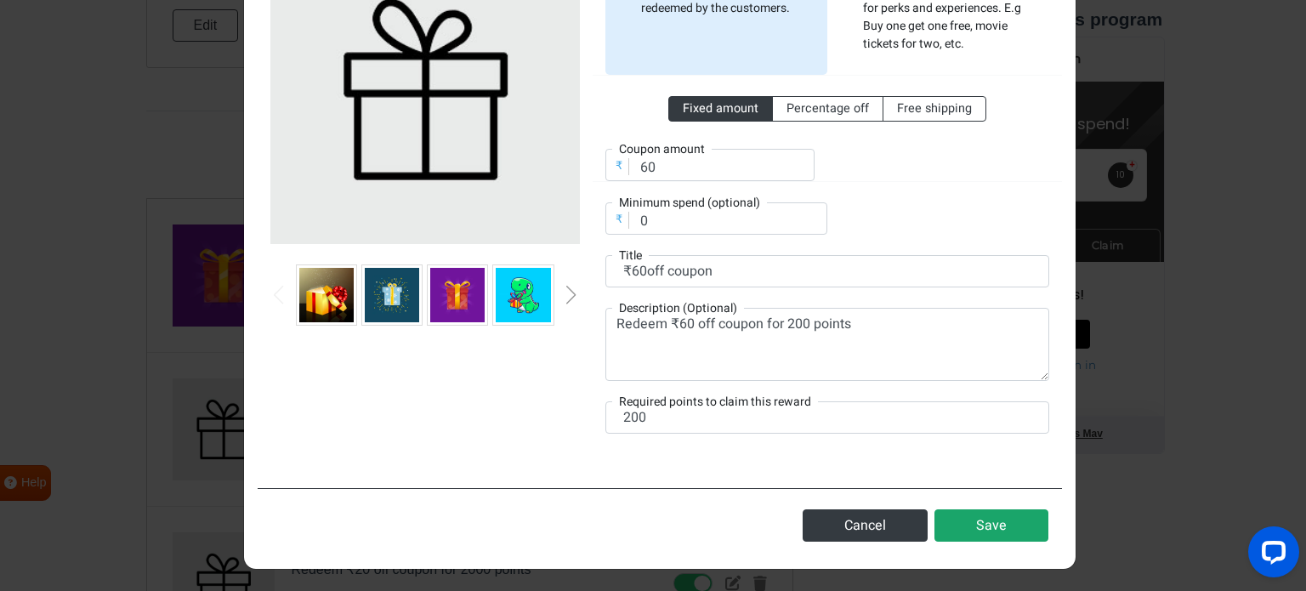
click at [990, 525] on button "Save" at bounding box center [991, 525] width 114 height 32
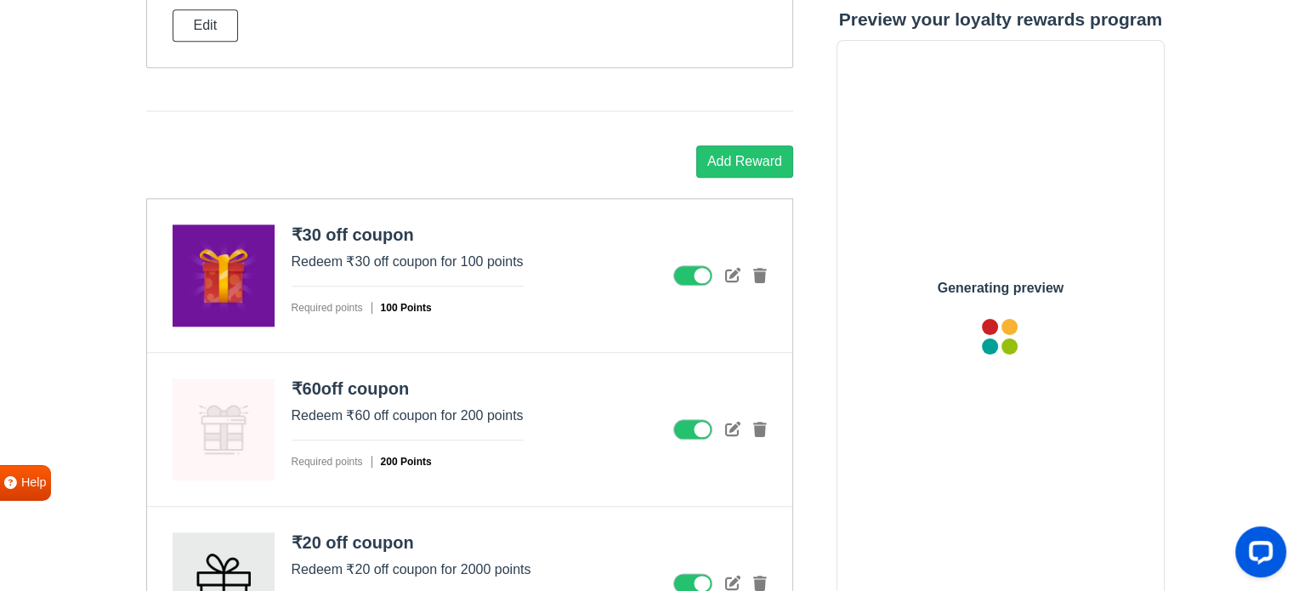
scroll to position [0, 0]
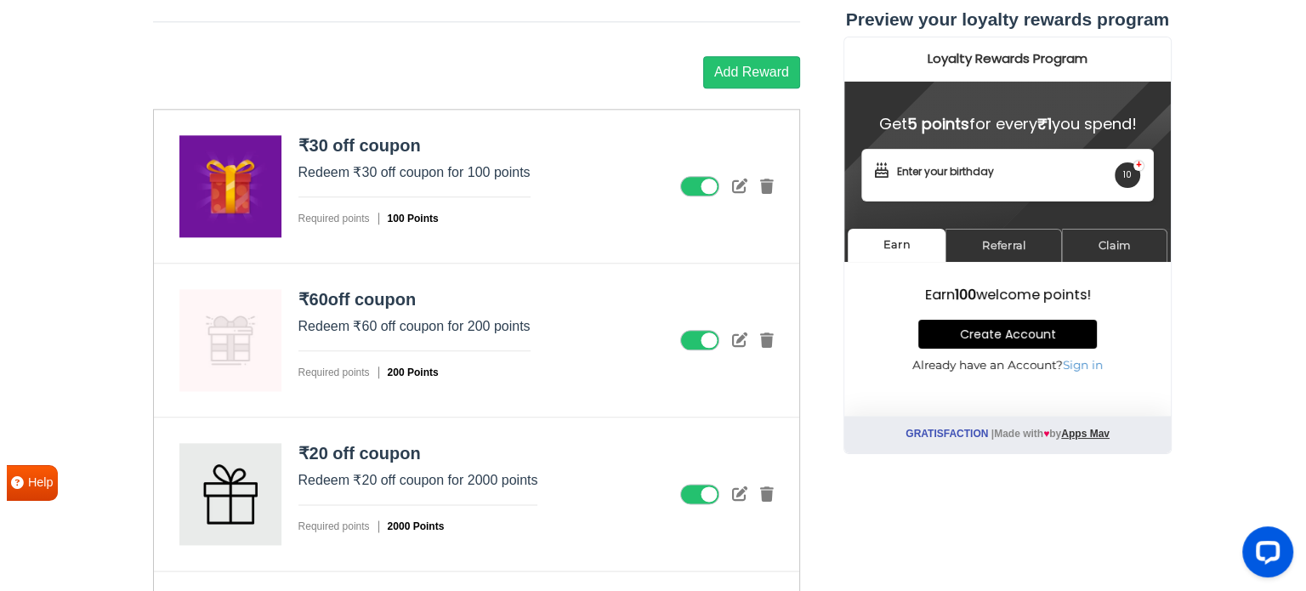
scroll to position [2007, 0]
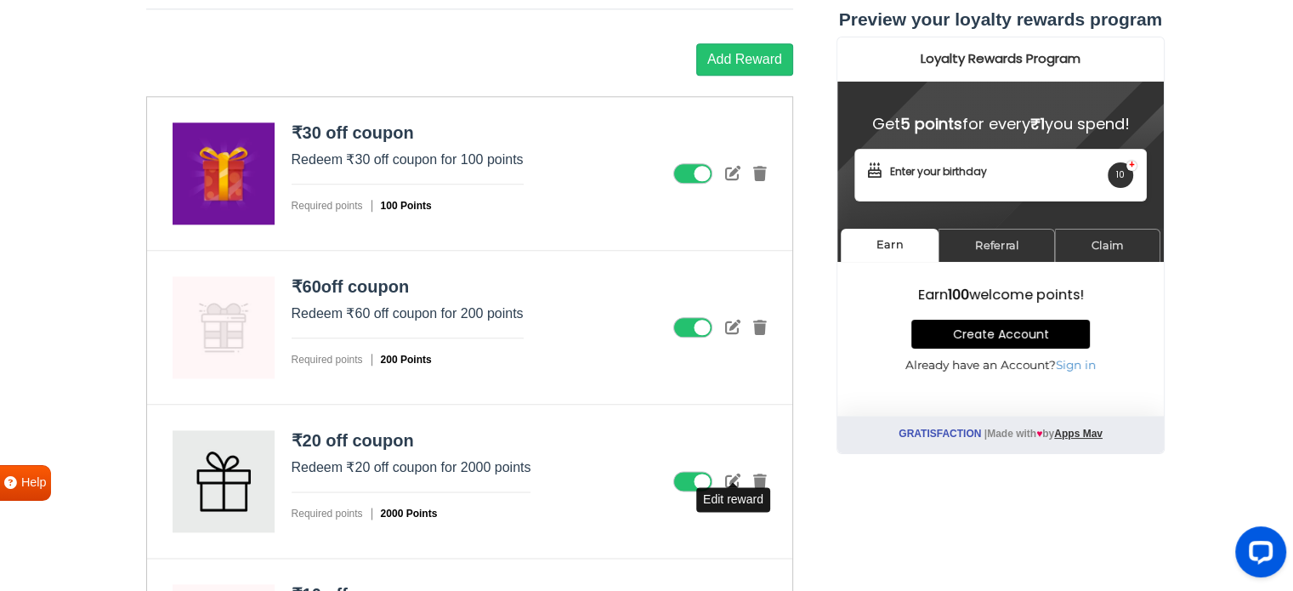
click at [731, 473] on icon at bounding box center [732, 480] width 15 height 15
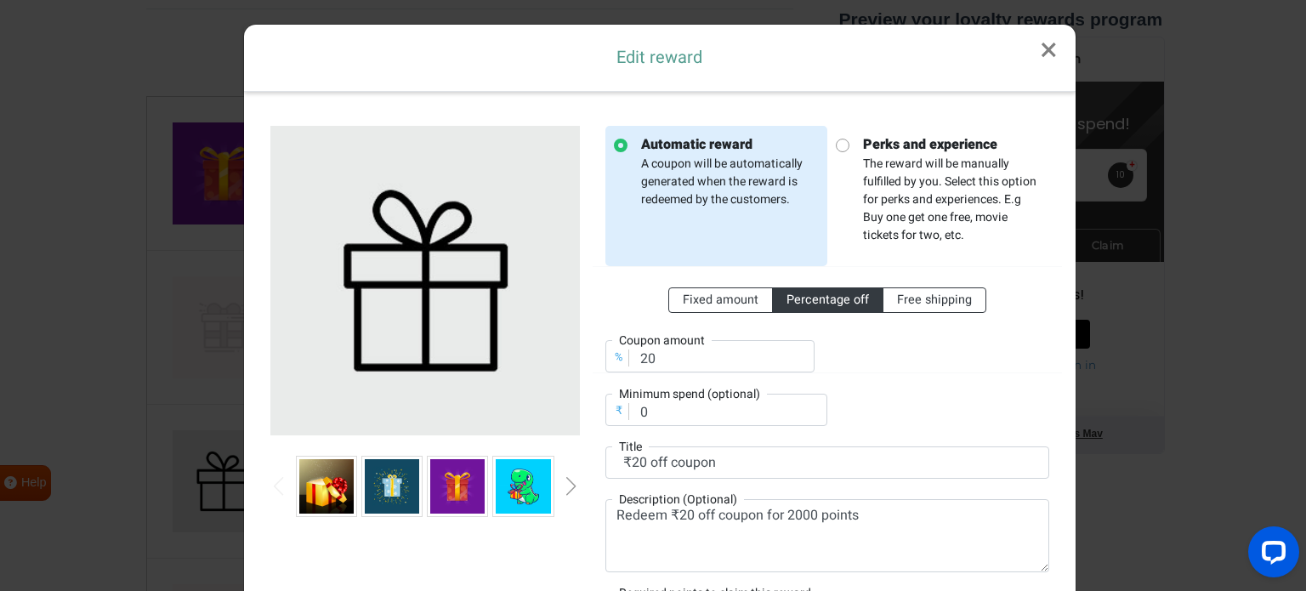
scroll to position [0, 0]
click at [709, 292] on span "Fixed amount" at bounding box center [721, 300] width 76 height 18
click at [694, 292] on input "Fixed amount" at bounding box center [688, 296] width 11 height 11
radio input "true"
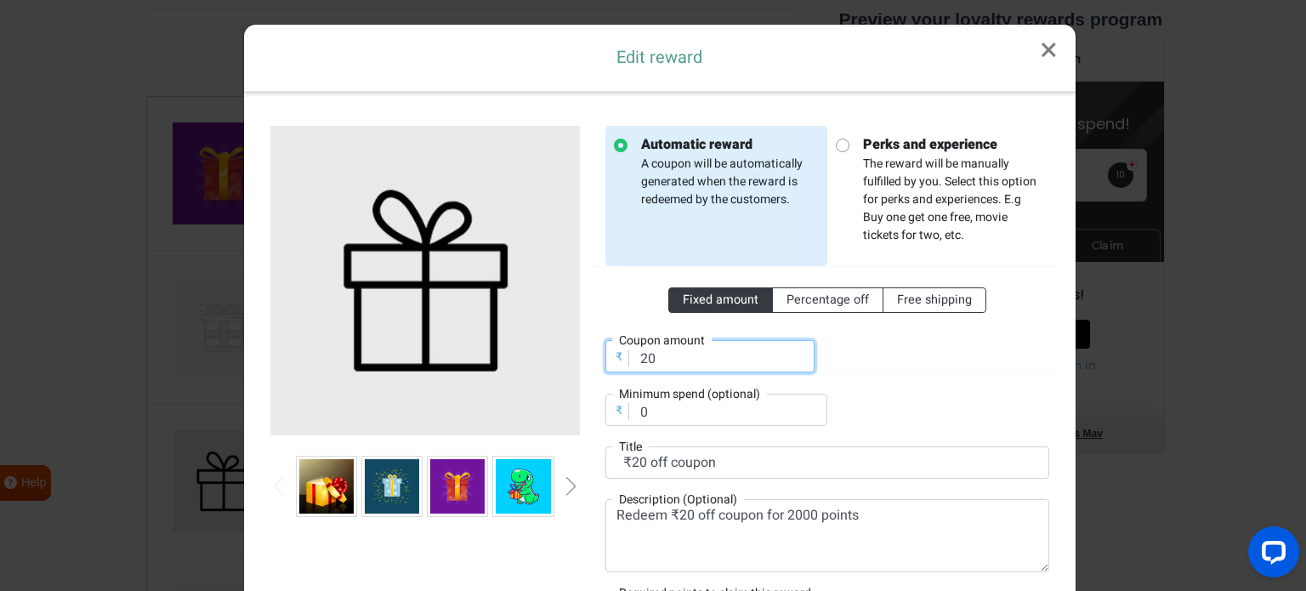
drag, startPoint x: 705, startPoint y: 340, endPoint x: 616, endPoint y: 340, distance: 88.4
click at [616, 340] on div "₹ Coupon amount 20" at bounding box center [709, 356] width 209 height 32
type input "100"
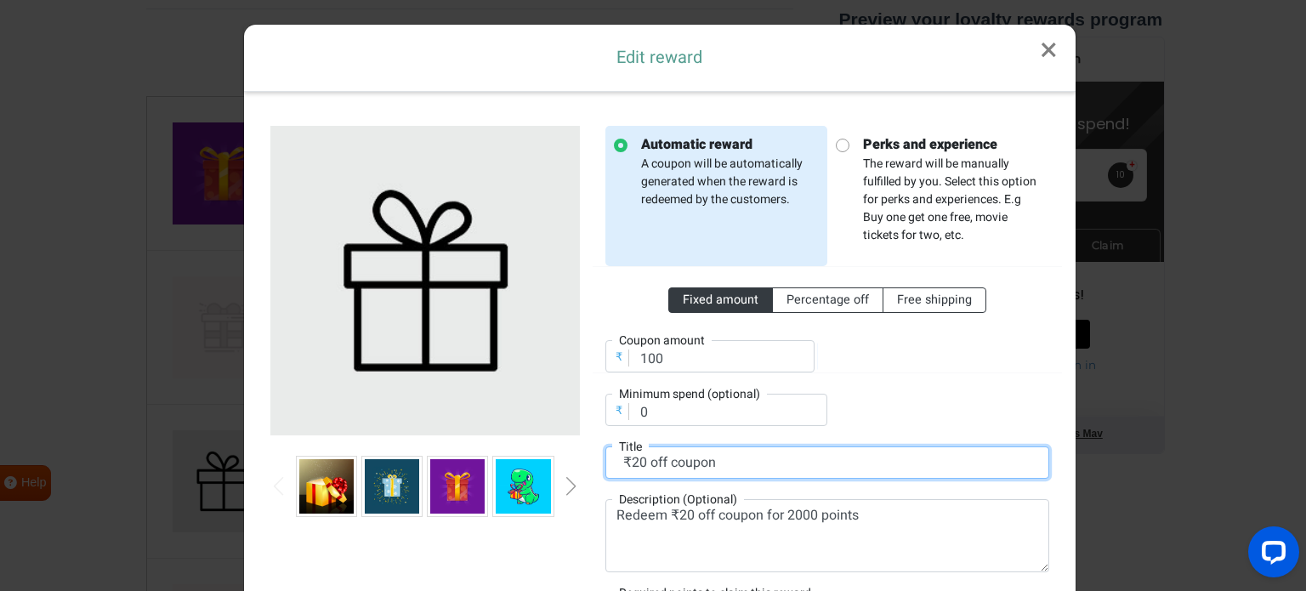
click at [632, 465] on input "₹20 off coupon" at bounding box center [827, 462] width 444 height 32
type input "₹100 off coupon"
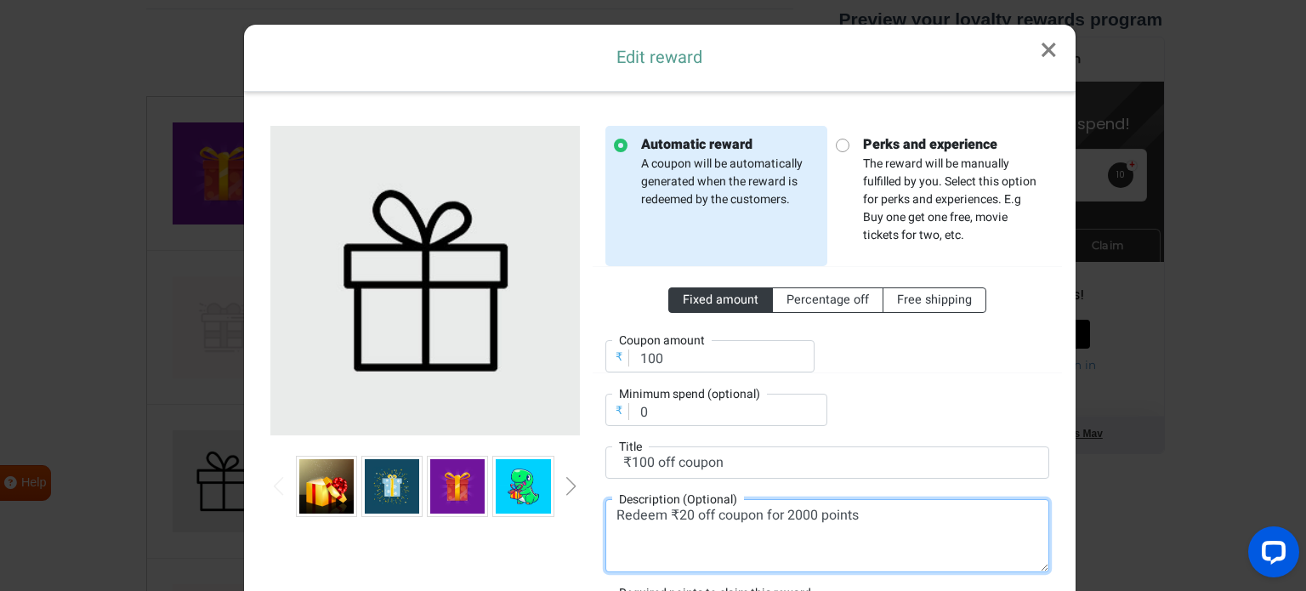
click at [677, 511] on textarea "Redeem ₹20 off coupon for 2000 points" at bounding box center [827, 535] width 444 height 73
click at [789, 506] on textarea "Redeem ₹100 off coupon for 2000 points" at bounding box center [827, 535] width 444 height 73
type textarea "Redeem ₹100 off coupon for 300 points"
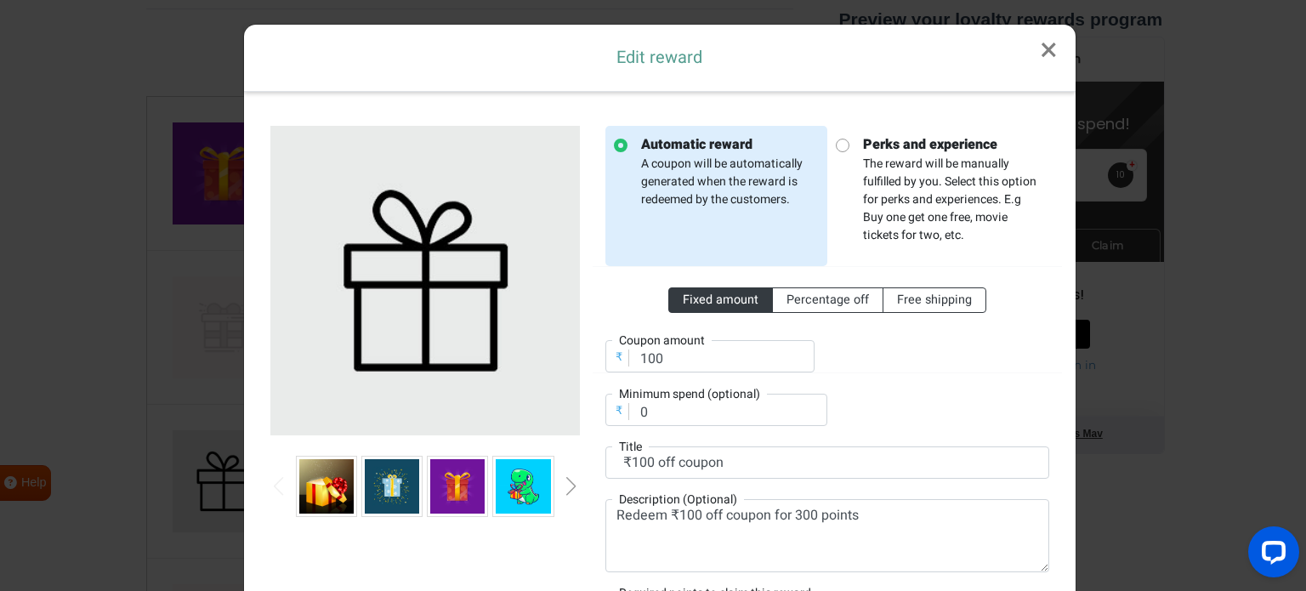
click at [1000, 429] on div "Automatic reward A coupon will be automatically generated when the reward is re…" at bounding box center [827, 385] width 469 height 519
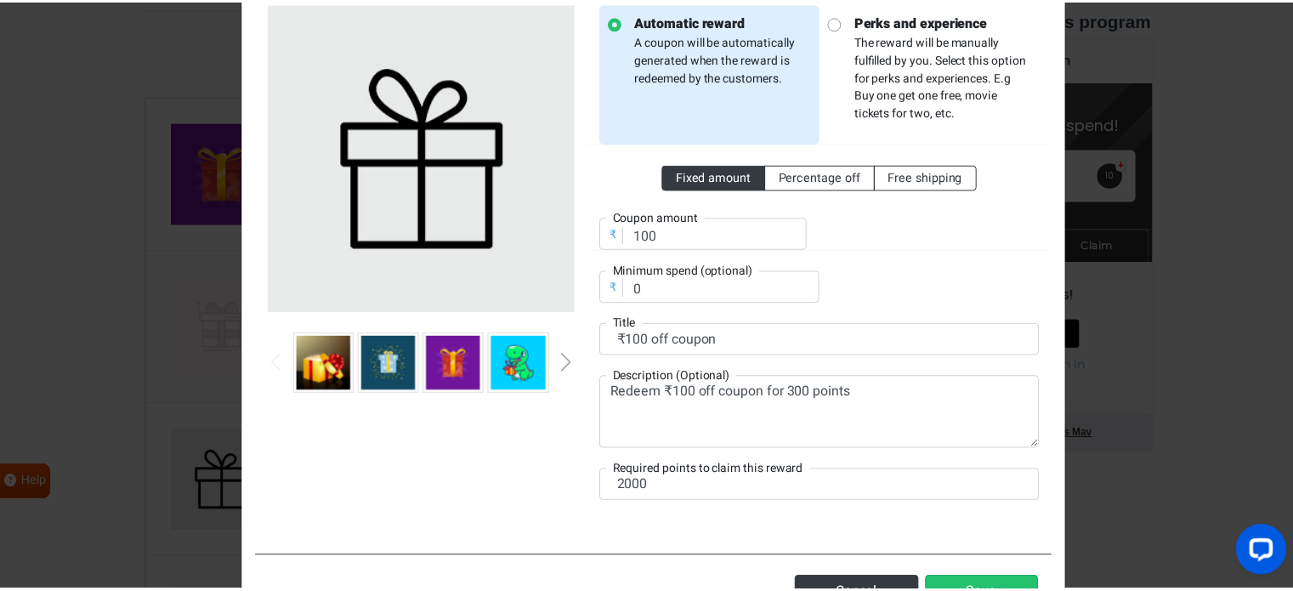
scroll to position [136, 0]
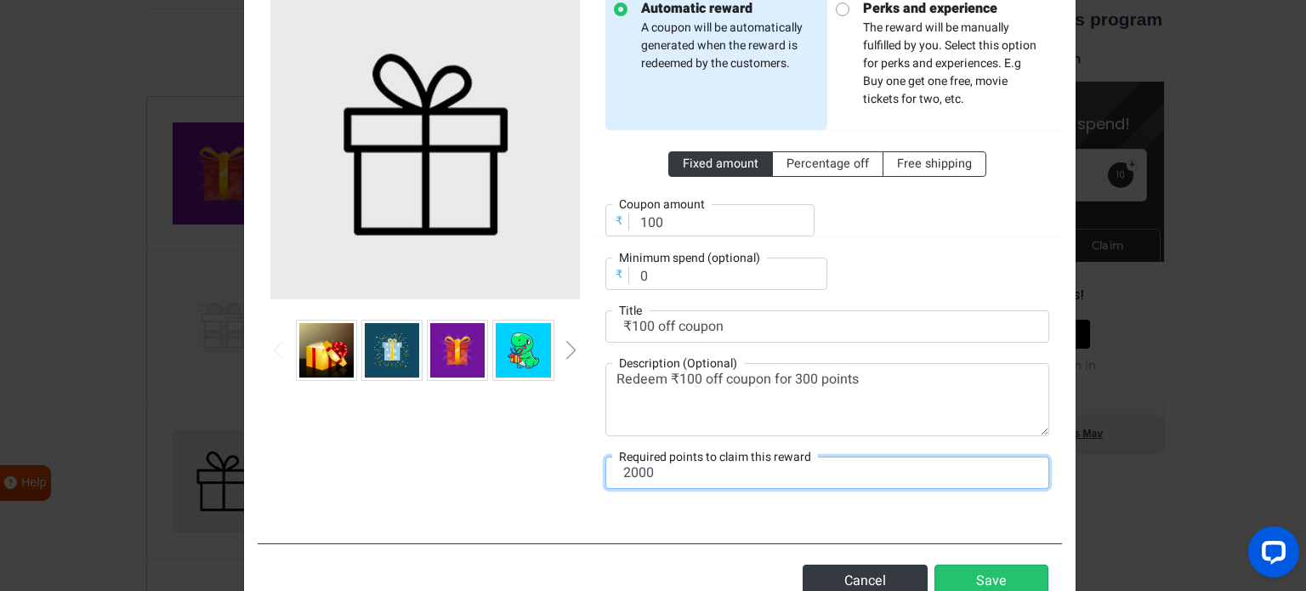
click at [627, 472] on input "2000" at bounding box center [827, 473] width 444 height 32
type input "300"
click at [721, 513] on div "Automatic reward A coupon will be automatically generated when the reward is re…" at bounding box center [660, 249] width 804 height 560
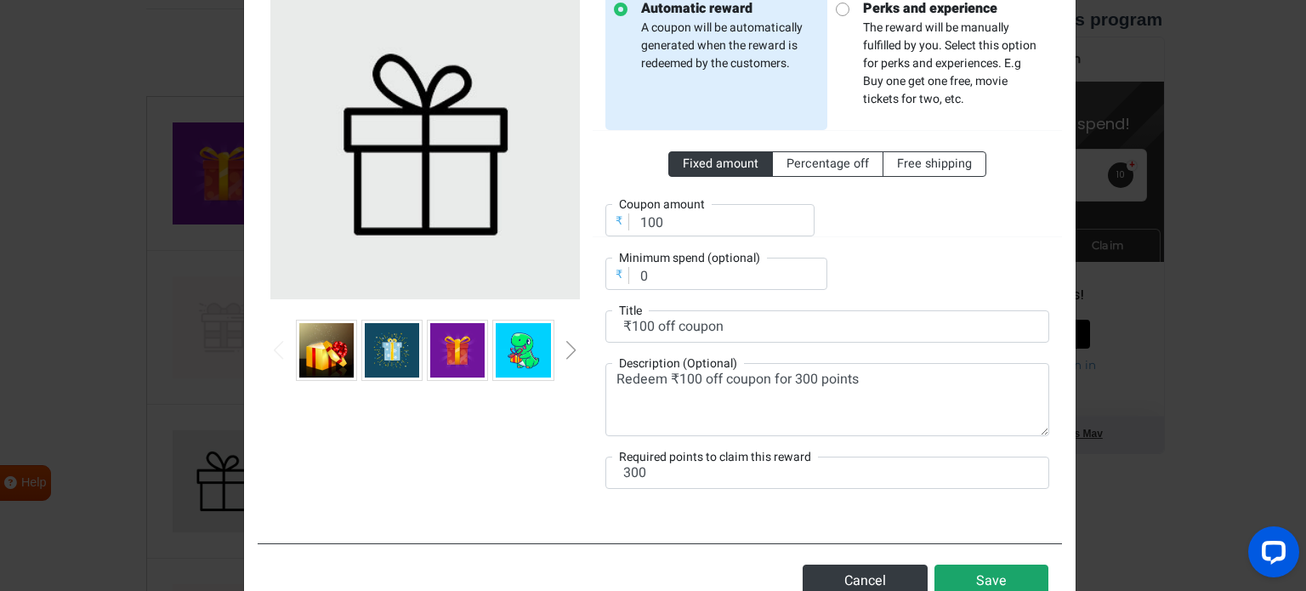
click at [979, 573] on button "Save" at bounding box center [991, 581] width 114 height 32
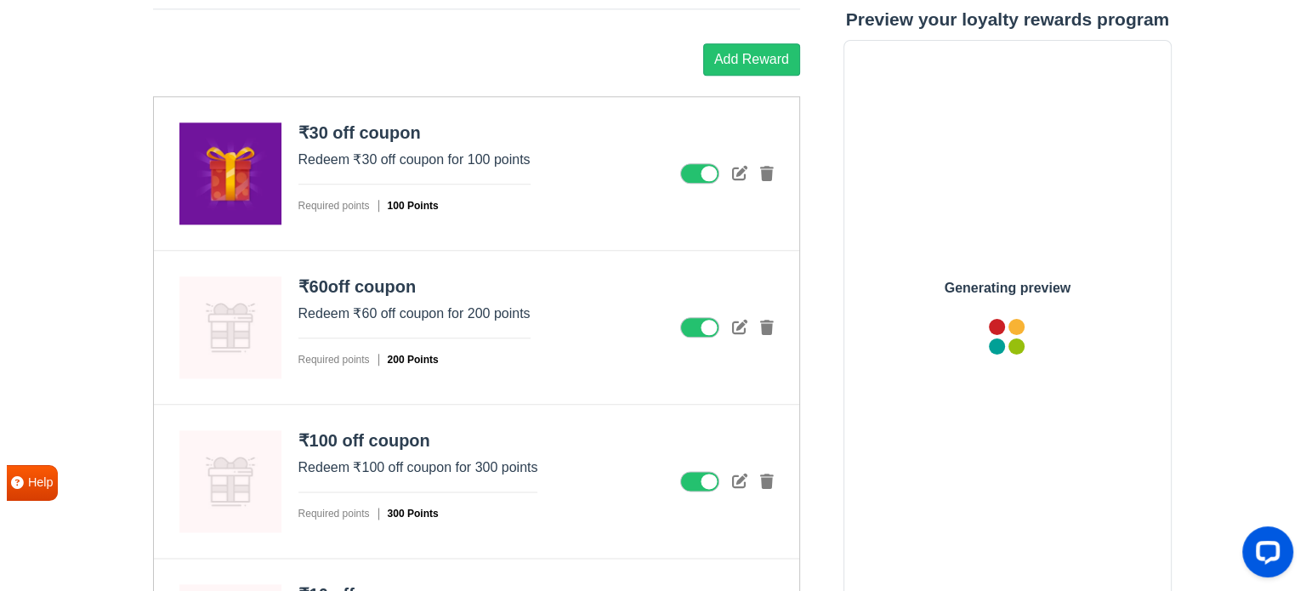
scroll to position [0, 0]
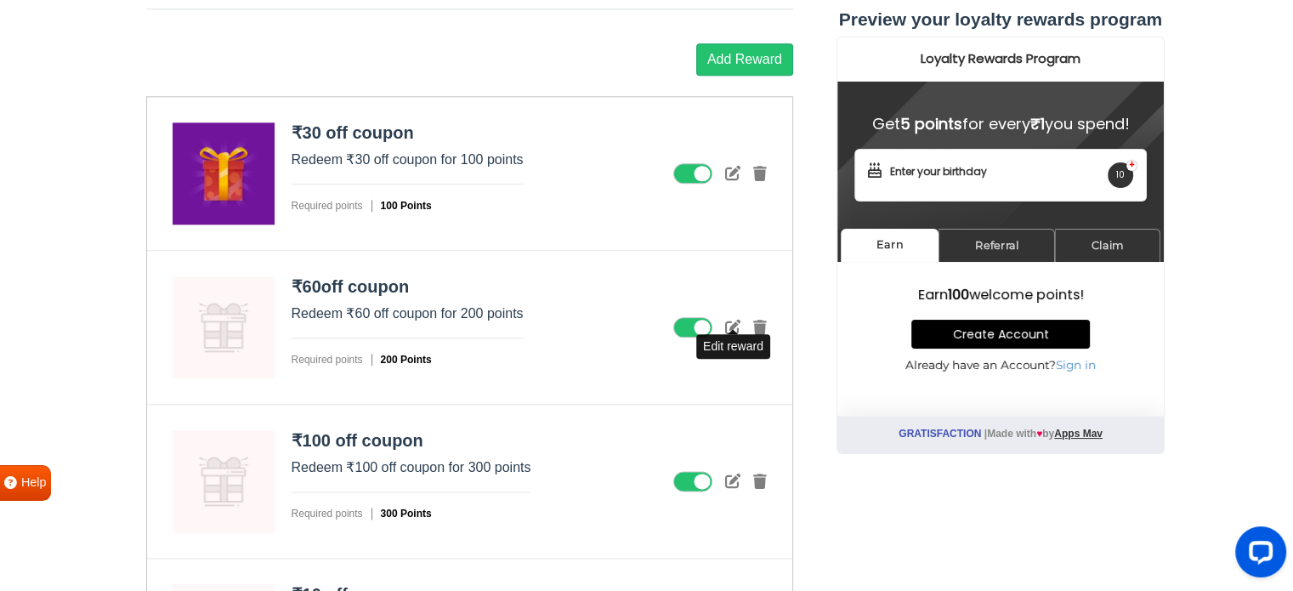
click at [733, 319] on icon at bounding box center [732, 326] width 15 height 15
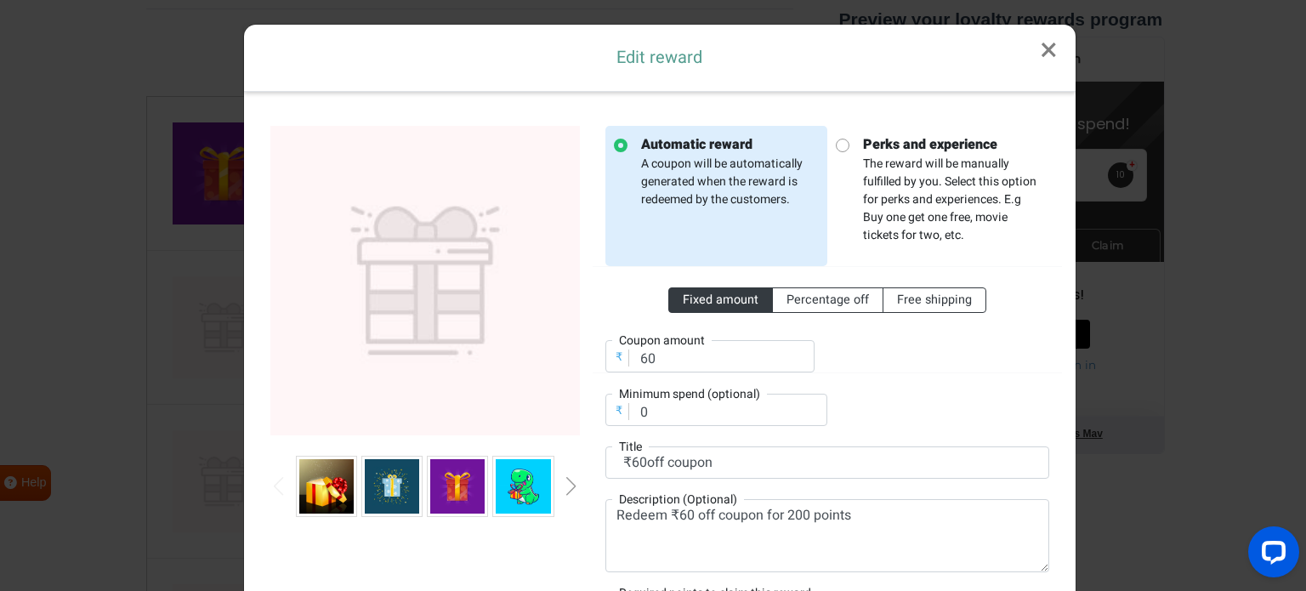
click at [381, 486] on img at bounding box center [392, 486] width 54 height 54
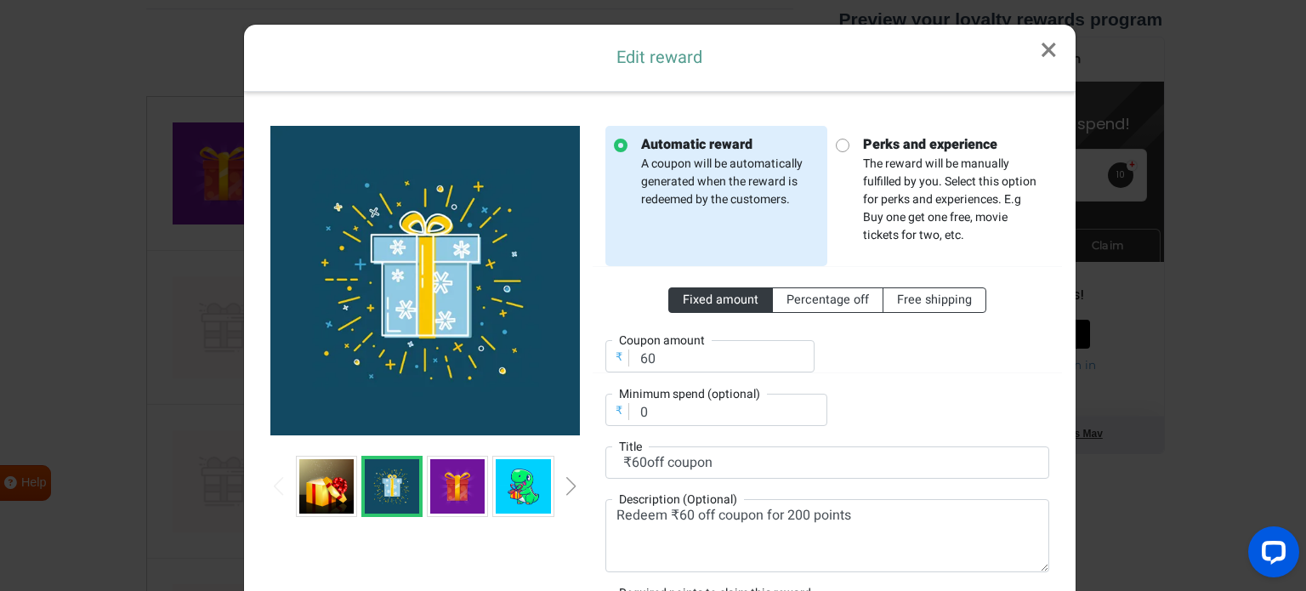
click at [953, 333] on div at bounding box center [944, 346] width 235 height 53
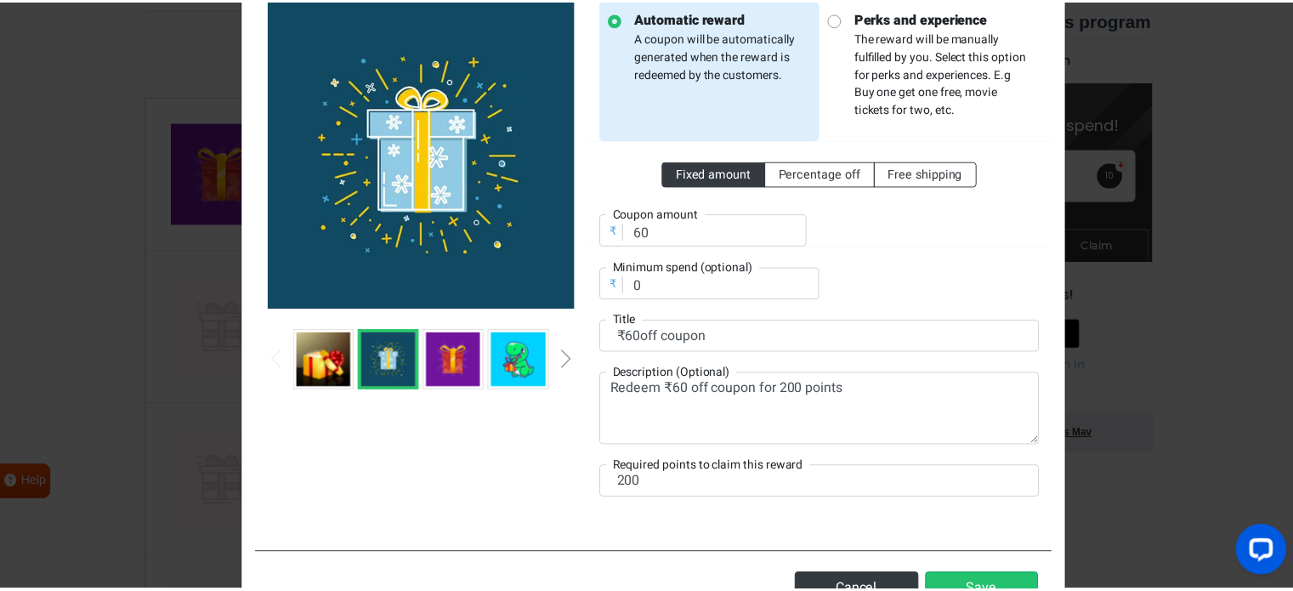
scroll to position [191, 0]
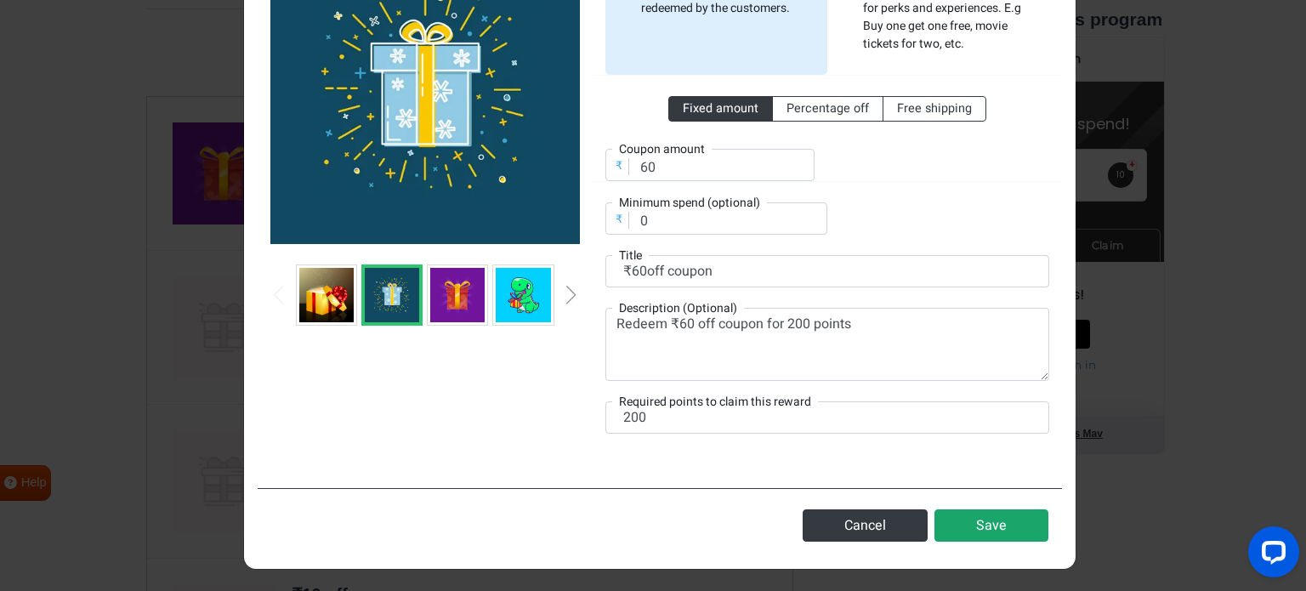
click at [986, 522] on button "Save" at bounding box center [991, 525] width 114 height 32
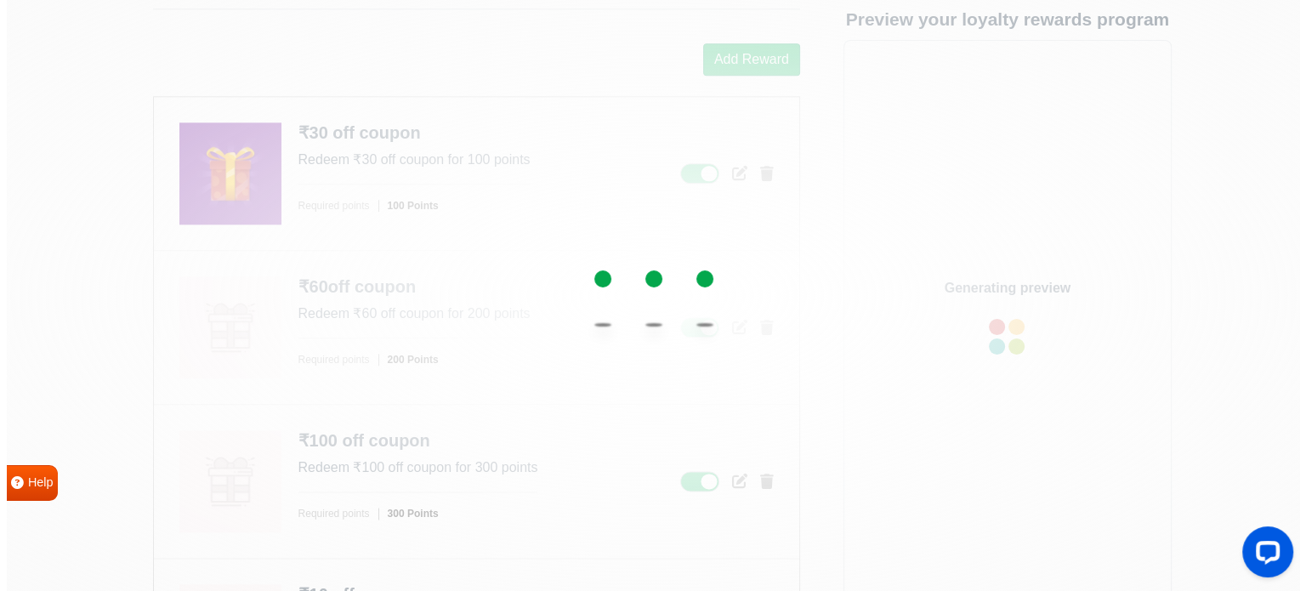
scroll to position [0, 0]
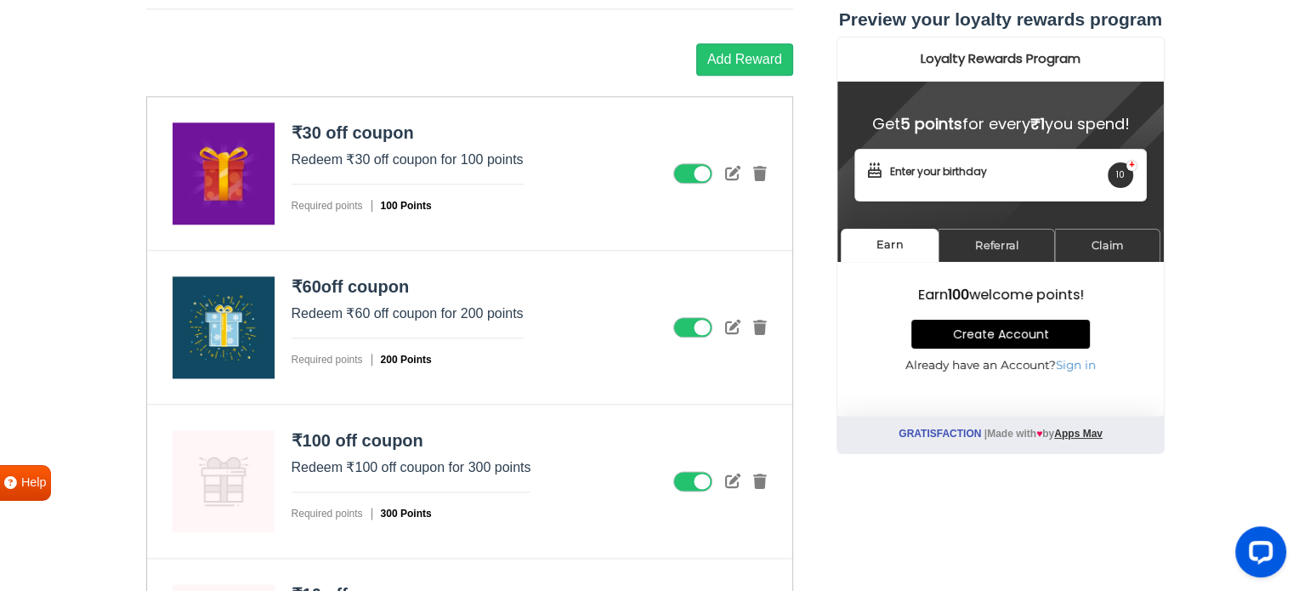
click at [213, 468] on figure at bounding box center [224, 481] width 102 height 102
click at [734, 475] on icon at bounding box center [732, 480] width 15 height 15
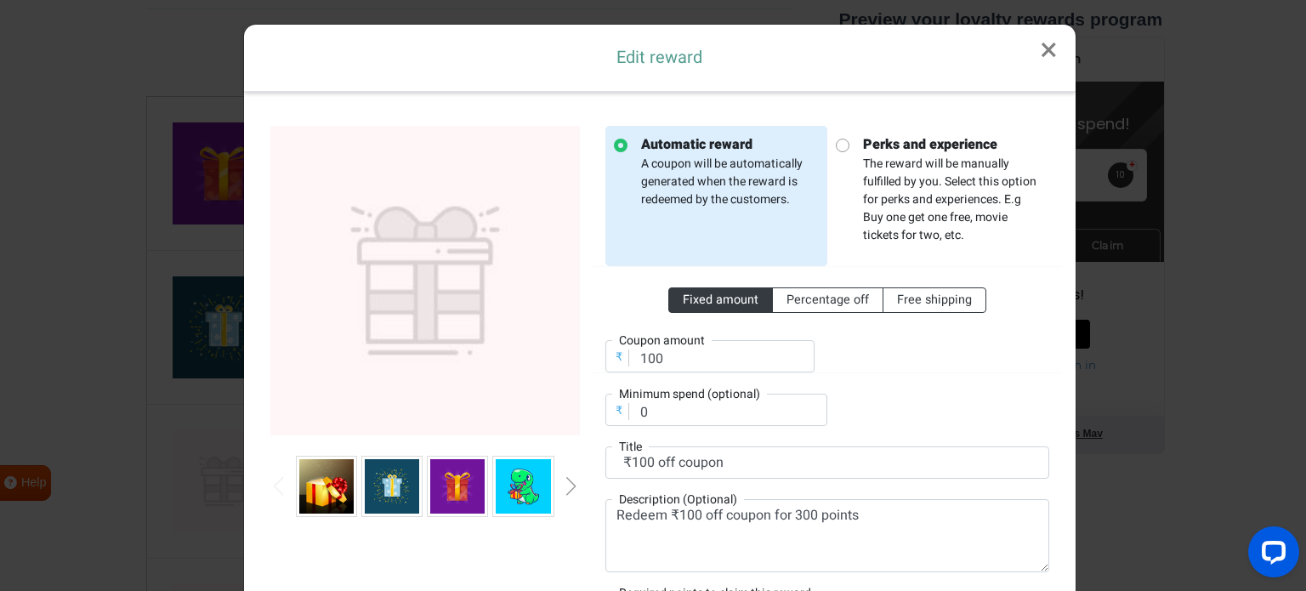
click at [322, 490] on img at bounding box center [326, 486] width 54 height 54
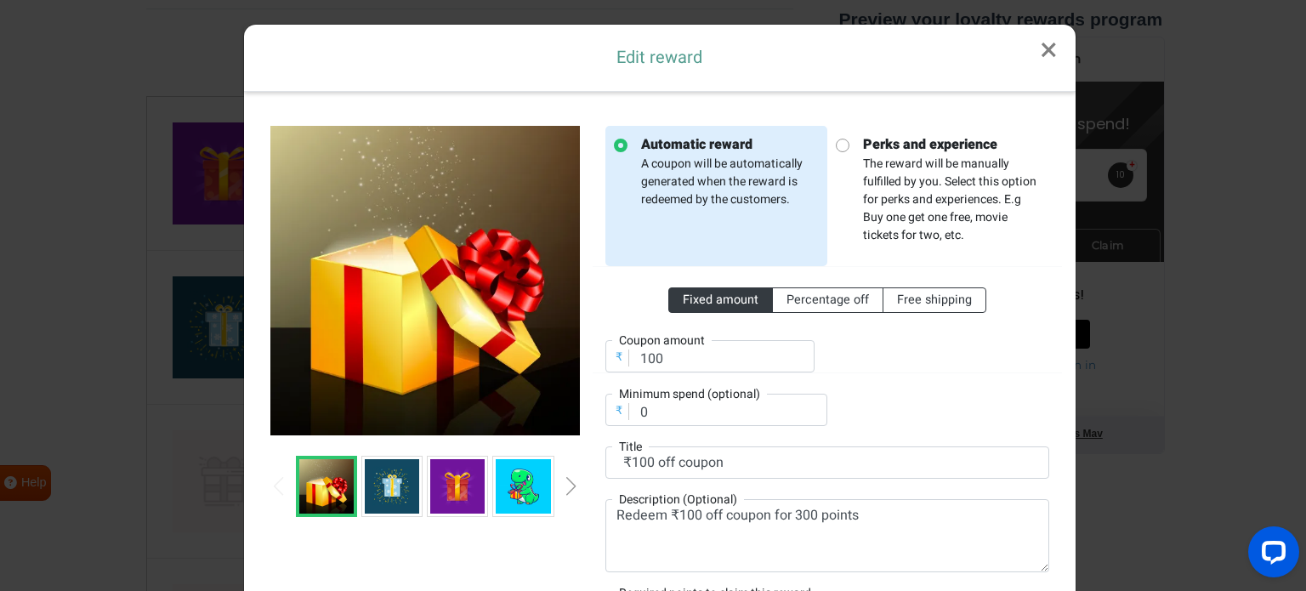
click at [962, 399] on div "Fixed amount Percentage off Free shipping ₹ Coupon amount 100 ₹ Minimum spend (…" at bounding box center [827, 346] width 444 height 160
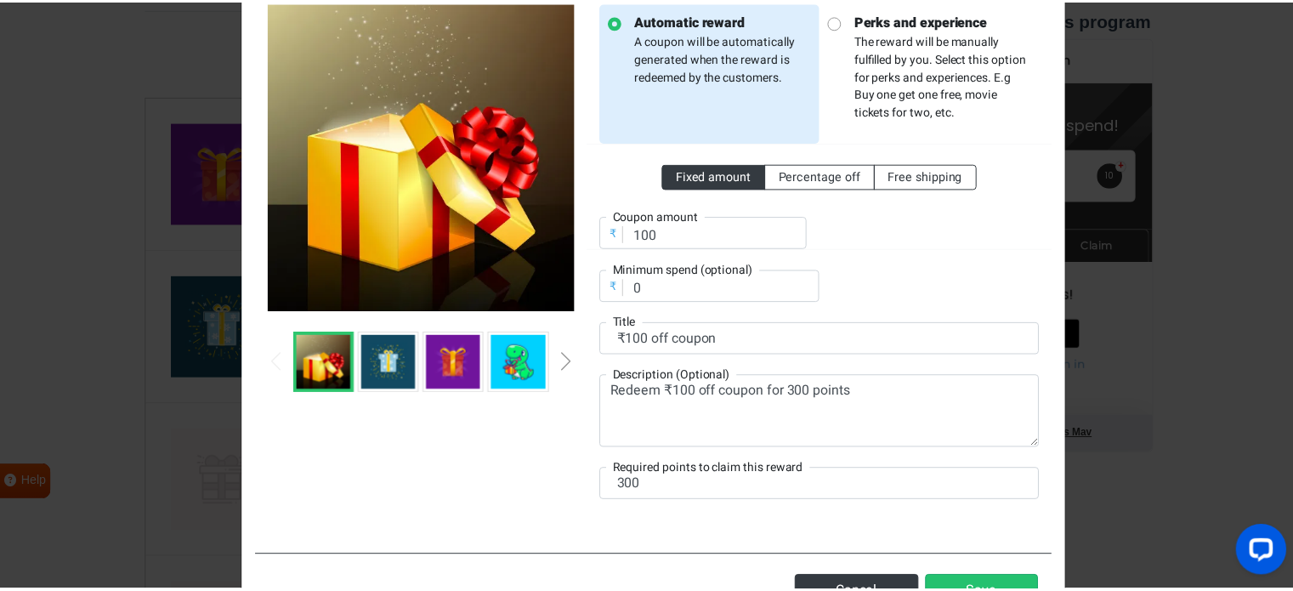
scroll to position [191, 0]
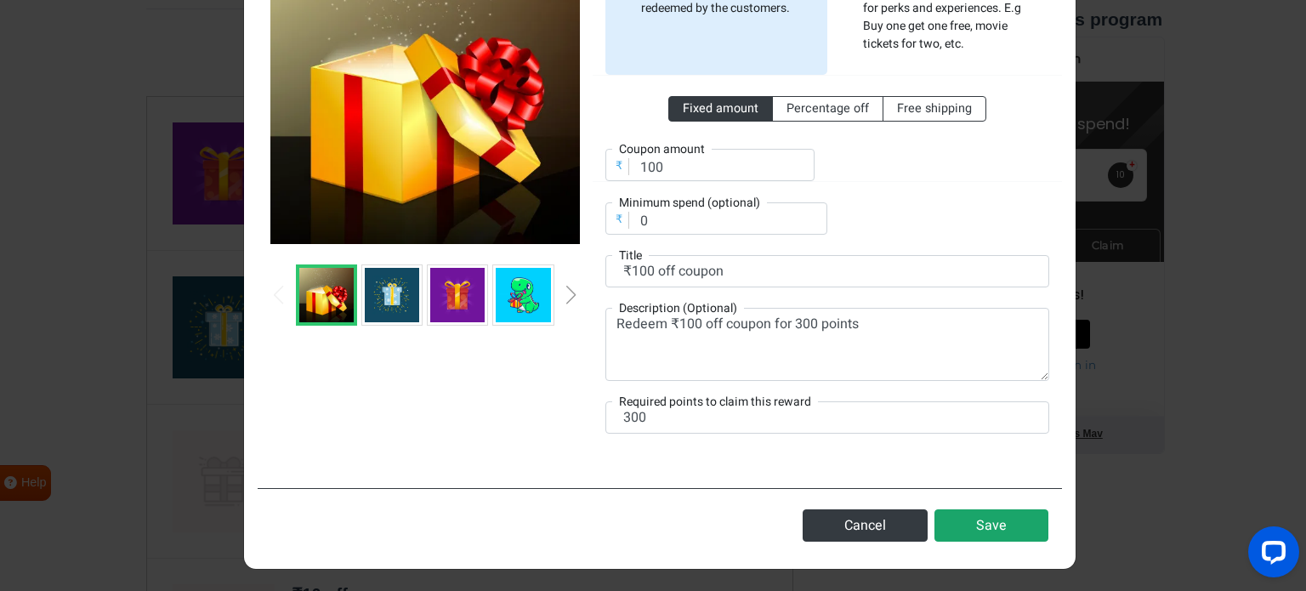
click at [996, 513] on button "Save" at bounding box center [991, 525] width 114 height 32
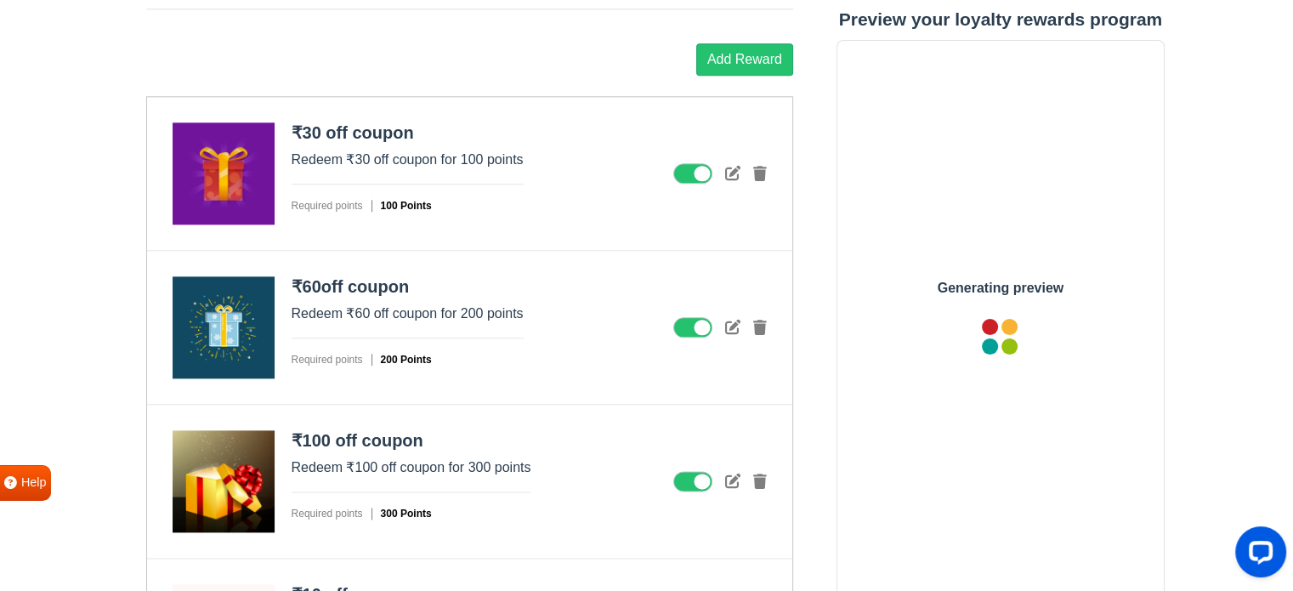
scroll to position [0, 0]
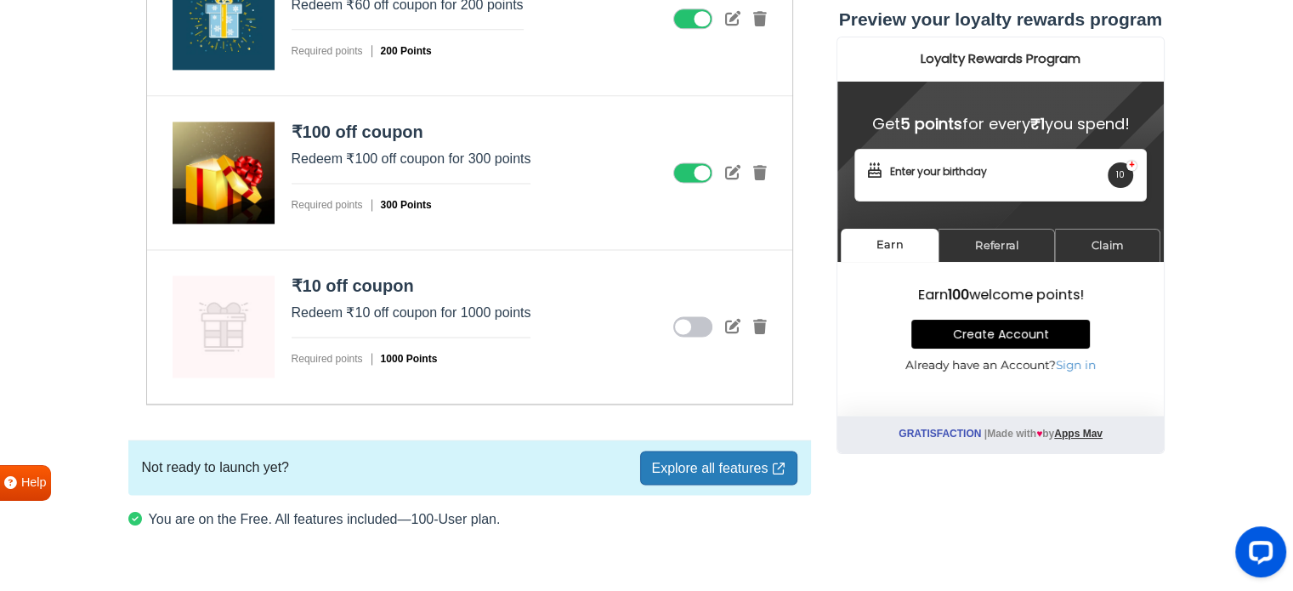
scroll to position [2343, 0]
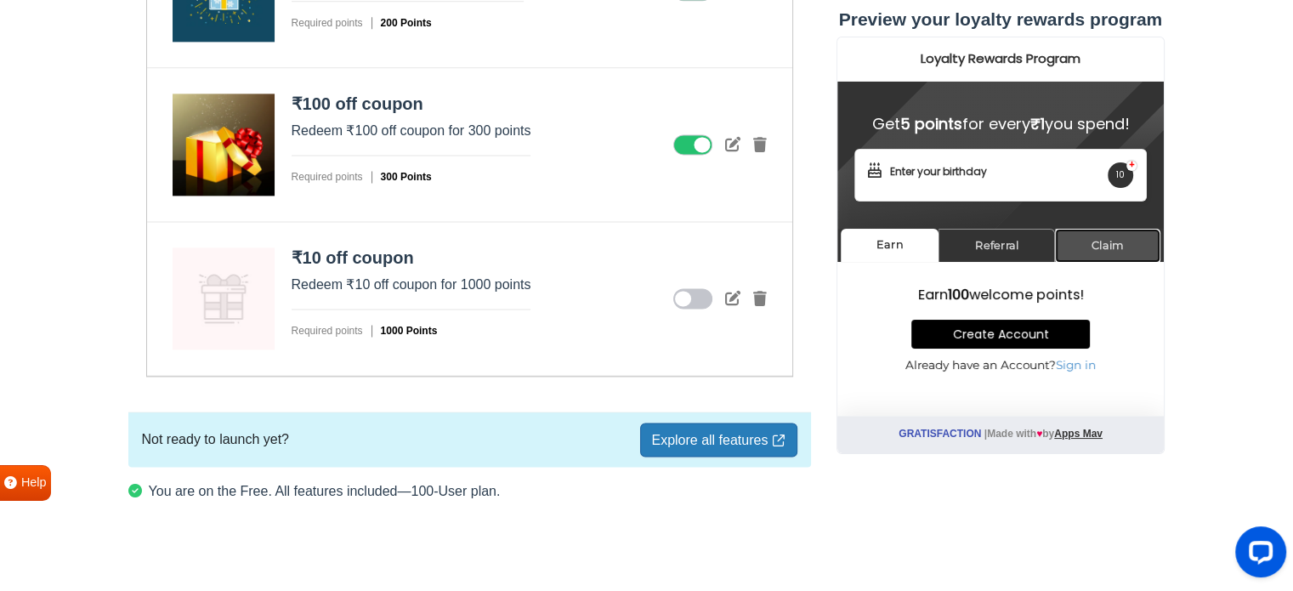
click at [1089, 247] on link "Claim" at bounding box center [1106, 245] width 105 height 33
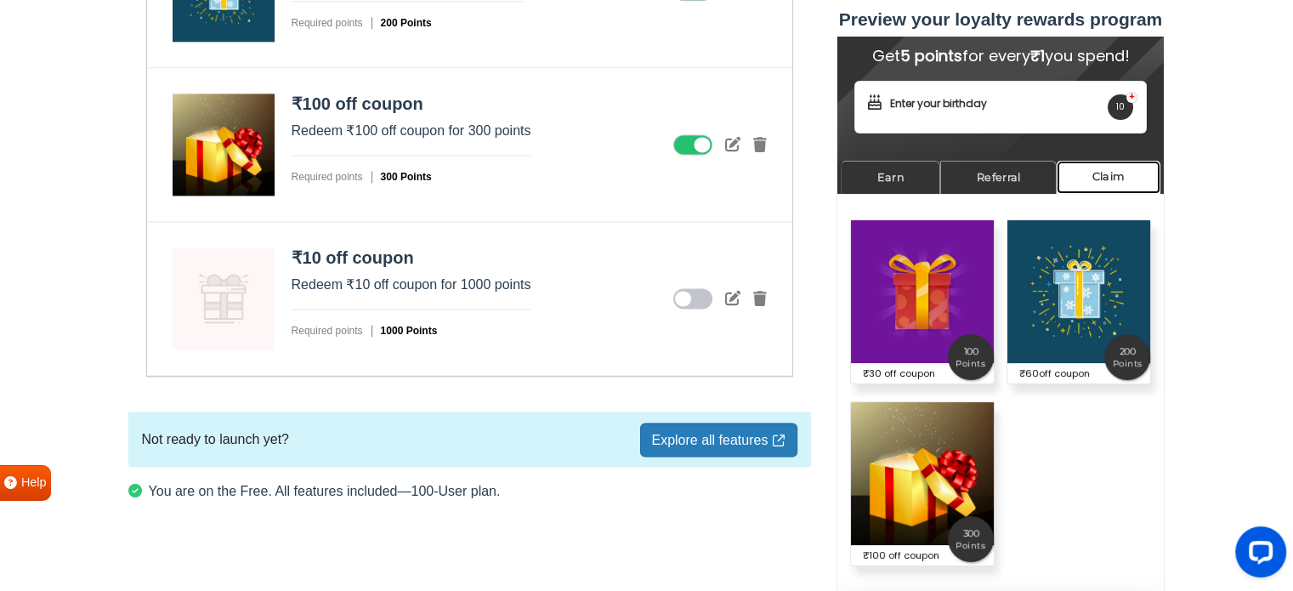
scroll to position [34, 0]
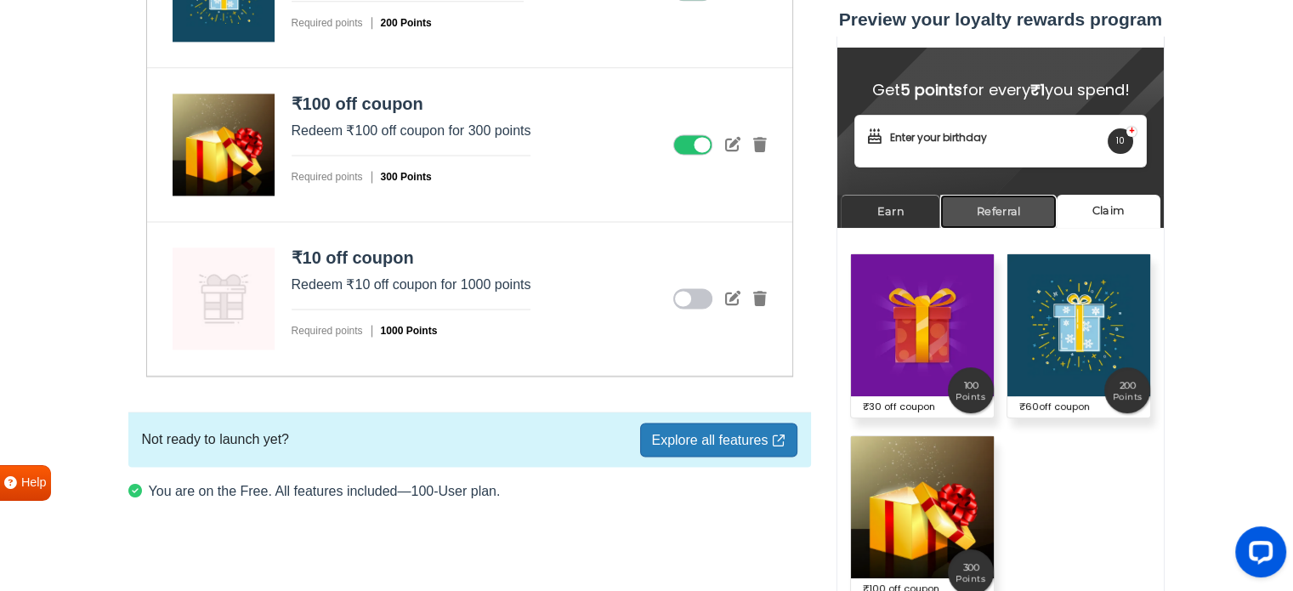
click at [1009, 206] on link "Referral" at bounding box center [997, 211] width 116 height 33
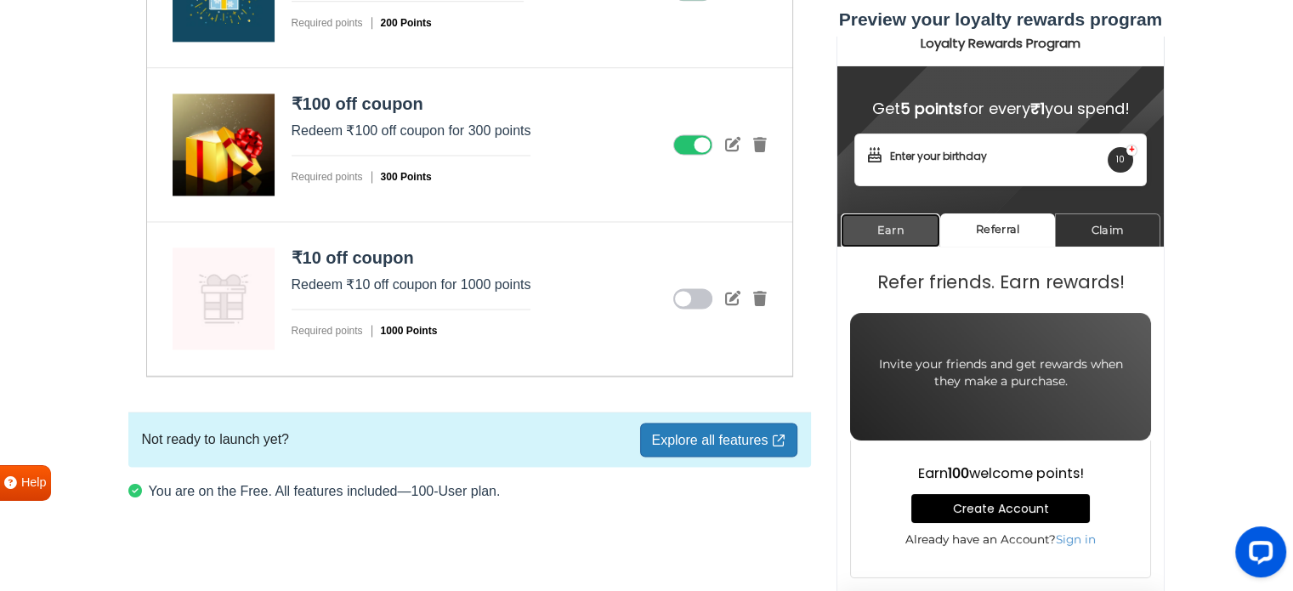
click at [905, 235] on link "Earn" at bounding box center [889, 229] width 99 height 33
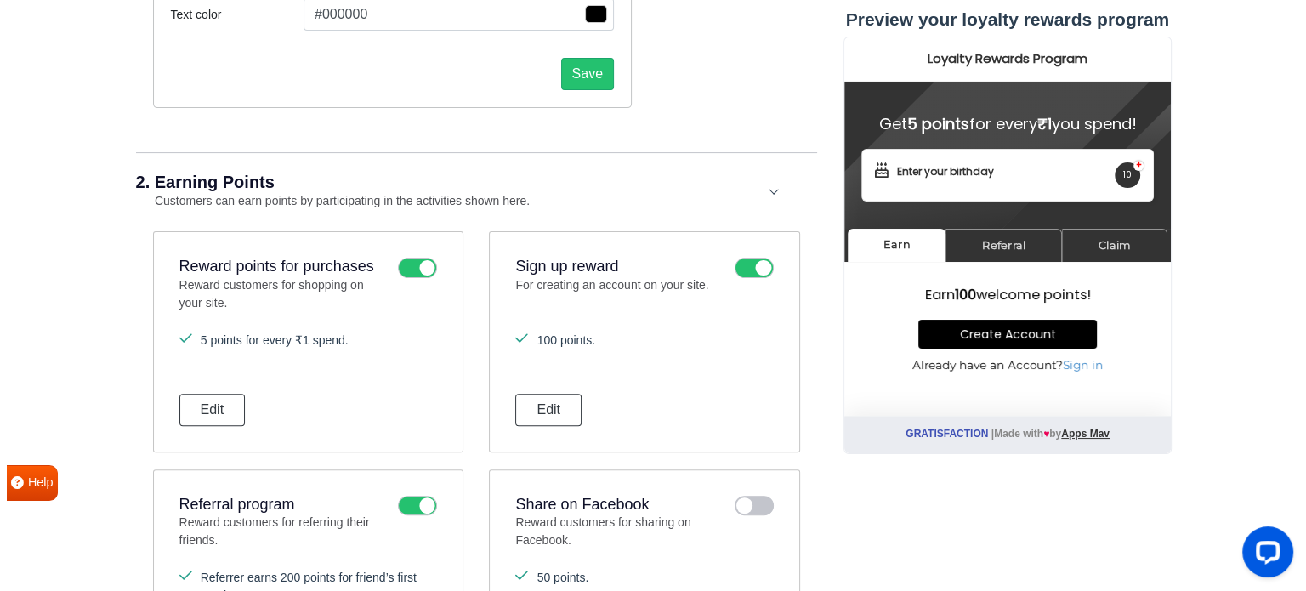
scroll to position [544, 0]
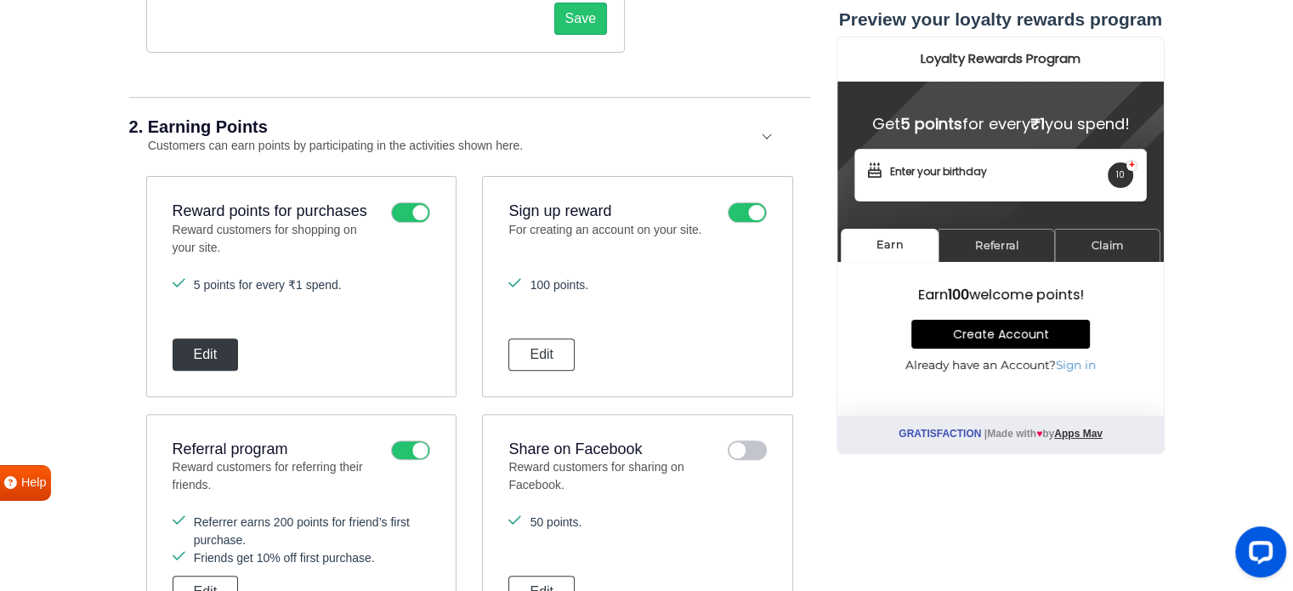
click at [213, 349] on button "Edit" at bounding box center [206, 354] width 66 height 32
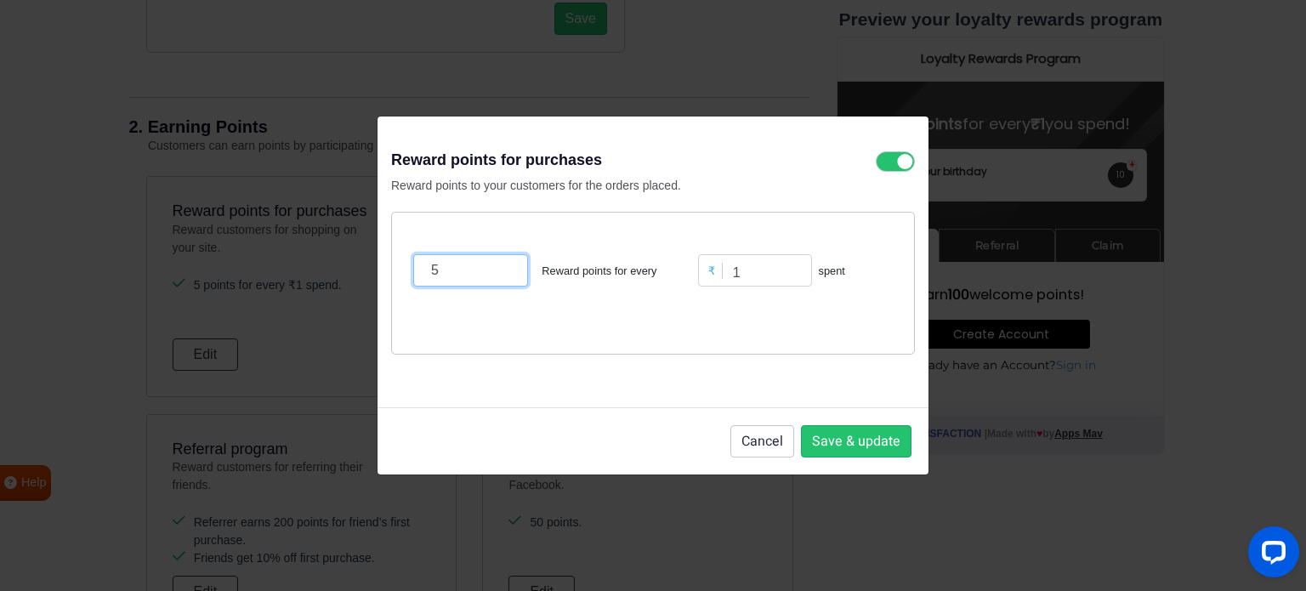
drag, startPoint x: 471, startPoint y: 268, endPoint x: 411, endPoint y: 269, distance: 60.4
click at [411, 269] on div "5 Reward points for every" at bounding box center [551, 270] width 285 height 32
type input "10"
click at [748, 273] on input "1" at bounding box center [755, 270] width 114 height 32
type input "100"
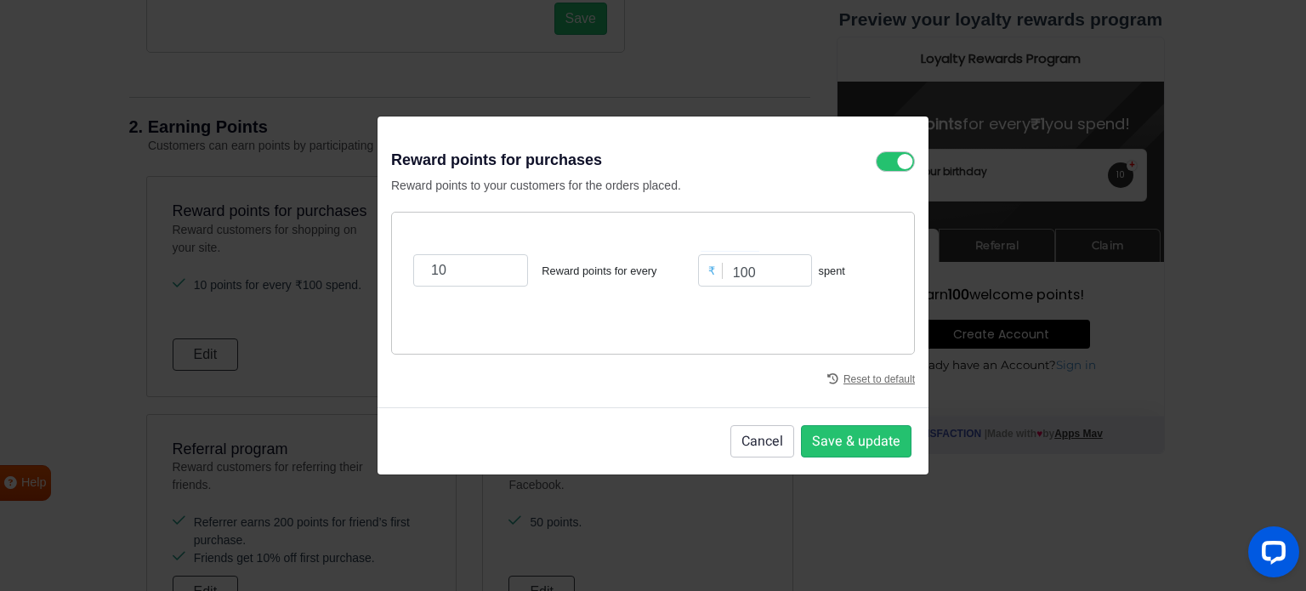
click at [748, 319] on div "10 Reward points for every ₹ 100 spent" at bounding box center [653, 283] width 524 height 143
